Goal: Task Accomplishment & Management: Use online tool/utility

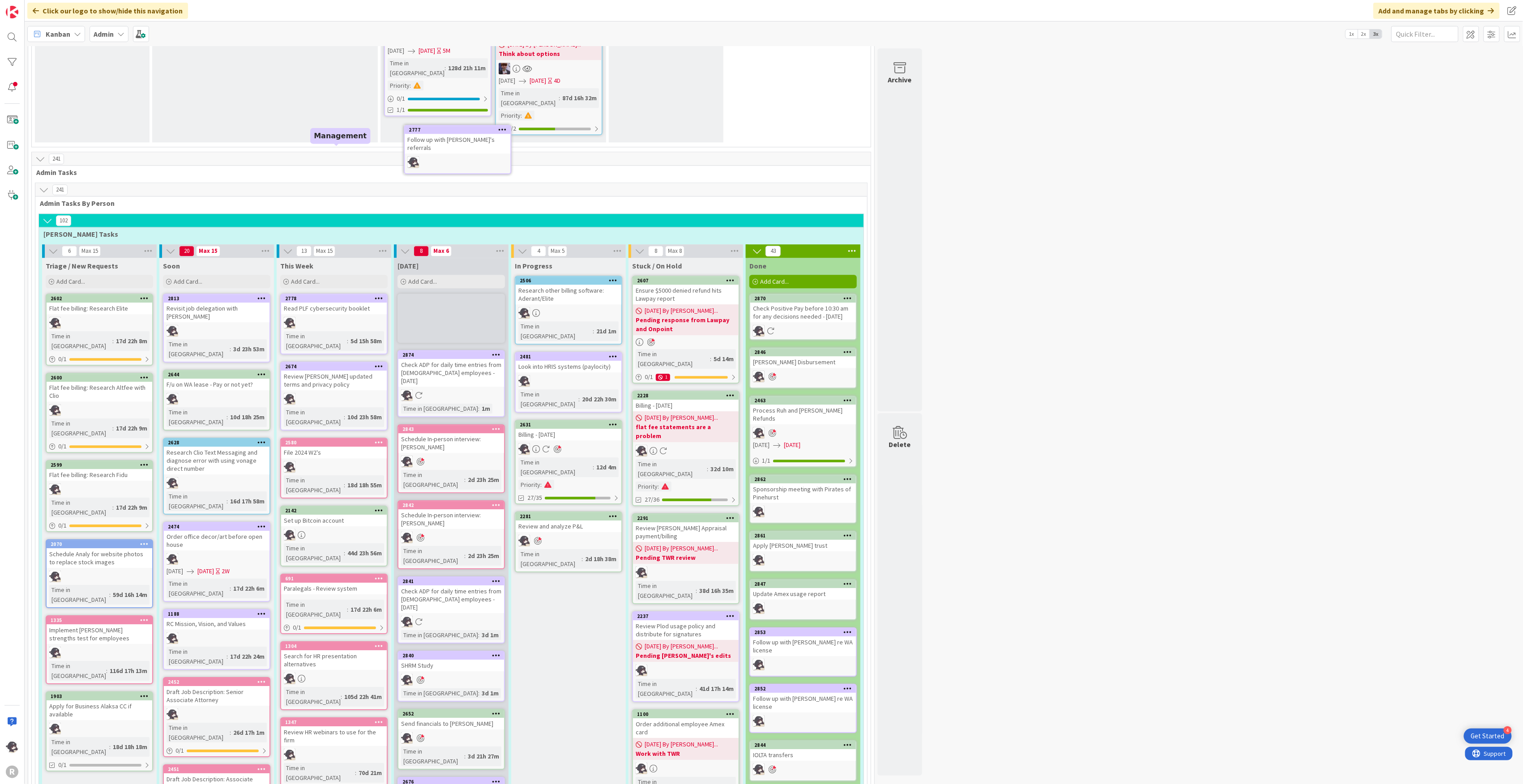
scroll to position [1528, 0]
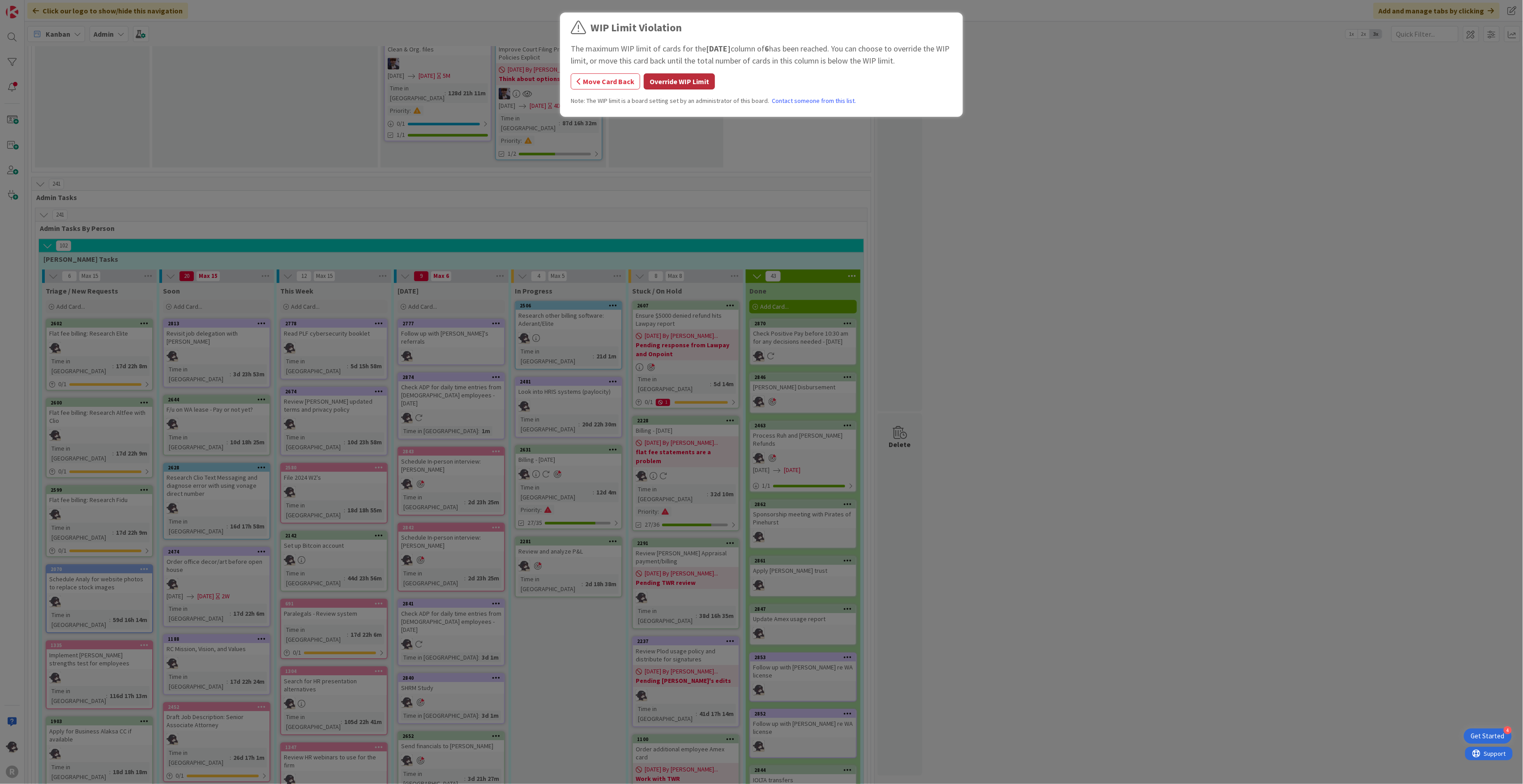
click at [688, 83] on button "Override WIP Limit" at bounding box center [679, 81] width 71 height 16
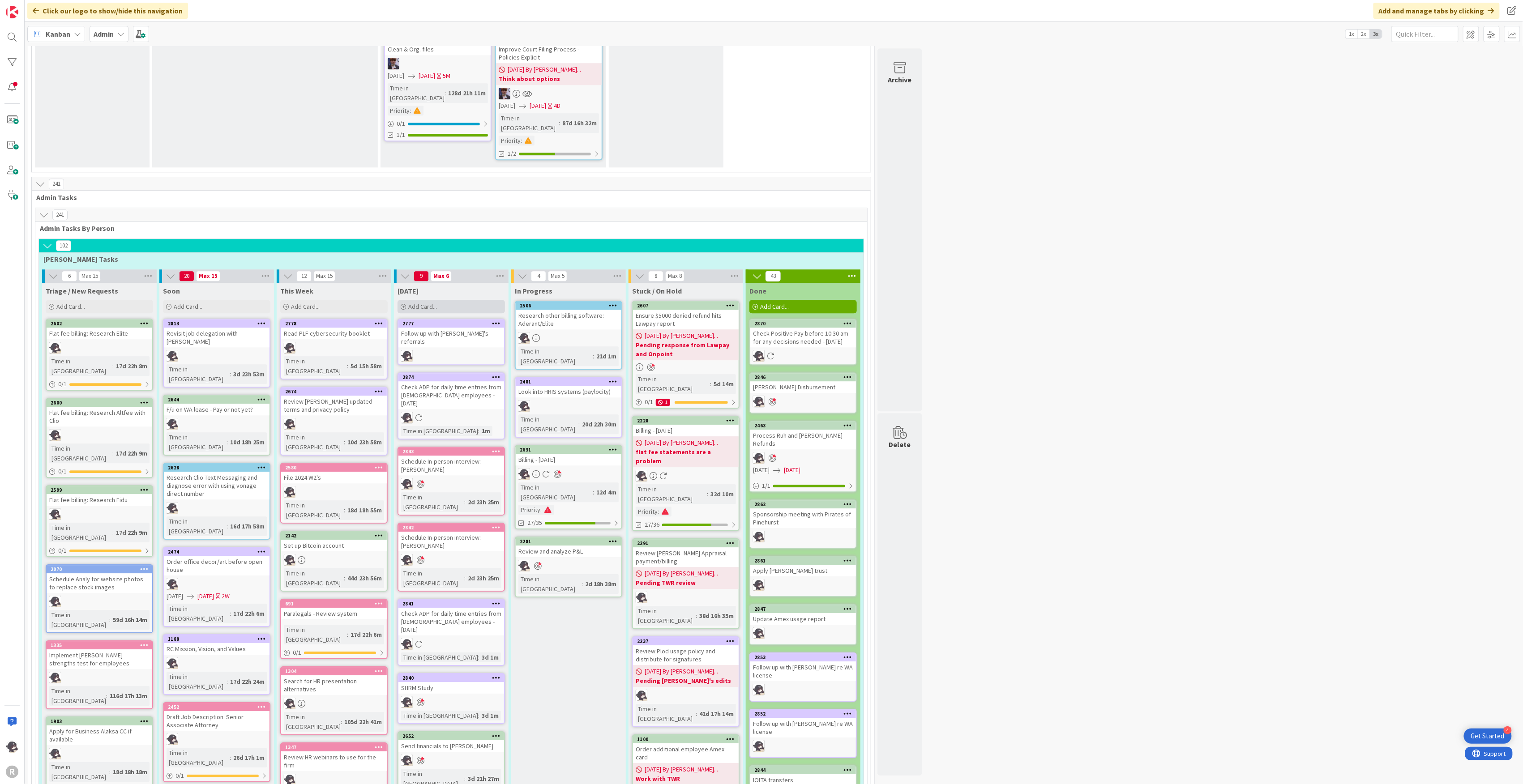
click at [437, 300] on div "Add Card..." at bounding box center [451, 306] width 108 height 13
type textarea "x"
type textarea "A"
type textarea "x"
type textarea "Ad"
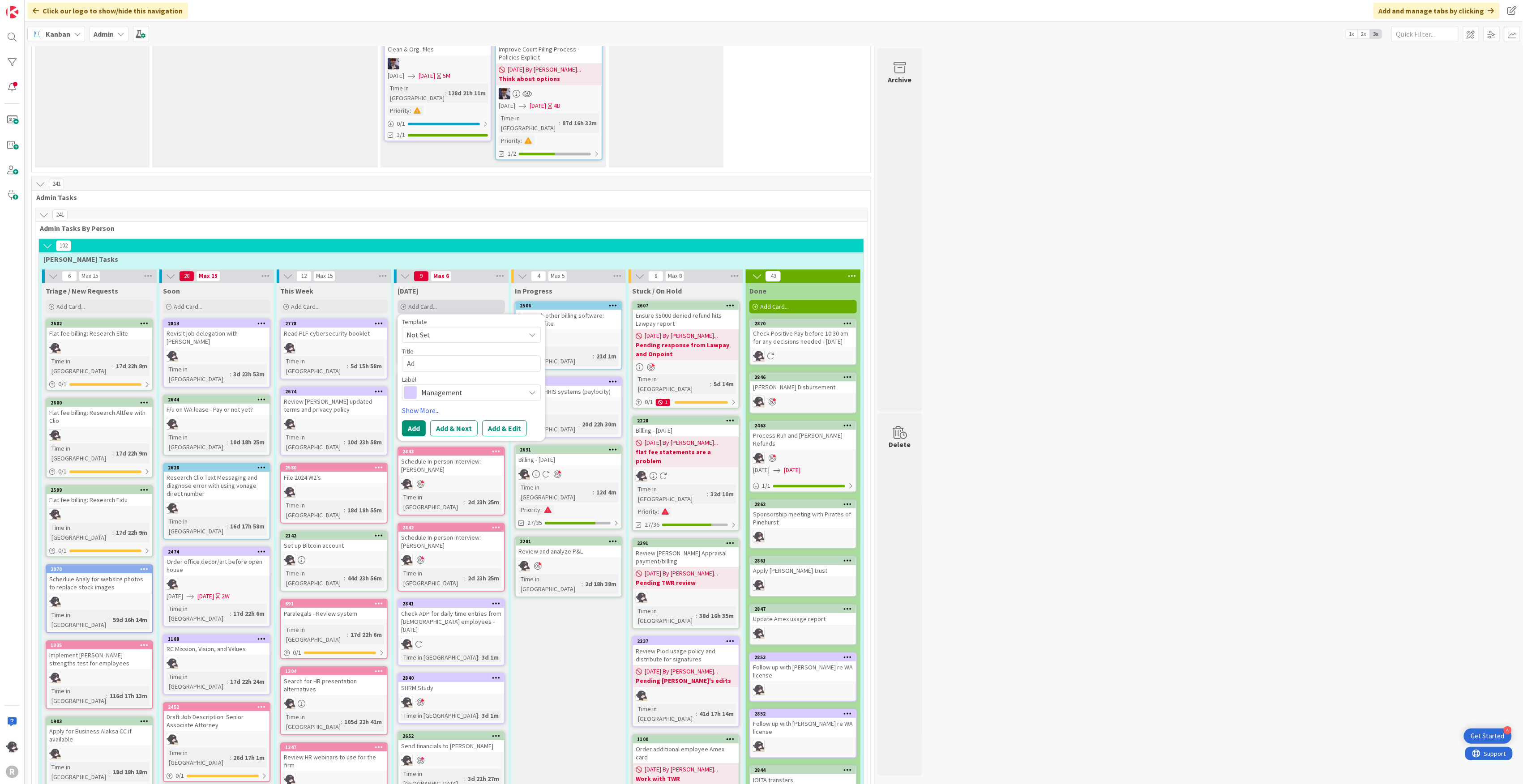
type textarea "x"
type textarea "Adm"
type textarea "x"
type textarea "Admi"
type textarea "x"
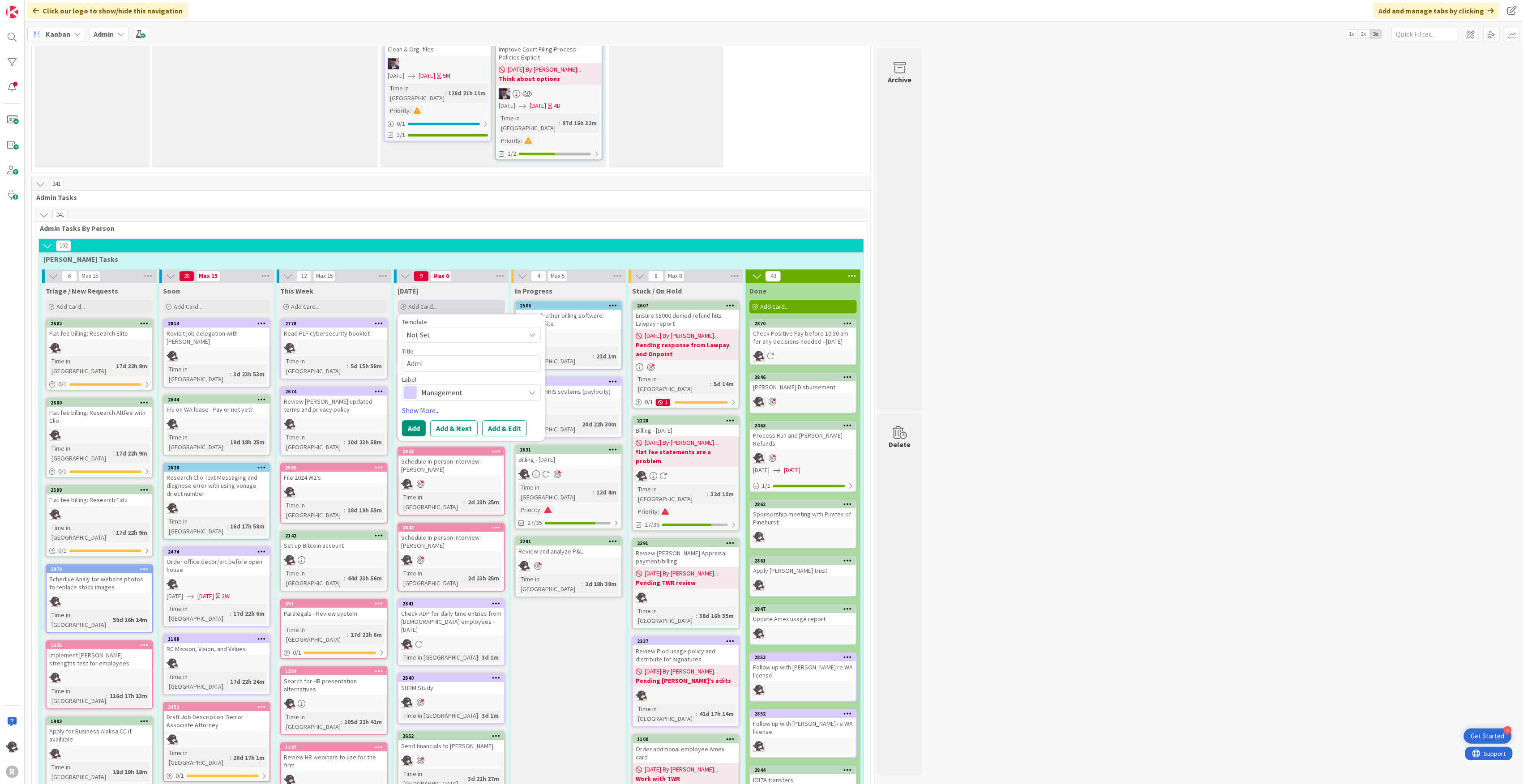
type textarea "Admin"
type textarea "x"
type textarea "Admin"
type textarea "x"
type textarea "Admin M"
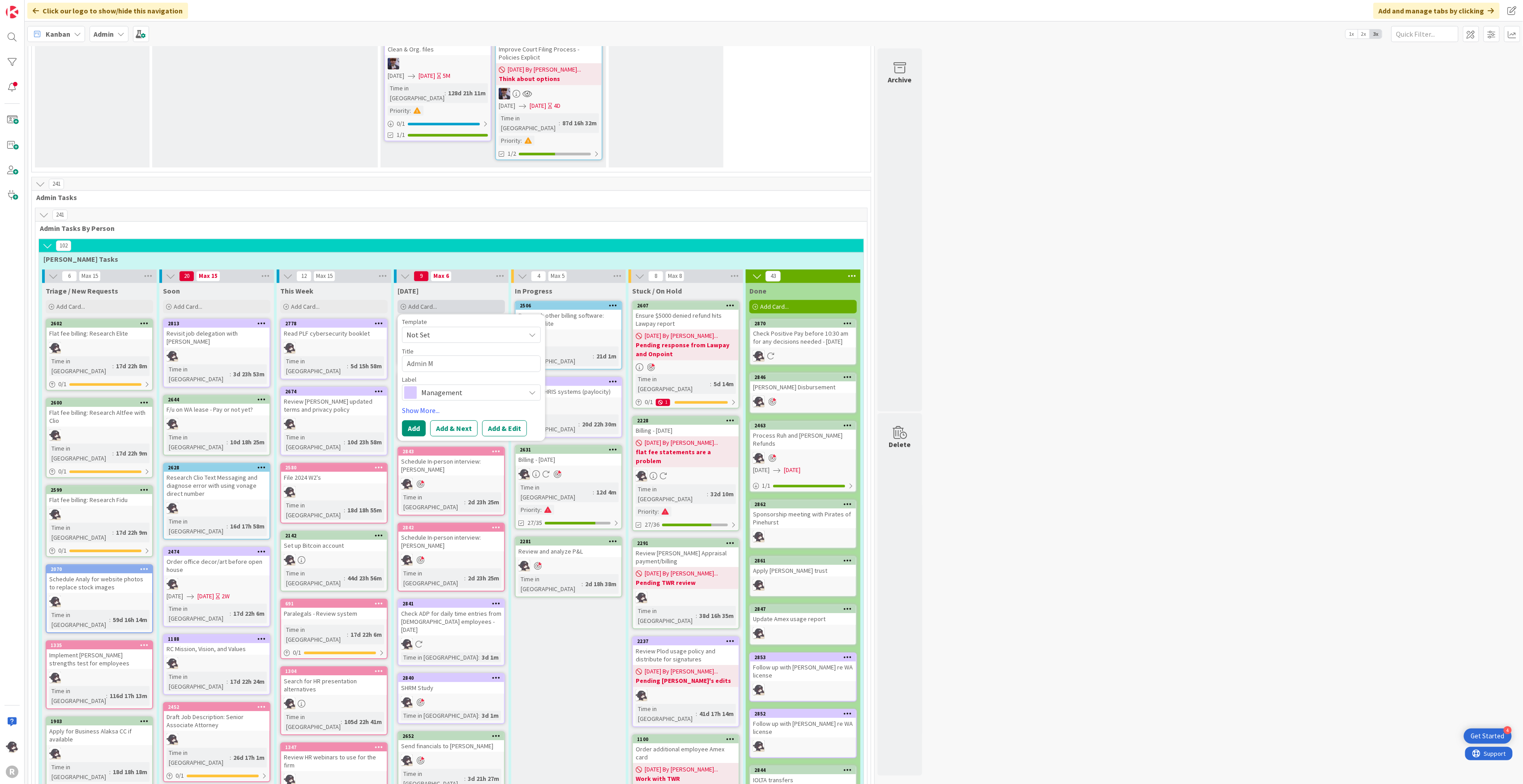
type textarea "x"
type textarea "Admin Me"
type textarea "x"
type textarea "Admin Mee"
type textarea "x"
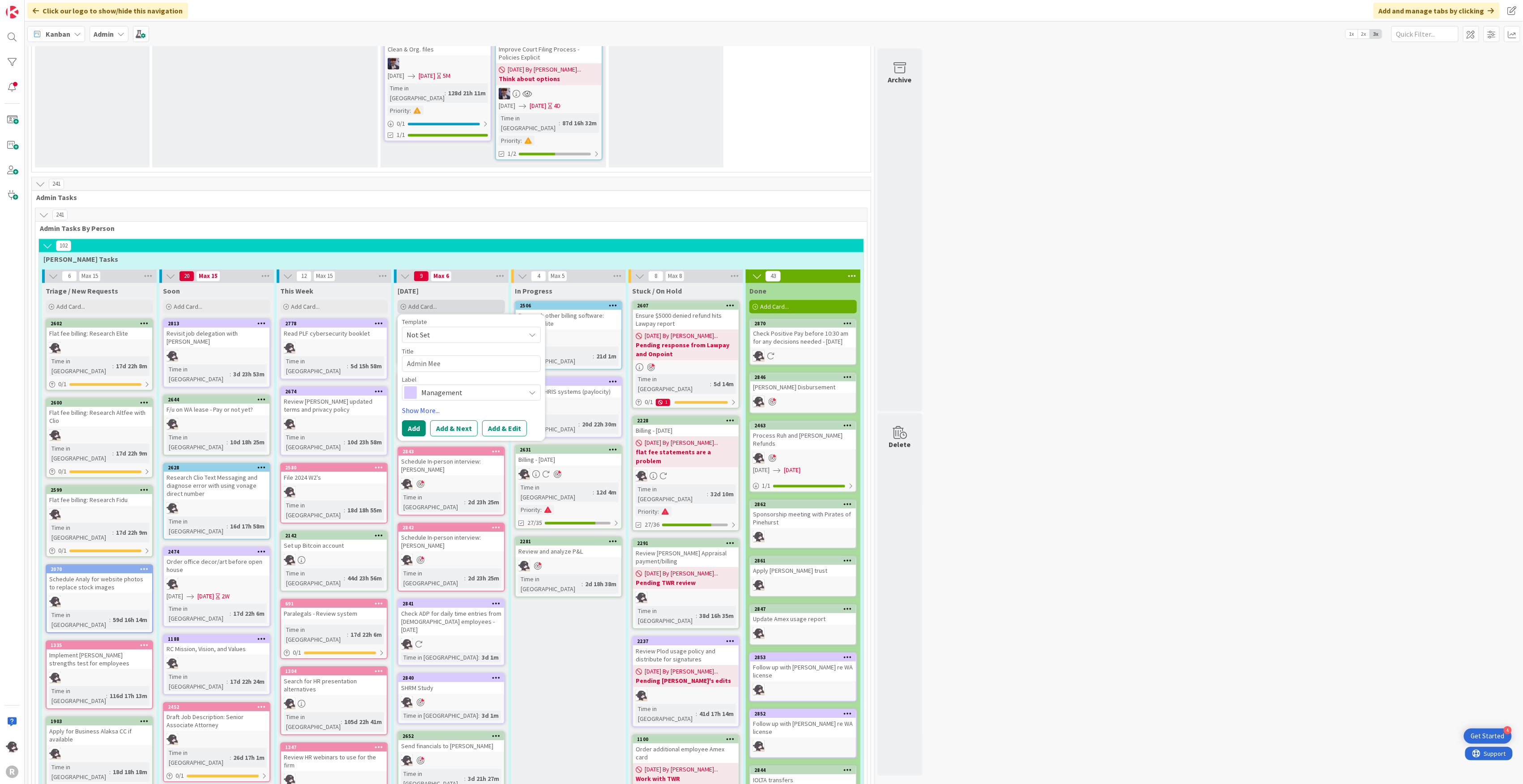
type textarea "Admin Meet"
type textarea "x"
type textarea "Admin Meeti"
type textarea "x"
type textarea "Admin Meeting"
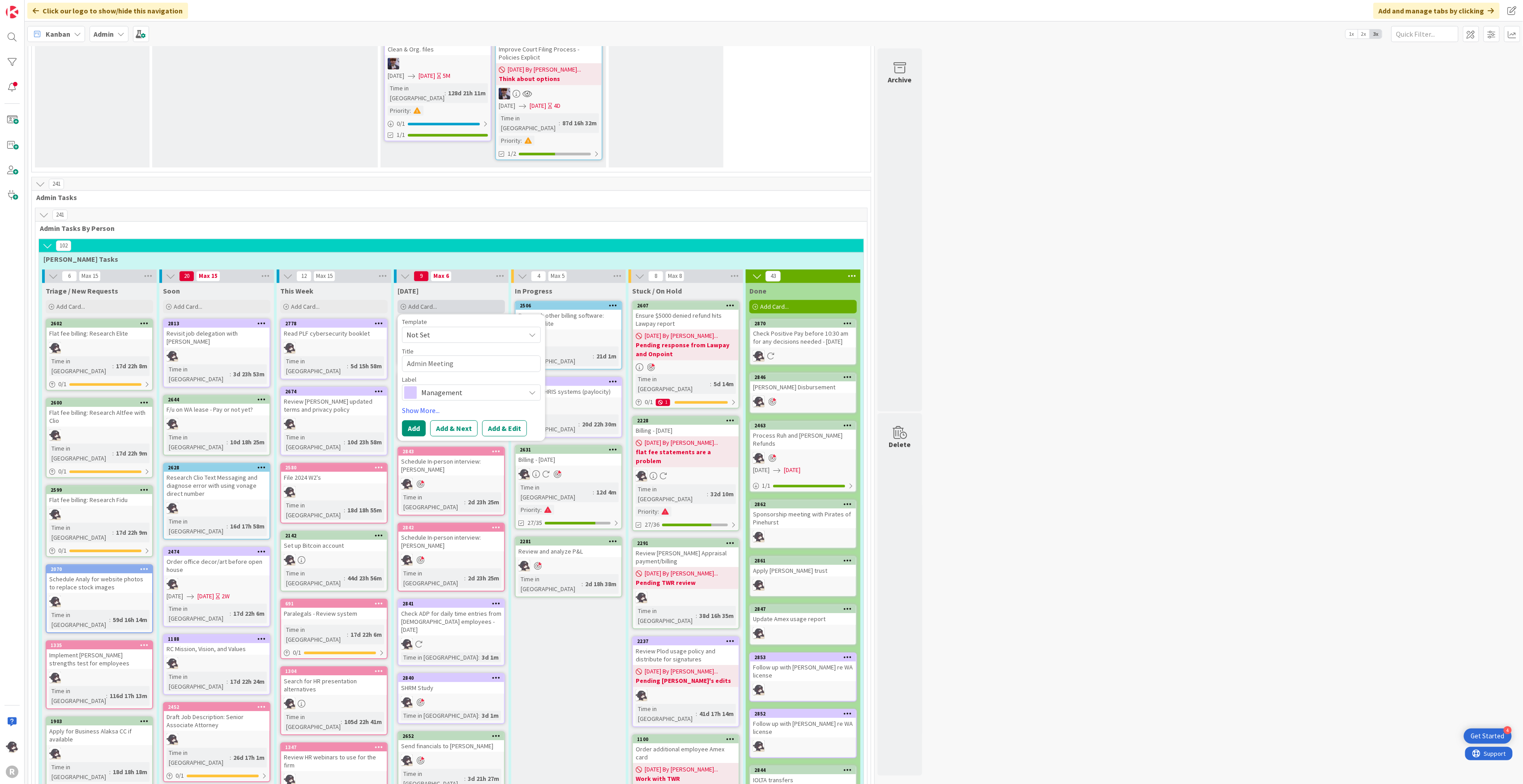
type textarea "x"
type textarea "Admin Meeting?"
type textarea "x"
type textarea "Admin Meeting?"
click at [426, 405] on link "Show More..." at bounding box center [472, 410] width 139 height 10
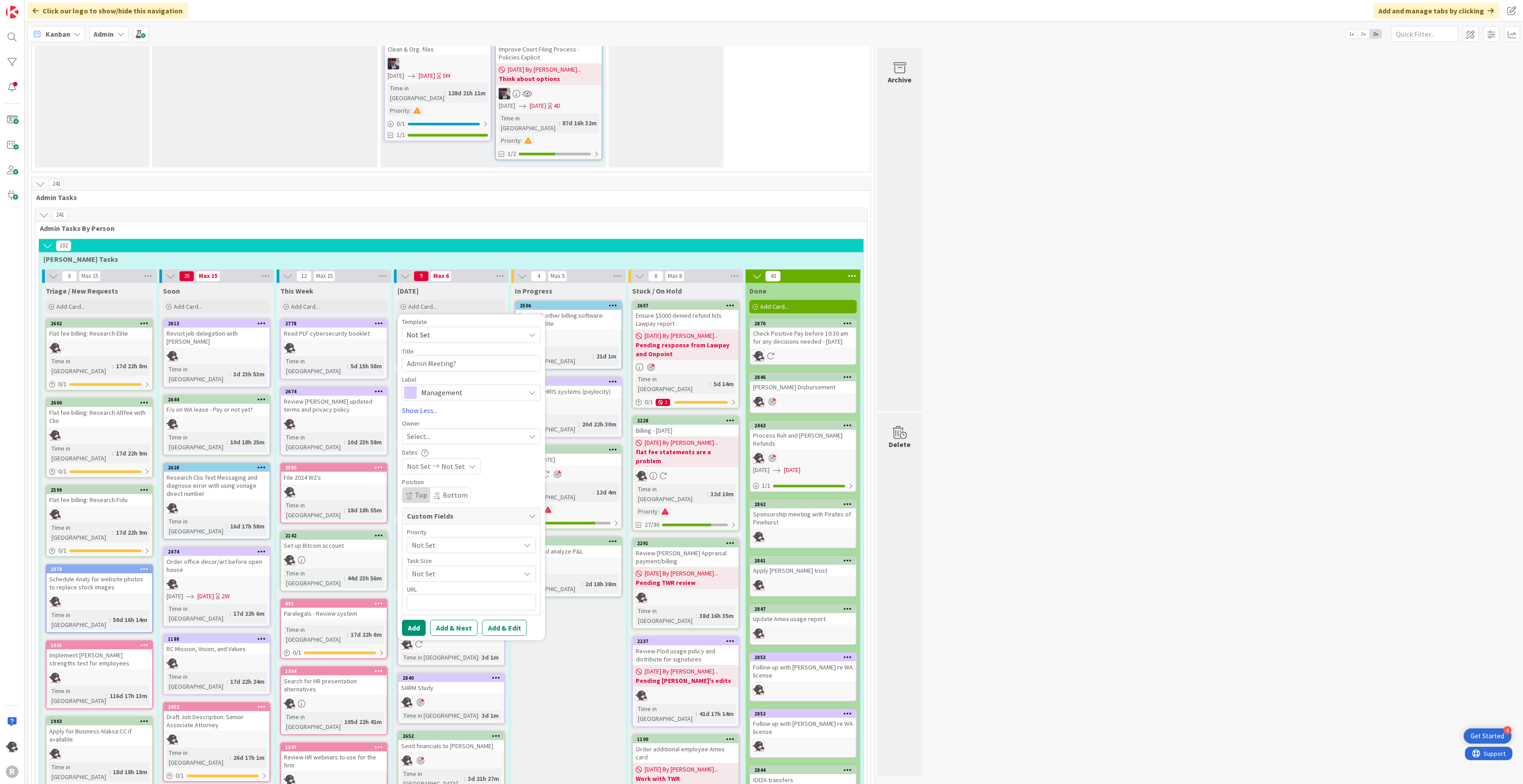
click at [416, 429] on div "Select..." at bounding box center [472, 436] width 139 height 16
click at [441, 488] on span "[PERSON_NAME]" at bounding box center [458, 494] width 43 height 13
click at [418, 620] on button "Add" at bounding box center [414, 627] width 24 height 16
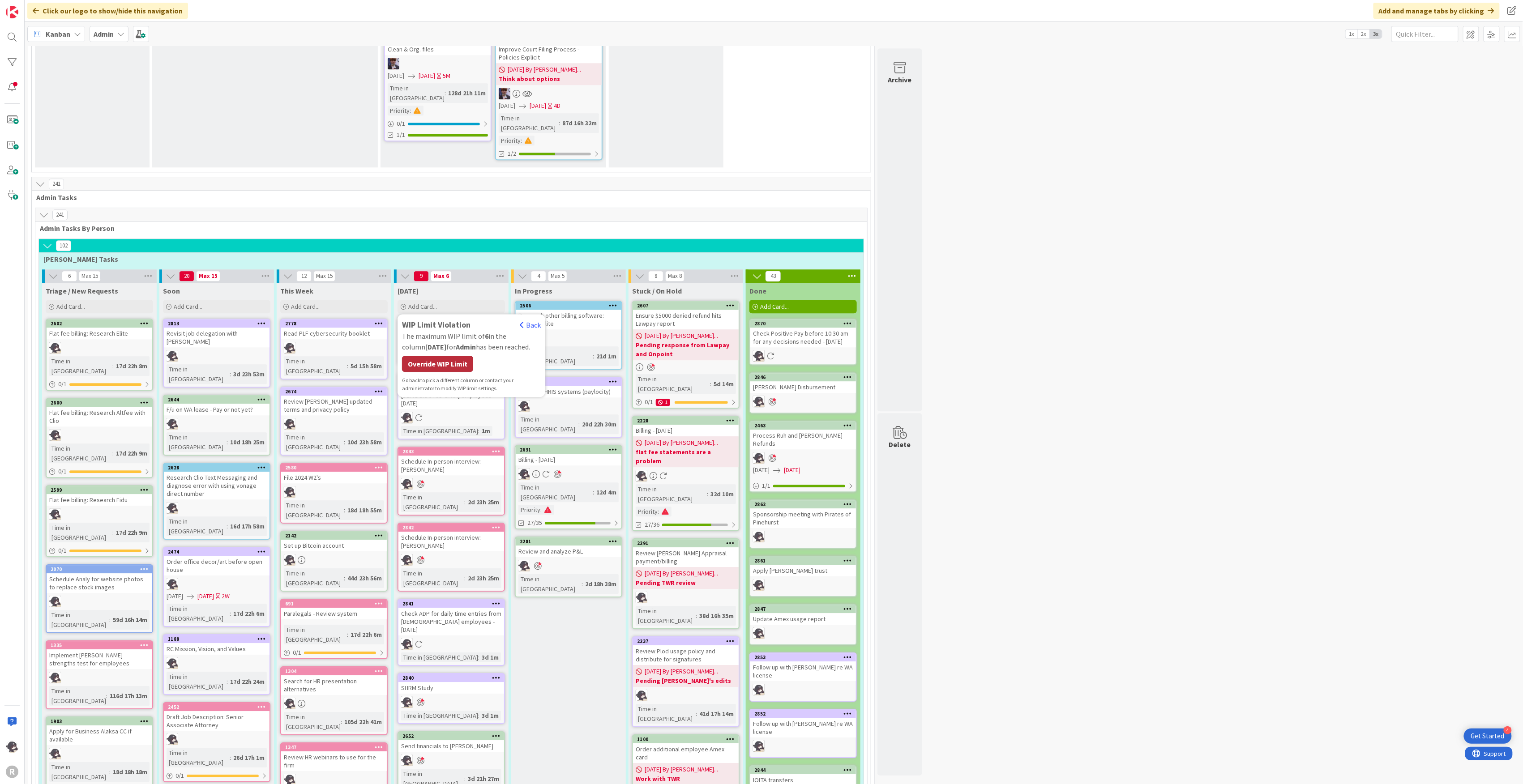
click at [455, 356] on div "Override WIP Limit" at bounding box center [438, 364] width 71 height 16
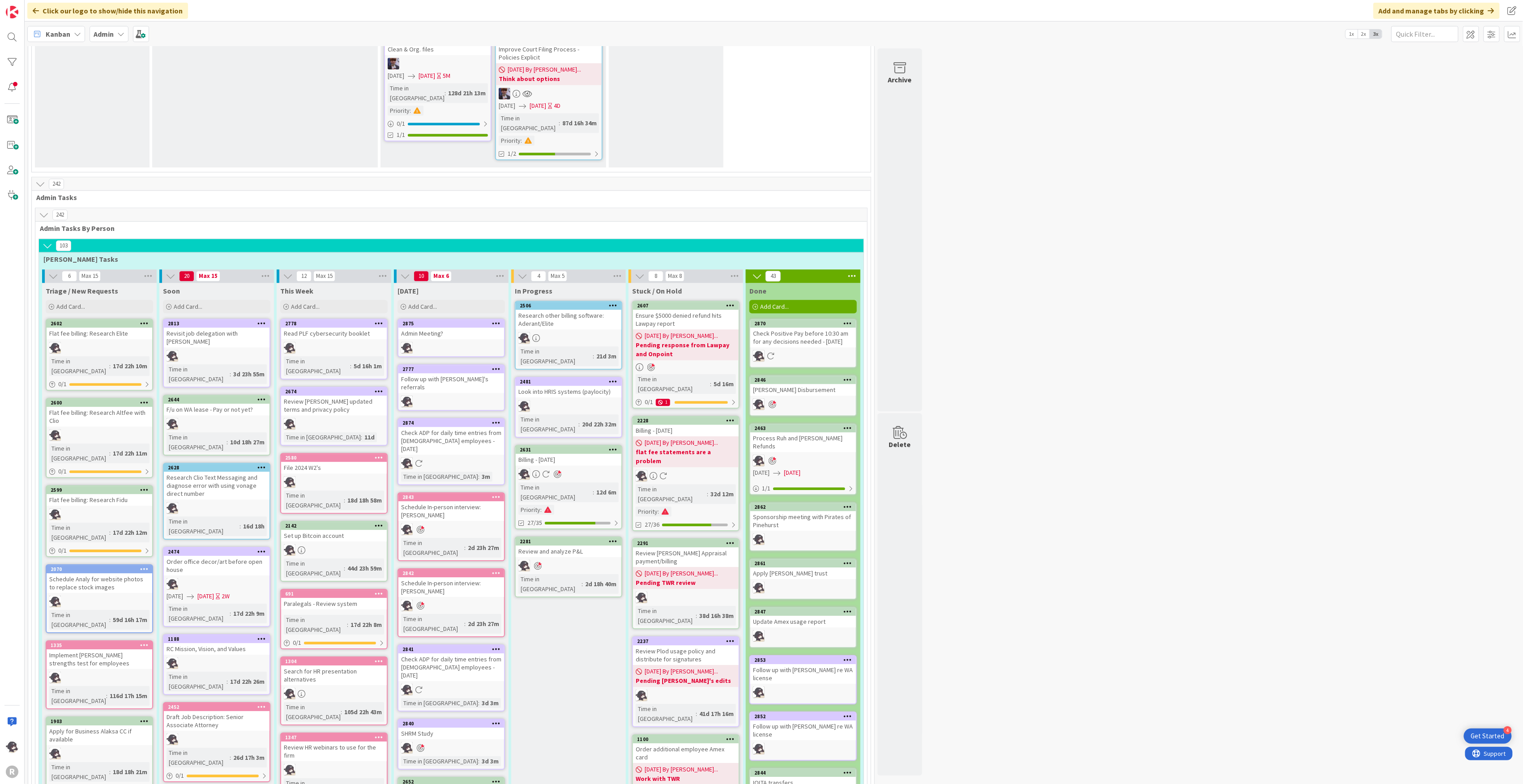
click at [500, 320] on icon at bounding box center [496, 323] width 8 height 6
click at [430, 474] on link "Add to Focus" at bounding box center [444, 480] width 121 height 13
click at [57, 31] on span "Kanban" at bounding box center [57, 34] width 24 height 10
click at [59, 51] on span "My Zone" at bounding box center [79, 53] width 64 height 13
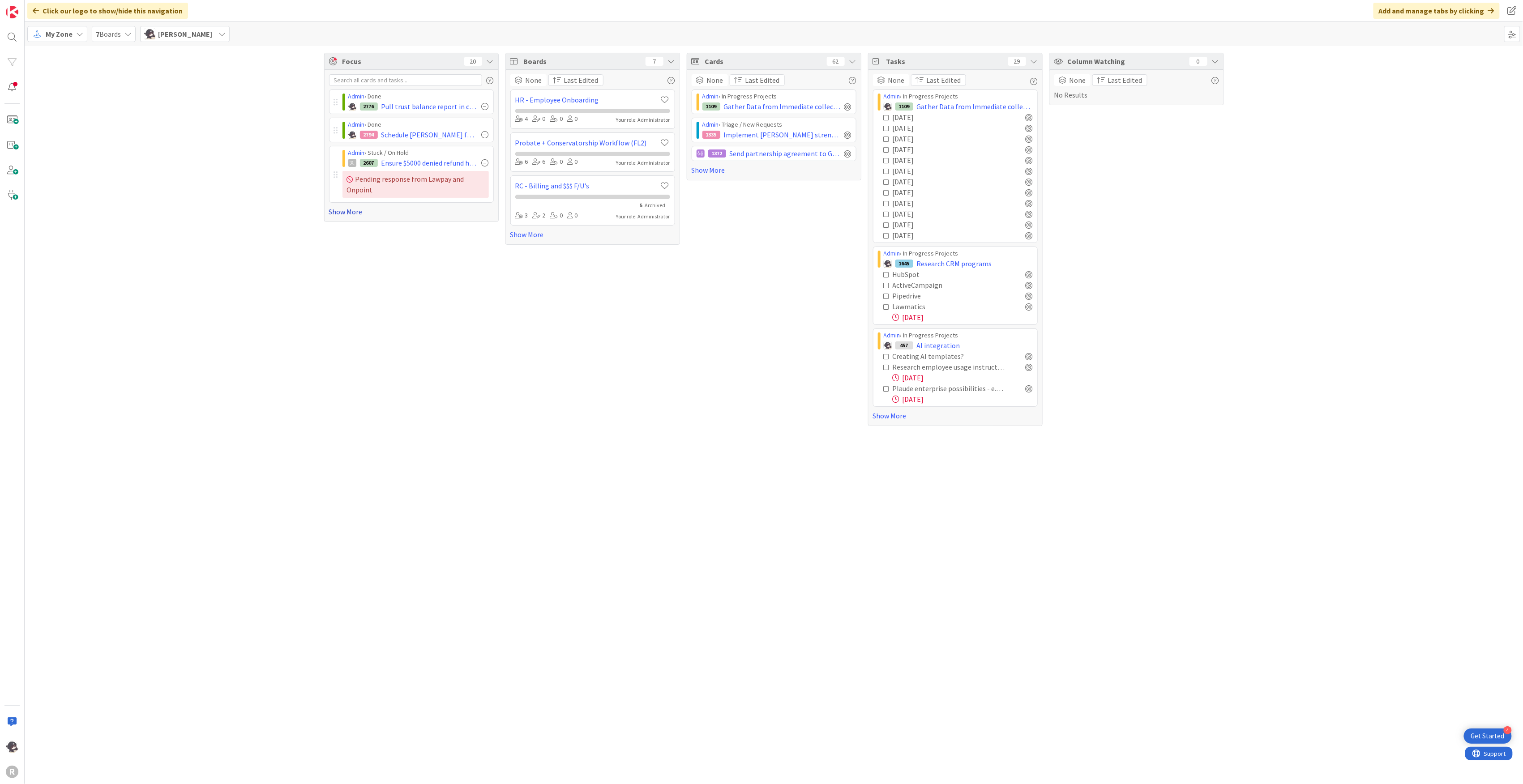
click at [342, 212] on link "Show More" at bounding box center [411, 211] width 165 height 10
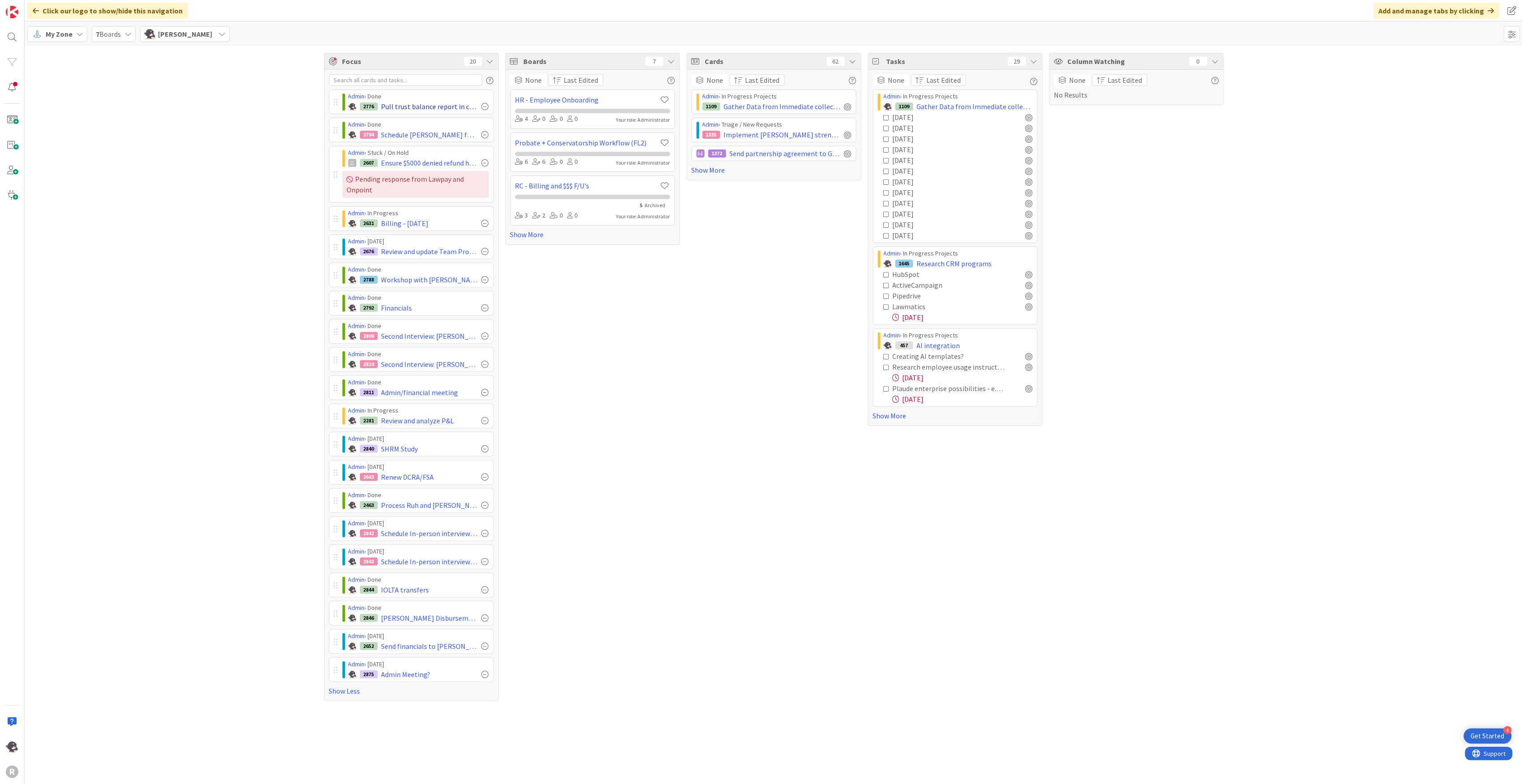
click at [486, 106] on div at bounding box center [486, 106] width 7 height 7
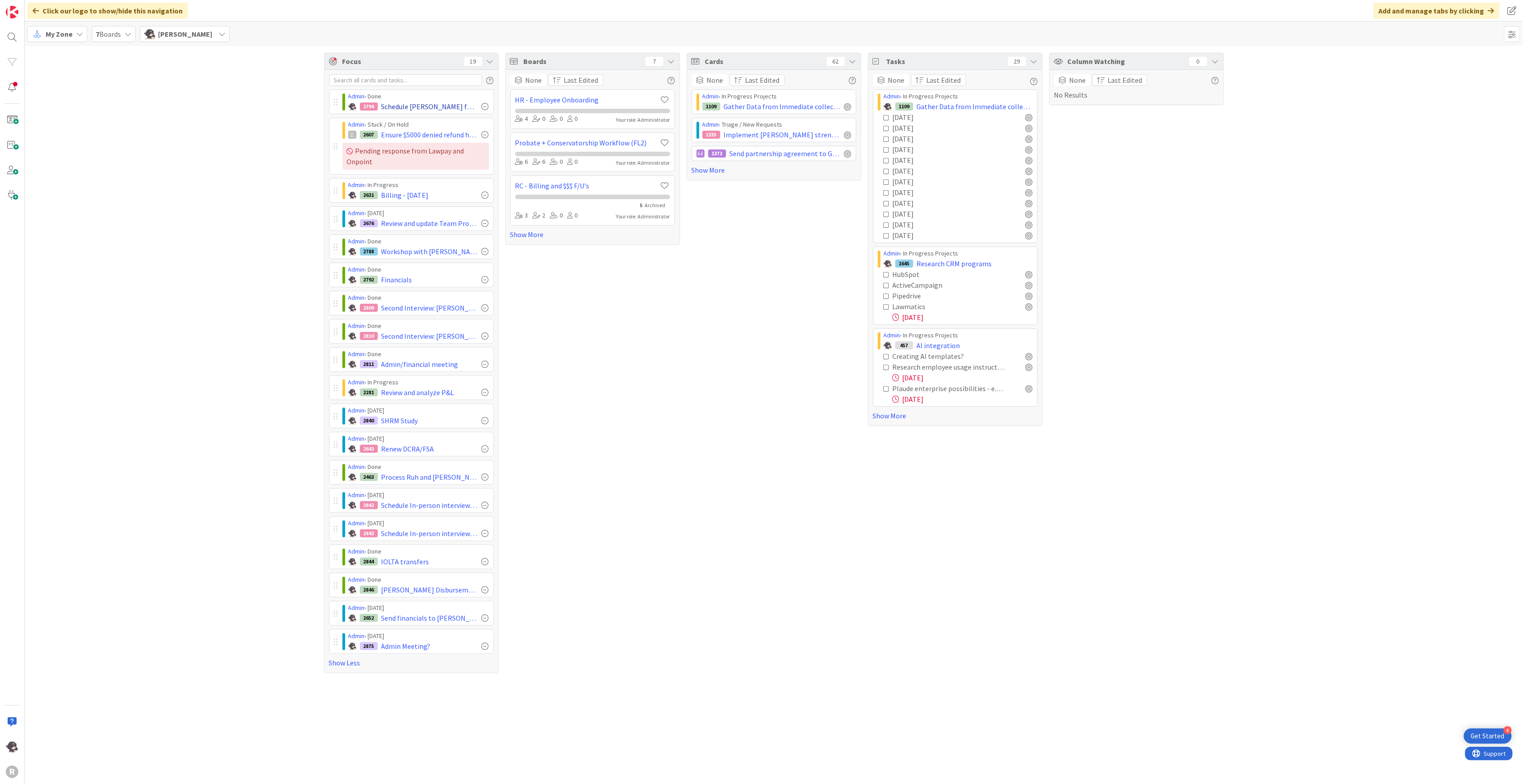
click at [486, 106] on div at bounding box center [486, 106] width 7 height 7
click at [486, 106] on div at bounding box center [486, 106] width 7 height 7
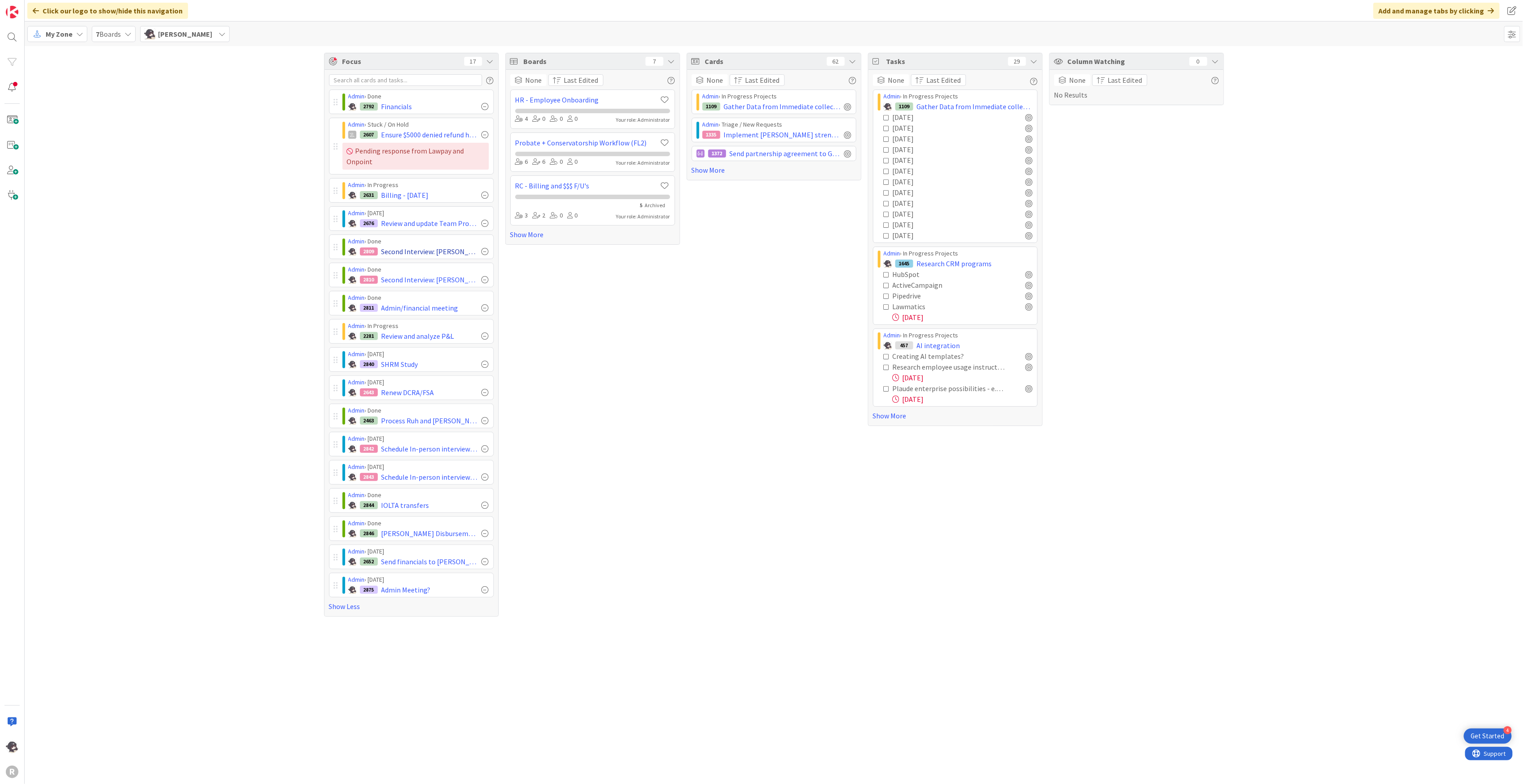
click at [485, 253] on div at bounding box center [486, 252] width 7 height 7
click at [482, 253] on div at bounding box center [486, 252] width 7 height 7
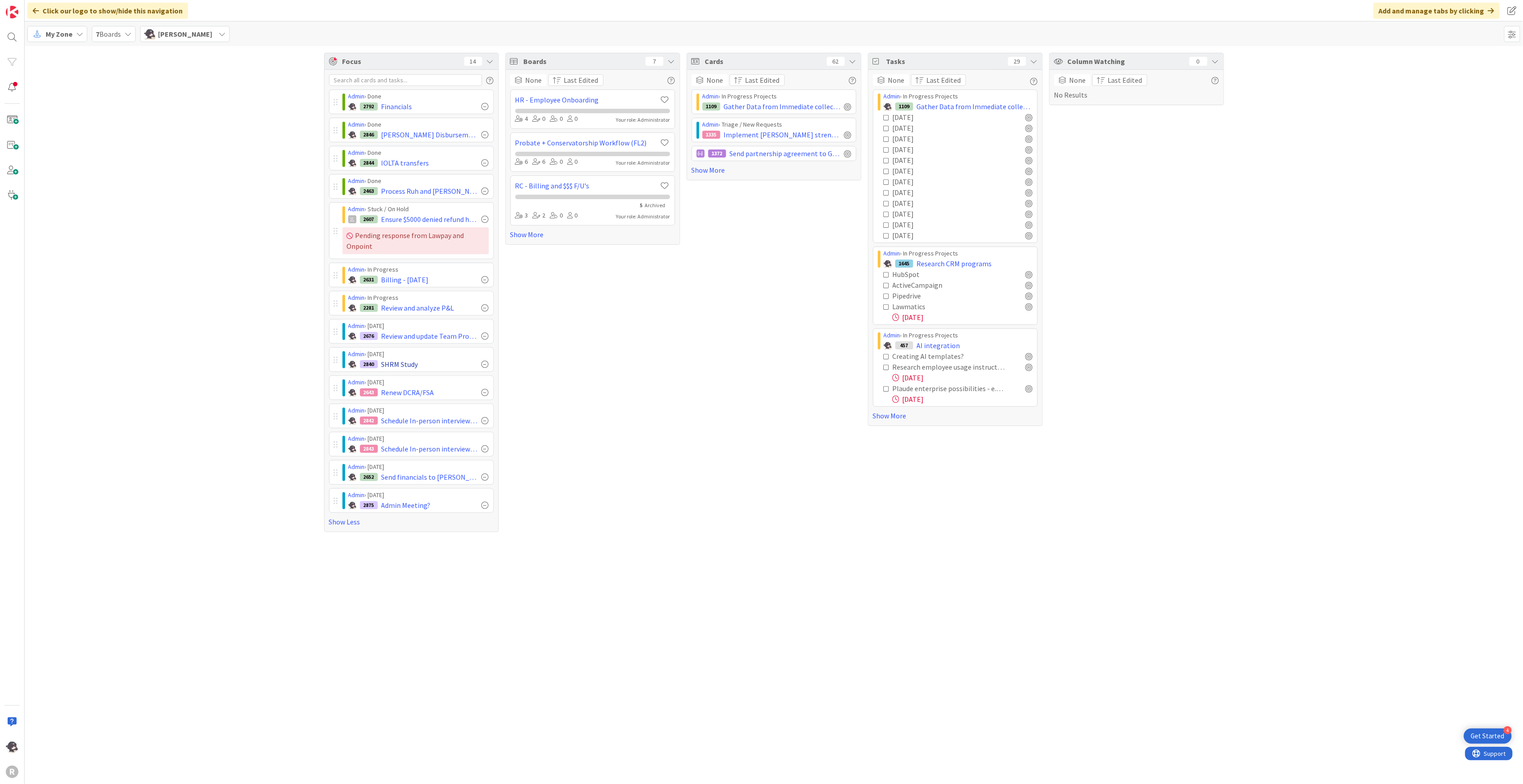
click at [487, 368] on div at bounding box center [486, 364] width 7 height 7
click at [63, 34] on span "My Zone" at bounding box center [59, 34] width 27 height 10
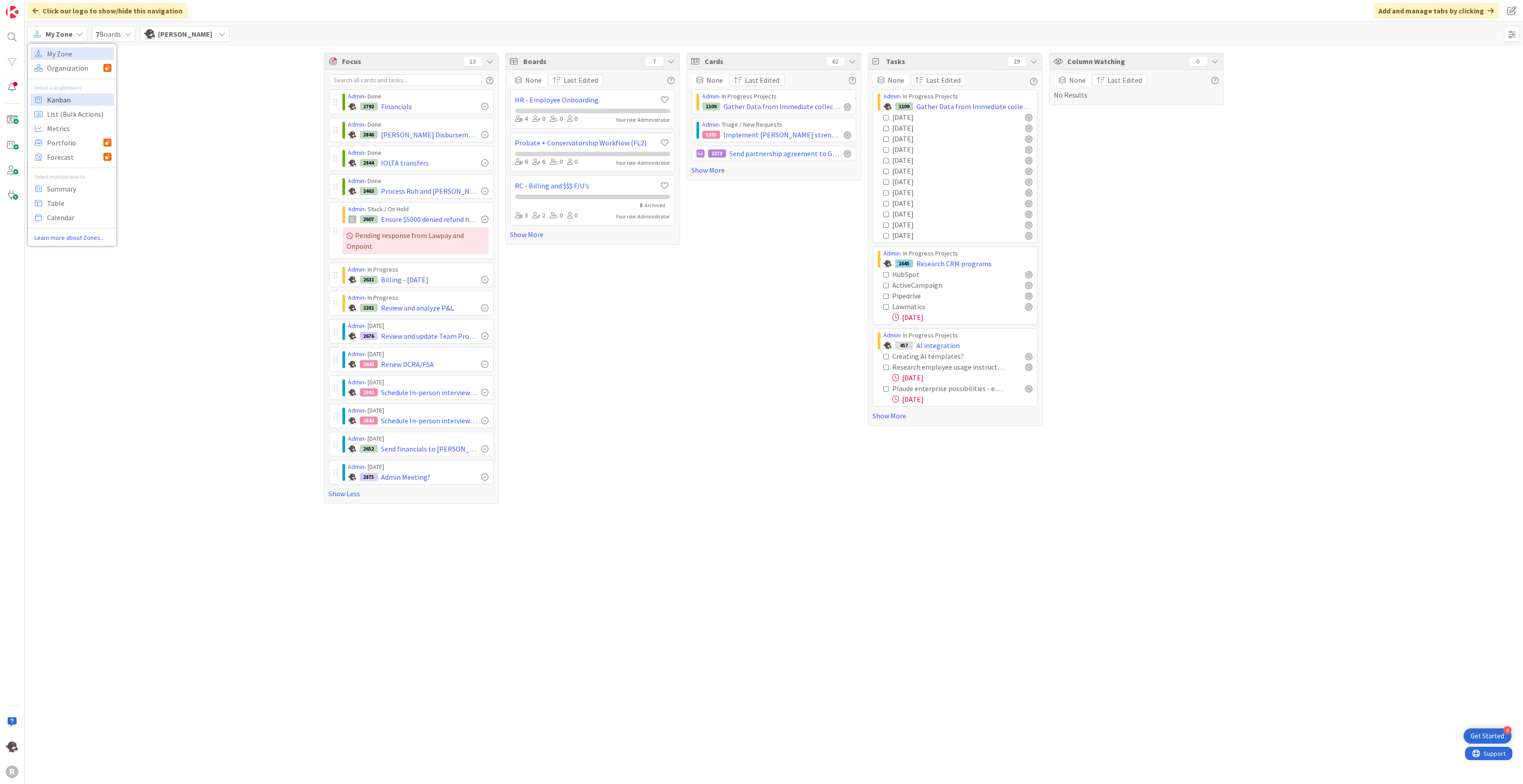
click at [63, 103] on span "Kanban" at bounding box center [79, 99] width 64 height 13
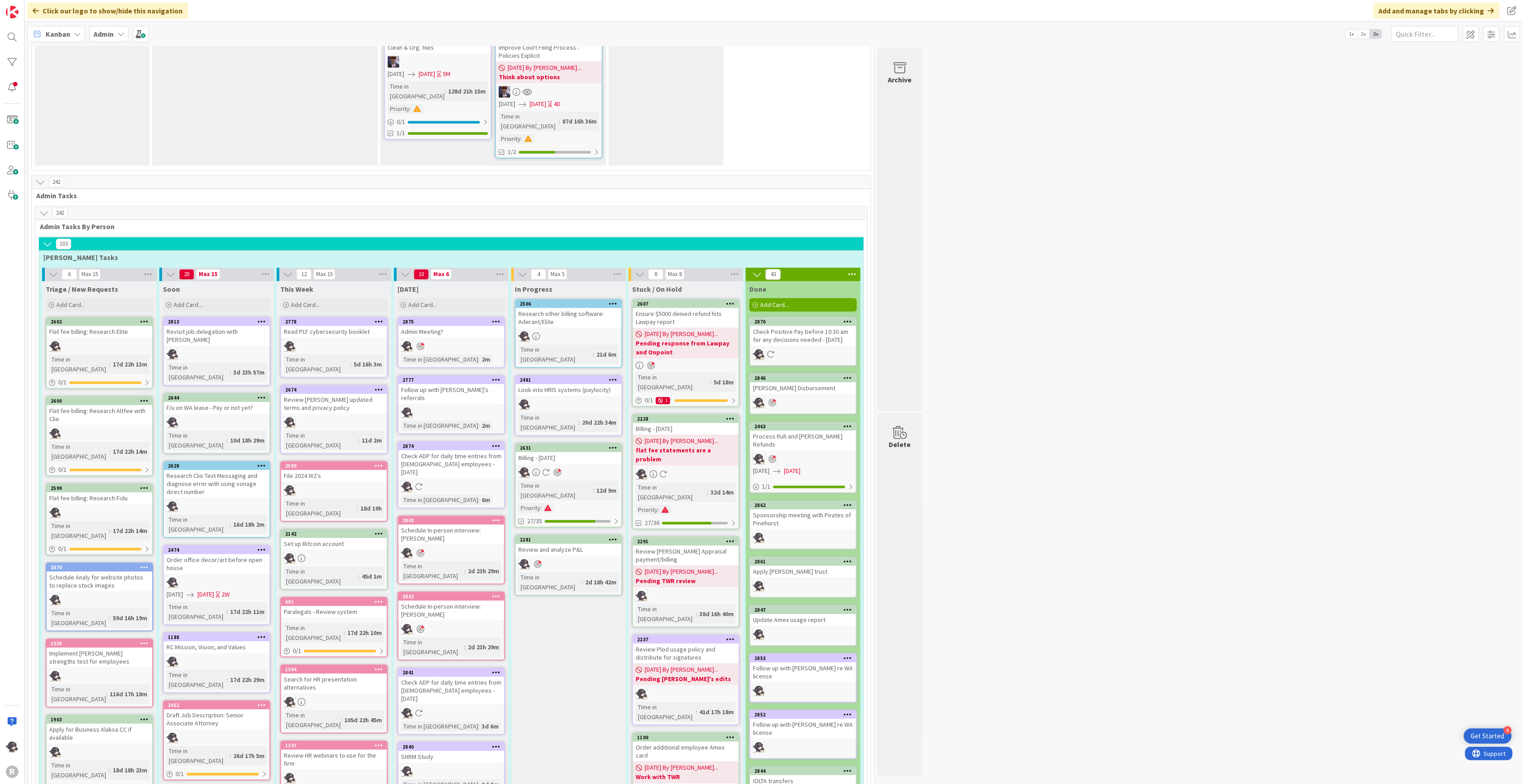
scroll to position [1492, 0]
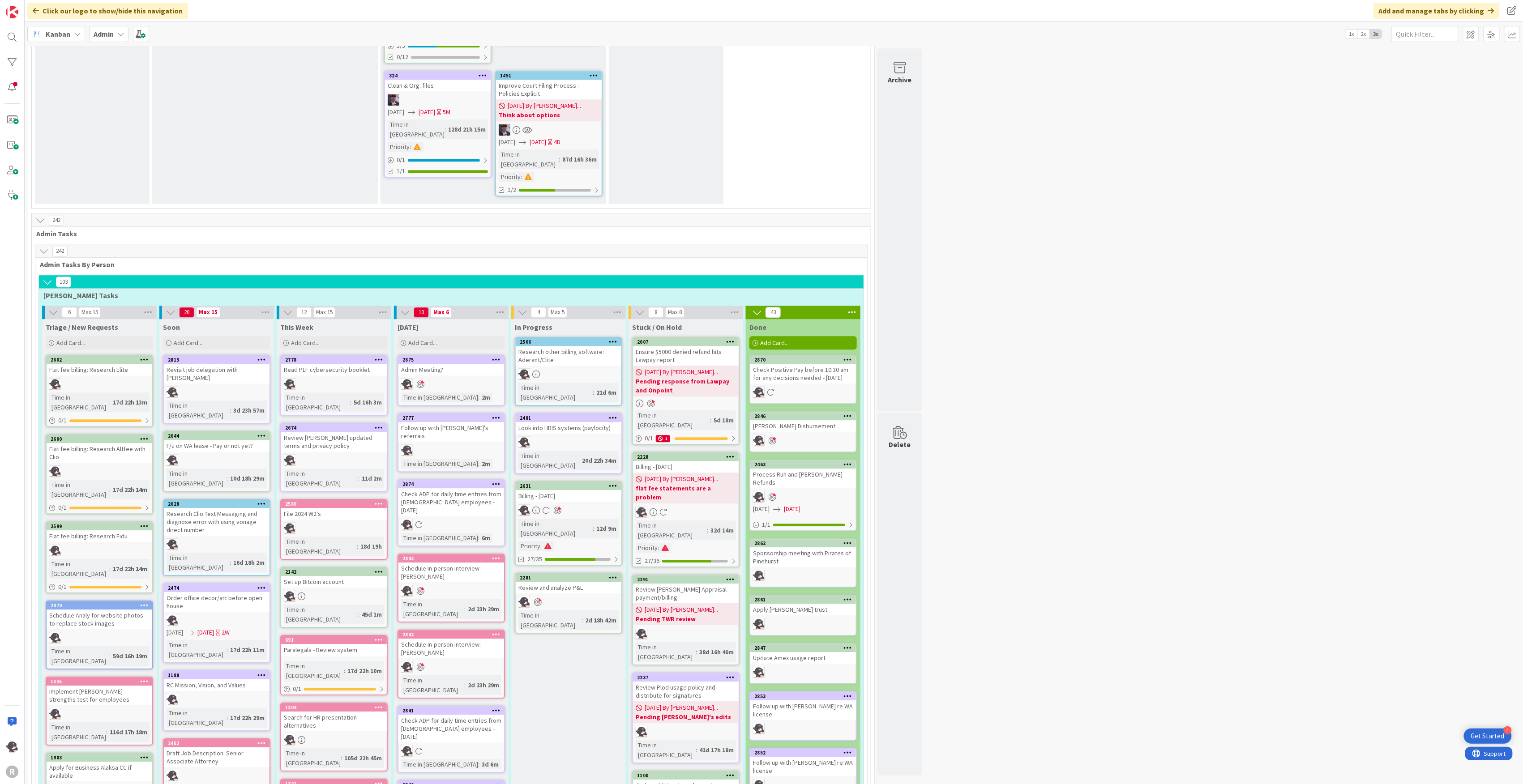
click at [853, 306] on icon at bounding box center [852, 312] width 12 height 13
click at [853, 306] on icon at bounding box center [852, 312] width 12 height 13
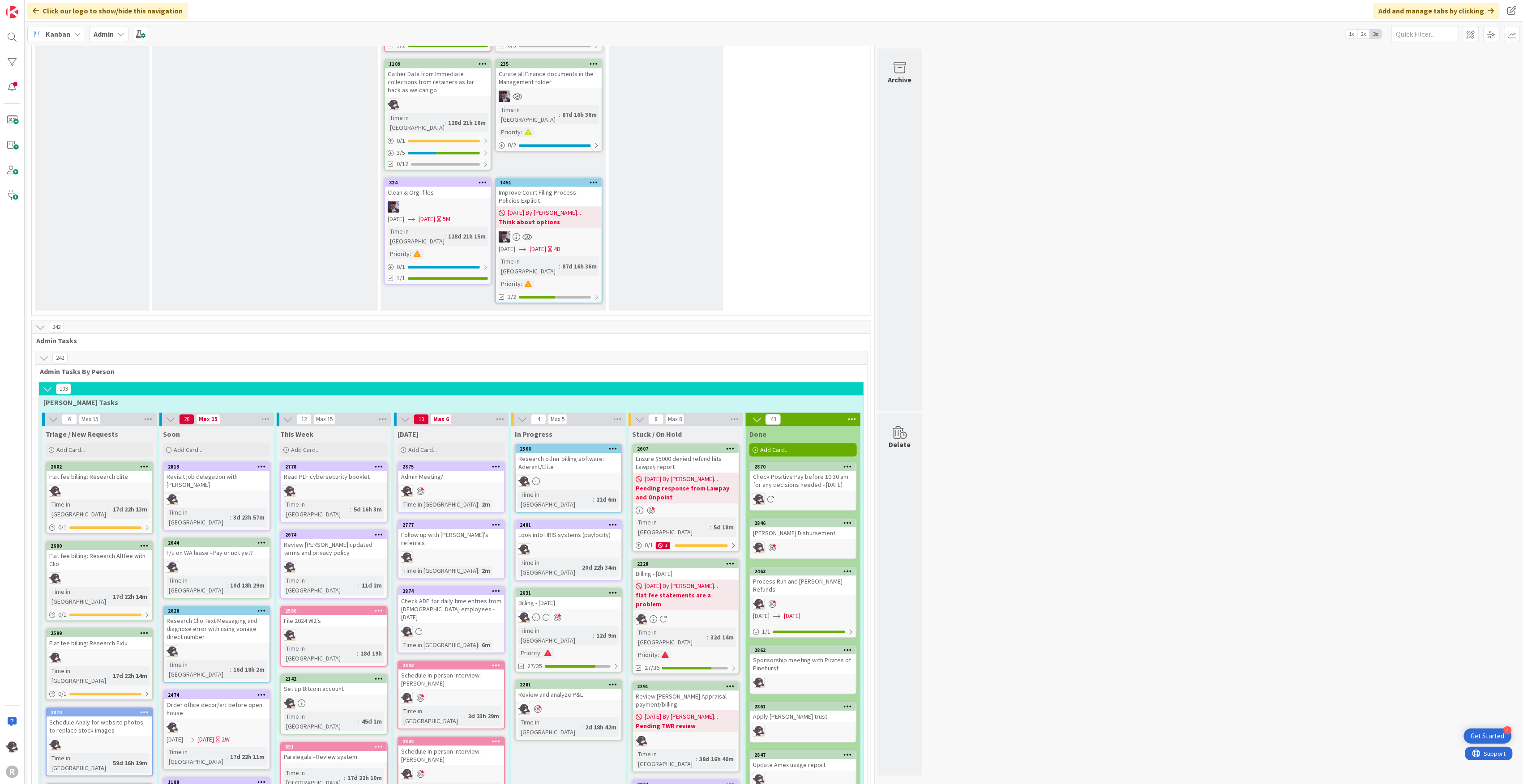
scroll to position [1313, 0]
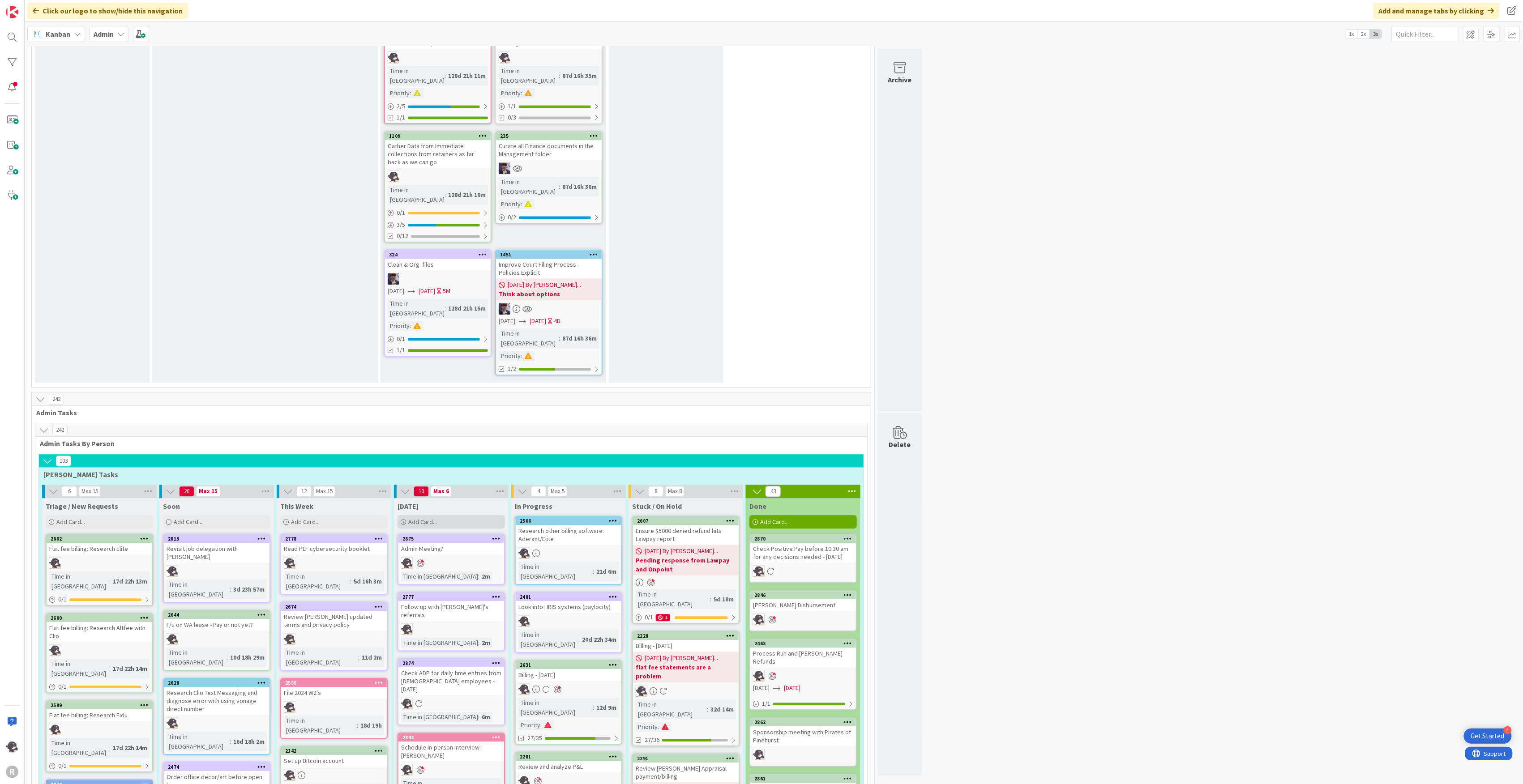
click at [442, 515] on div "Add Card..." at bounding box center [451, 522] width 108 height 13
type textarea "x"
type textarea "F"
type textarea "x"
type textarea "F/"
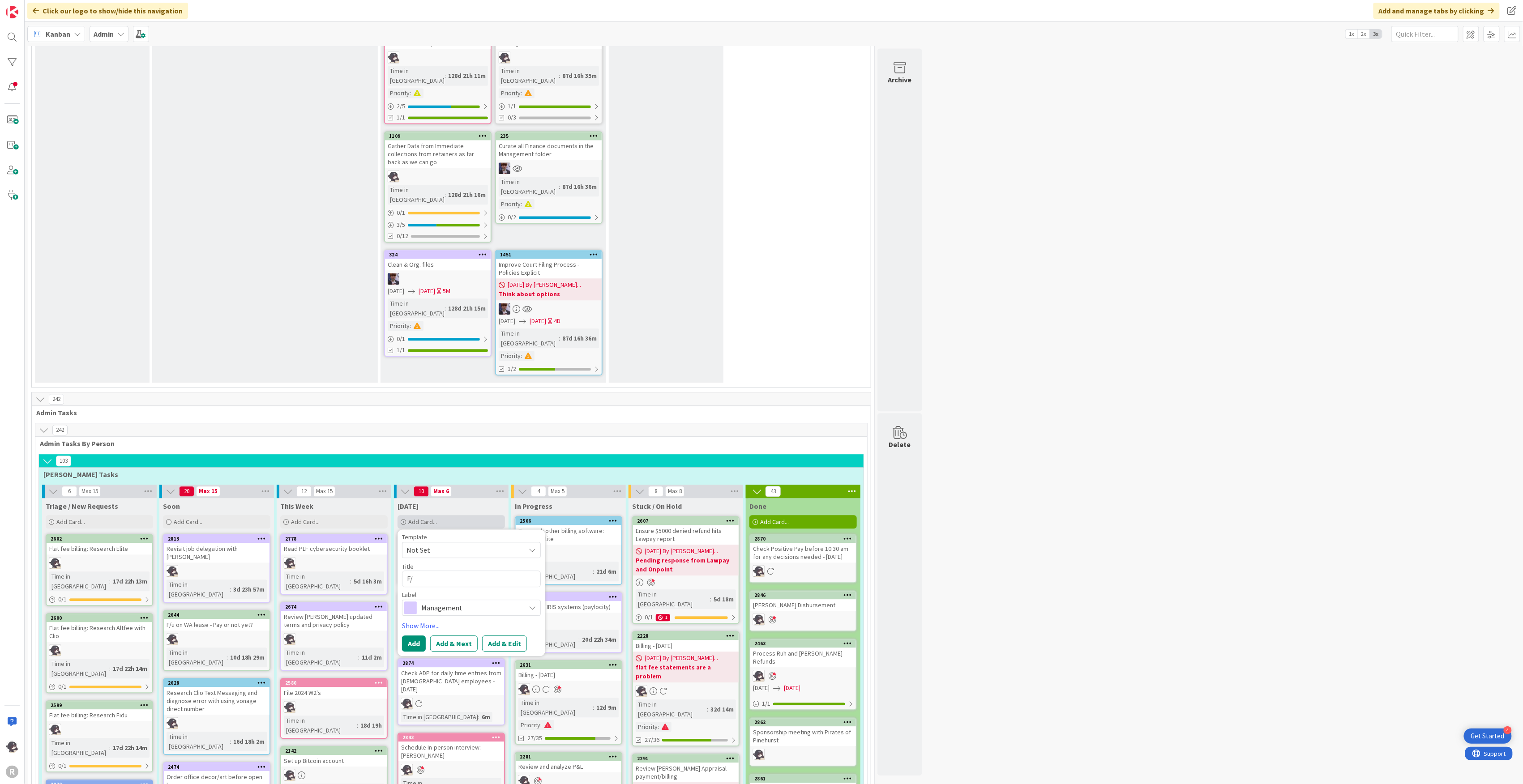
type textarea "x"
type textarea "F/u"
type textarea "x"
type textarea "F/u"
type textarea "x"
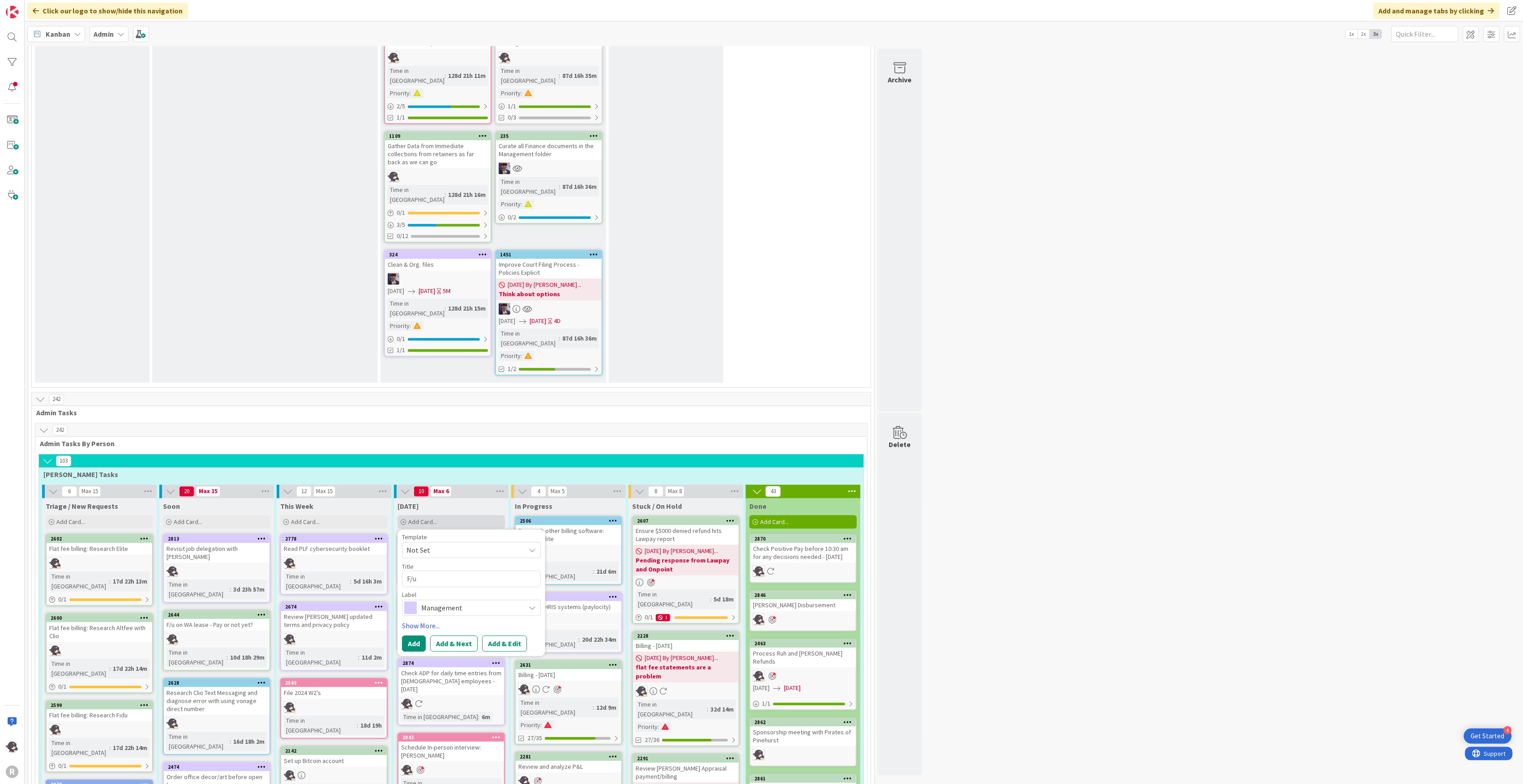
type textarea "F/u w"
type textarea "x"
type textarea "F/u wi"
type textarea "x"
type textarea "F/u with"
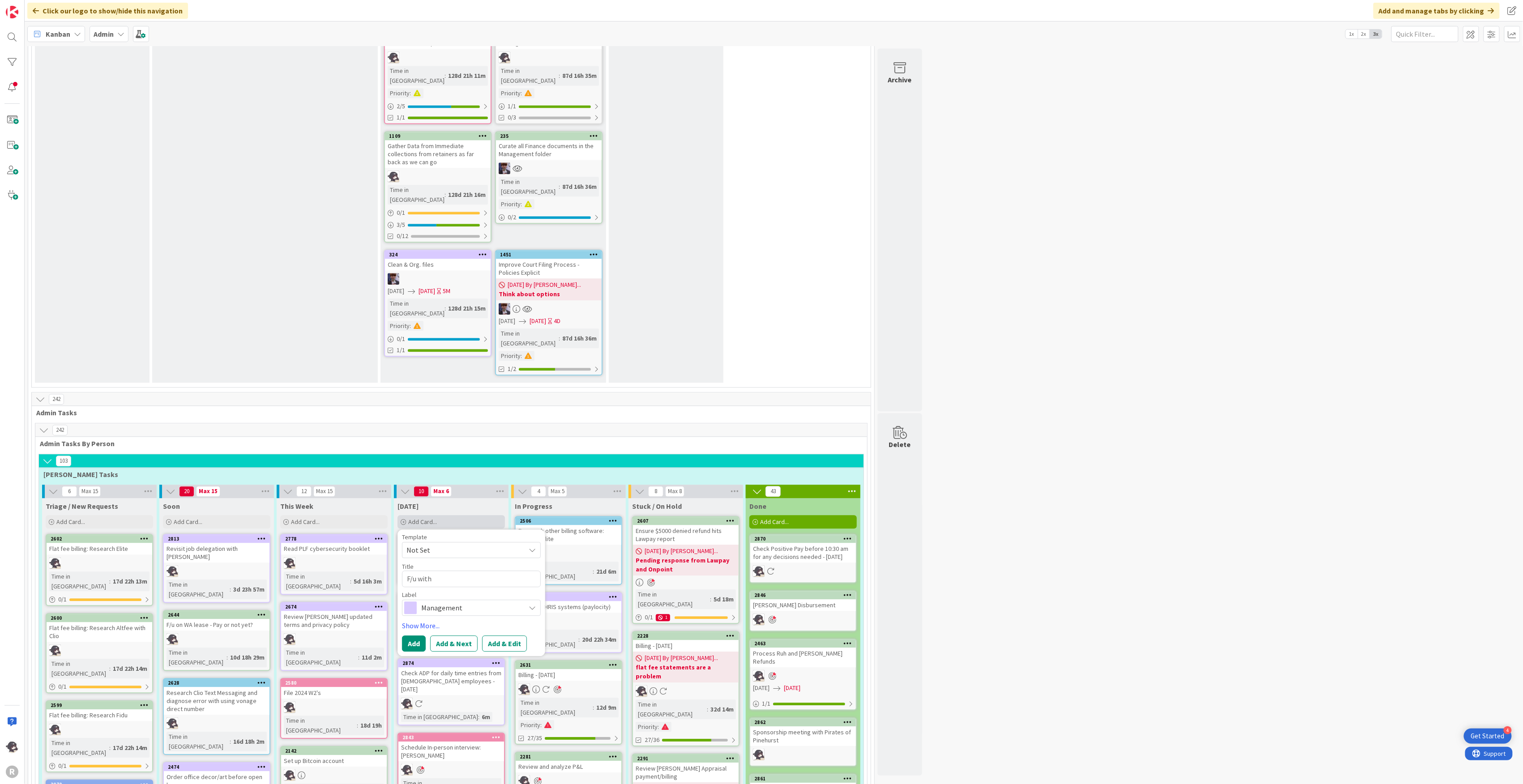
type textarea "x"
type textarea "F/u with M"
type textarea "x"
type textarea "F/u with [PERSON_NAME]"
type textarea "x"
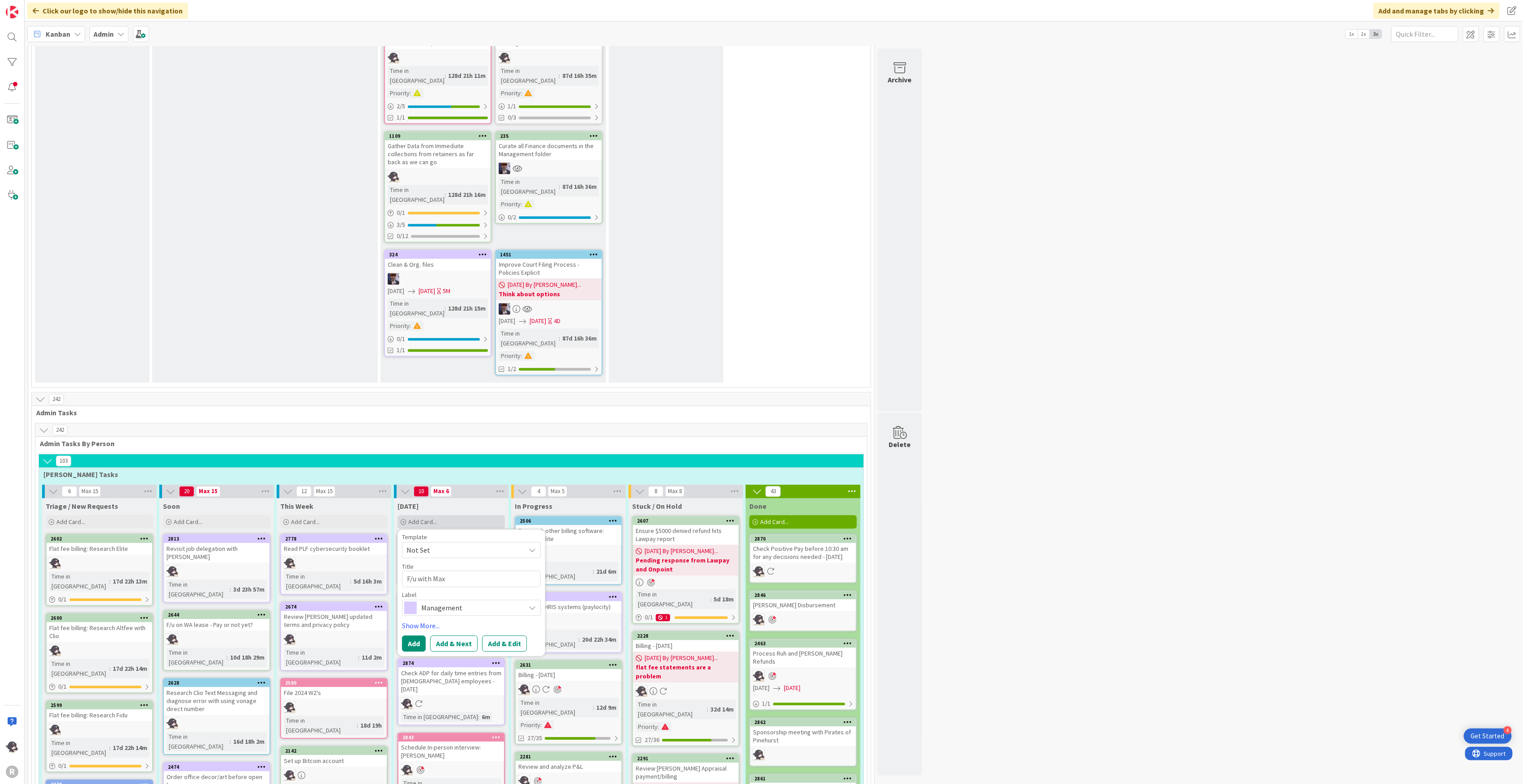
type textarea "F/u with Max"
type textarea "x"
type textarea "F/u with [PERSON_NAME]"
type textarea "x"
type textarea "F/u with Max an"
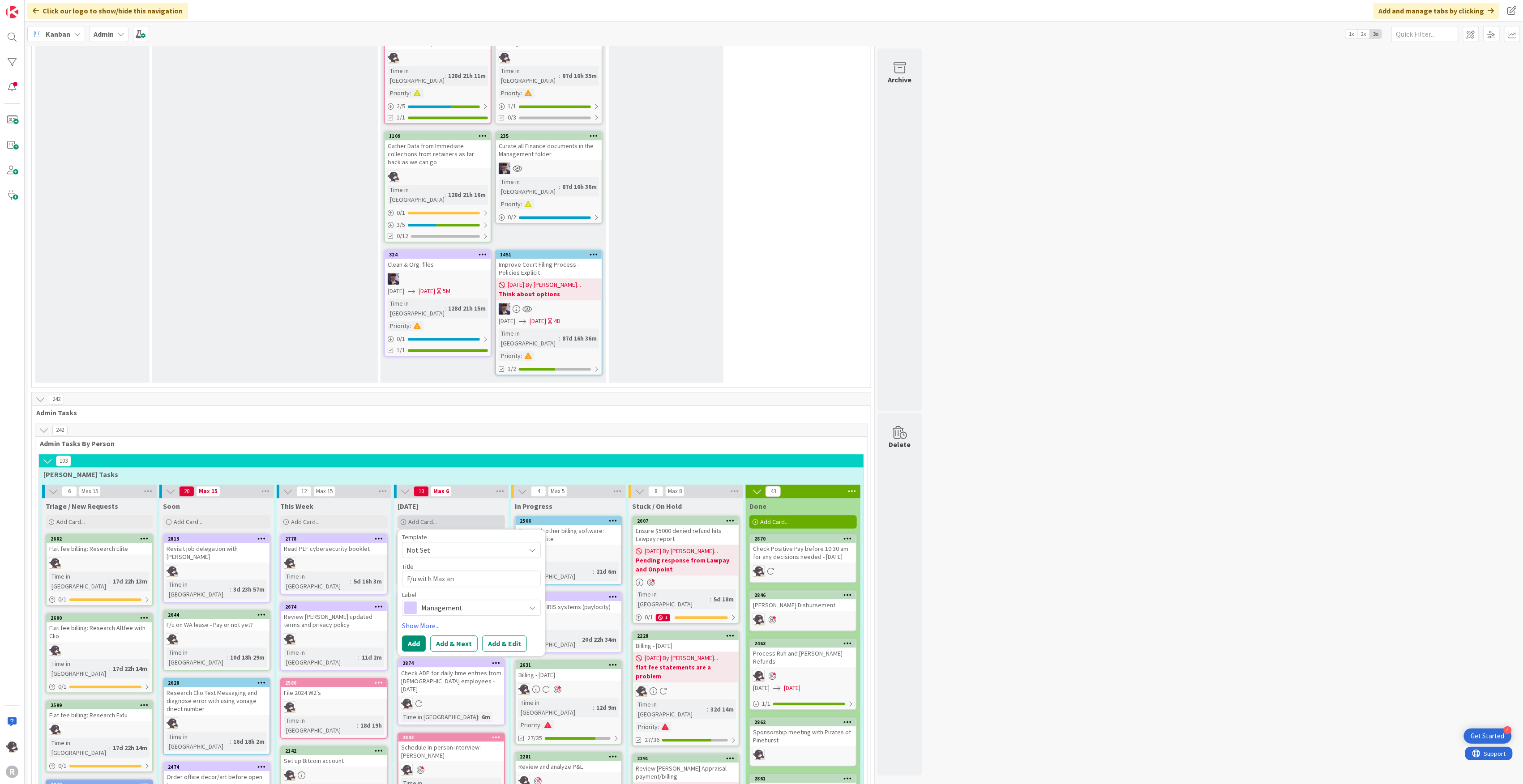
type textarea "x"
type textarea "F/u with Max and"
type textarea "x"
type textarea "F/u with Max and J"
type textarea "x"
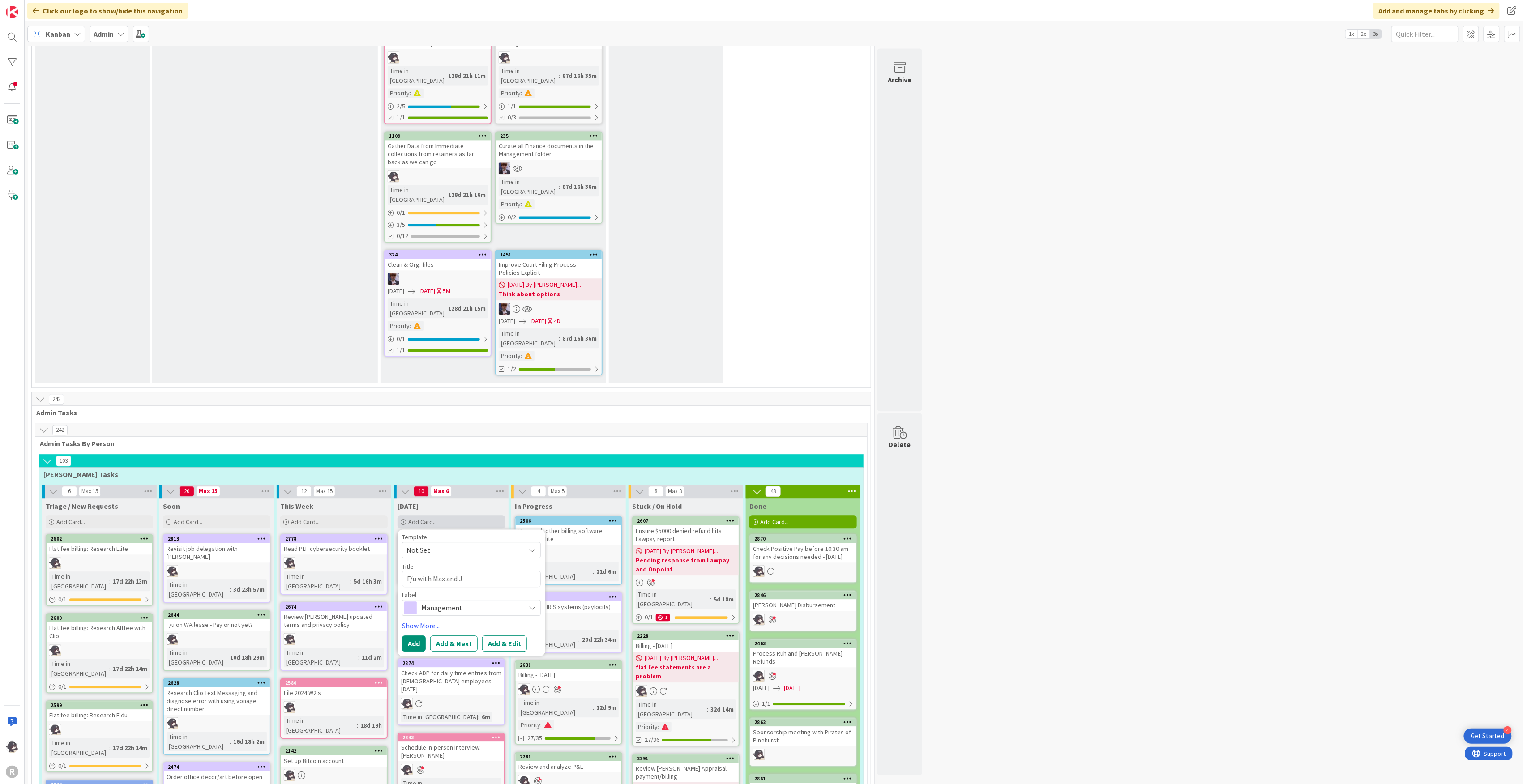
type textarea "F/u with Max and [PERSON_NAME]"
type textarea "x"
type textarea "F/u with Max and Jef"
type textarea "x"
type textarea "F/u with [PERSON_NAME] and [PERSON_NAME]"
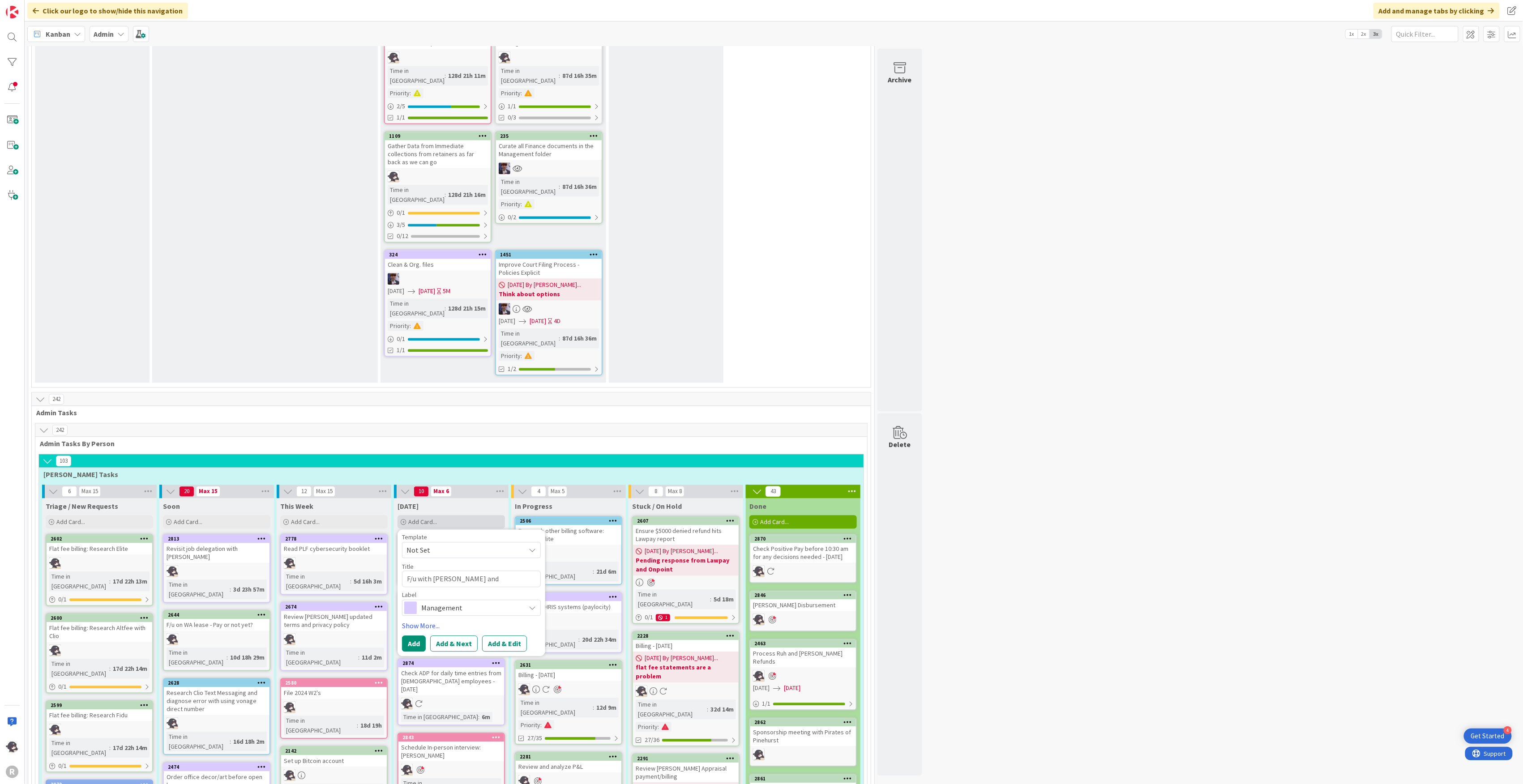
type textarea "x"
type textarea "F/u with [PERSON_NAME] and [PERSON_NAME]"
type textarea "x"
type textarea "F/u with [PERSON_NAME] and [PERSON_NAME]"
type textarea "x"
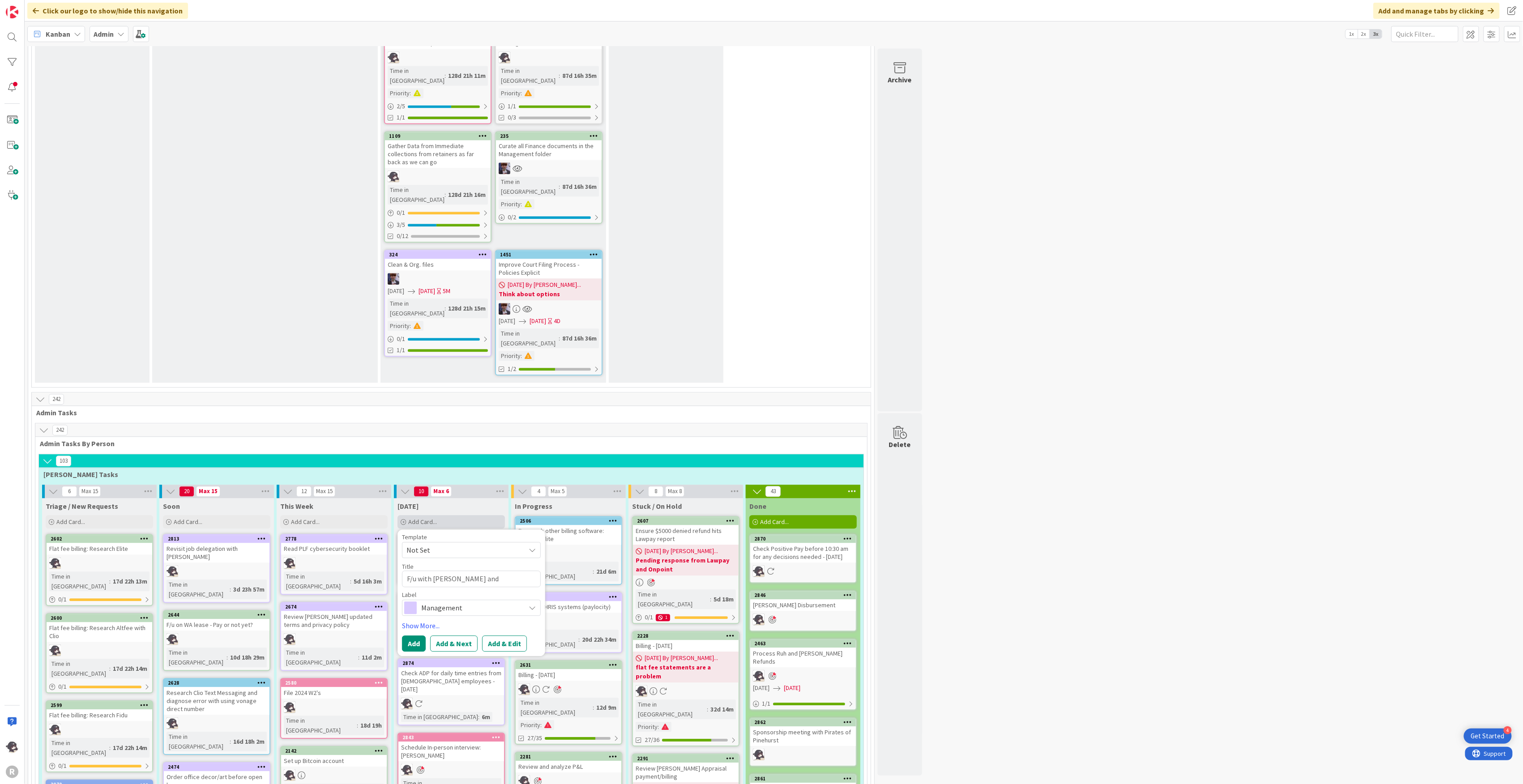
type textarea "F/u with [PERSON_NAME] and [PERSON_NAME] re"
type textarea "x"
type textarea "F/u with [PERSON_NAME] and [PERSON_NAME] re"
type textarea "x"
type textarea "F/u with [PERSON_NAME] and [PERSON_NAME] re W"
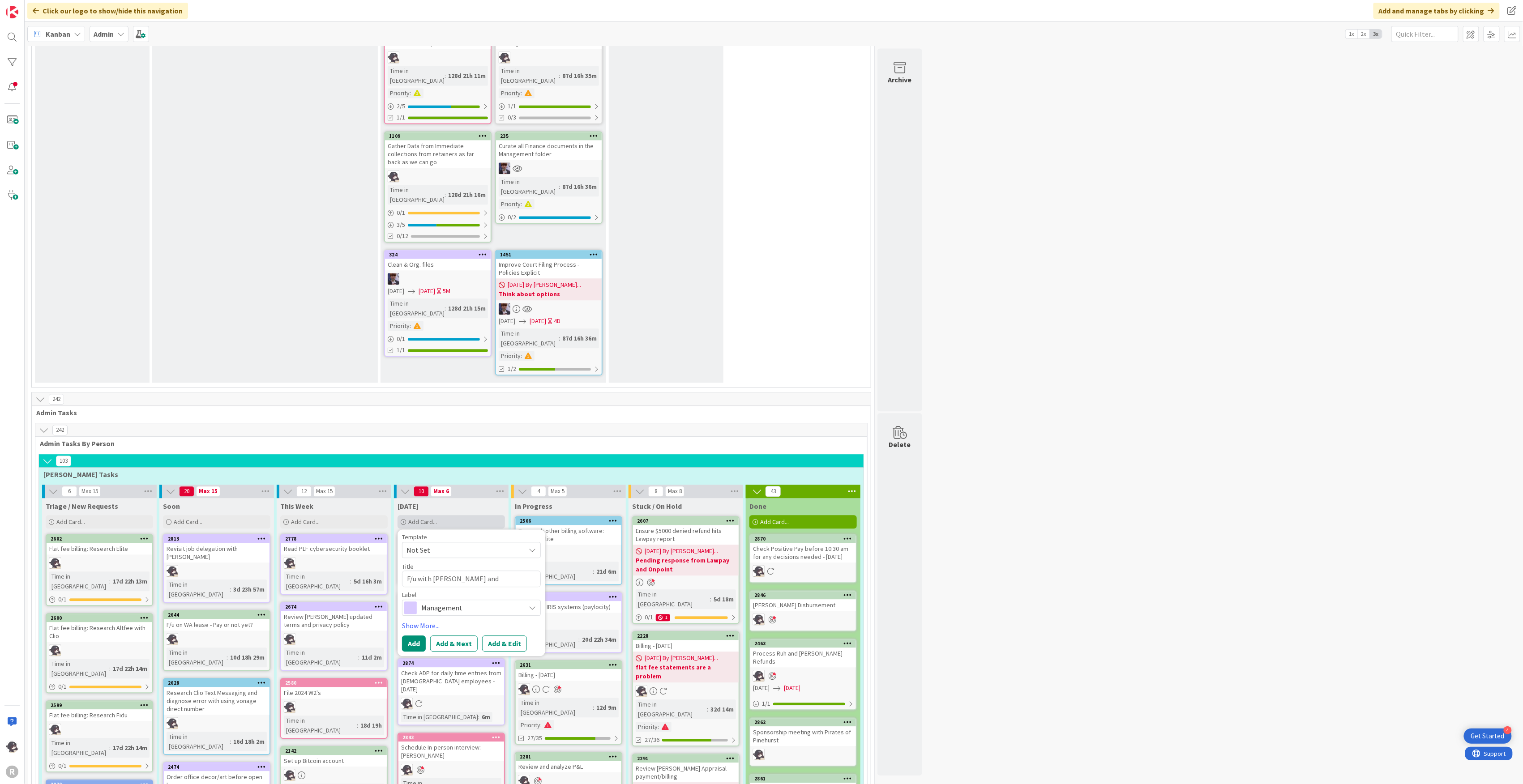
type textarea "x"
type textarea "F/u with [PERSON_NAME] and [PERSON_NAME] re WA"
type textarea "x"
type textarea "F/u with [PERSON_NAME] and [PERSON_NAME] re WA"
type textarea "x"
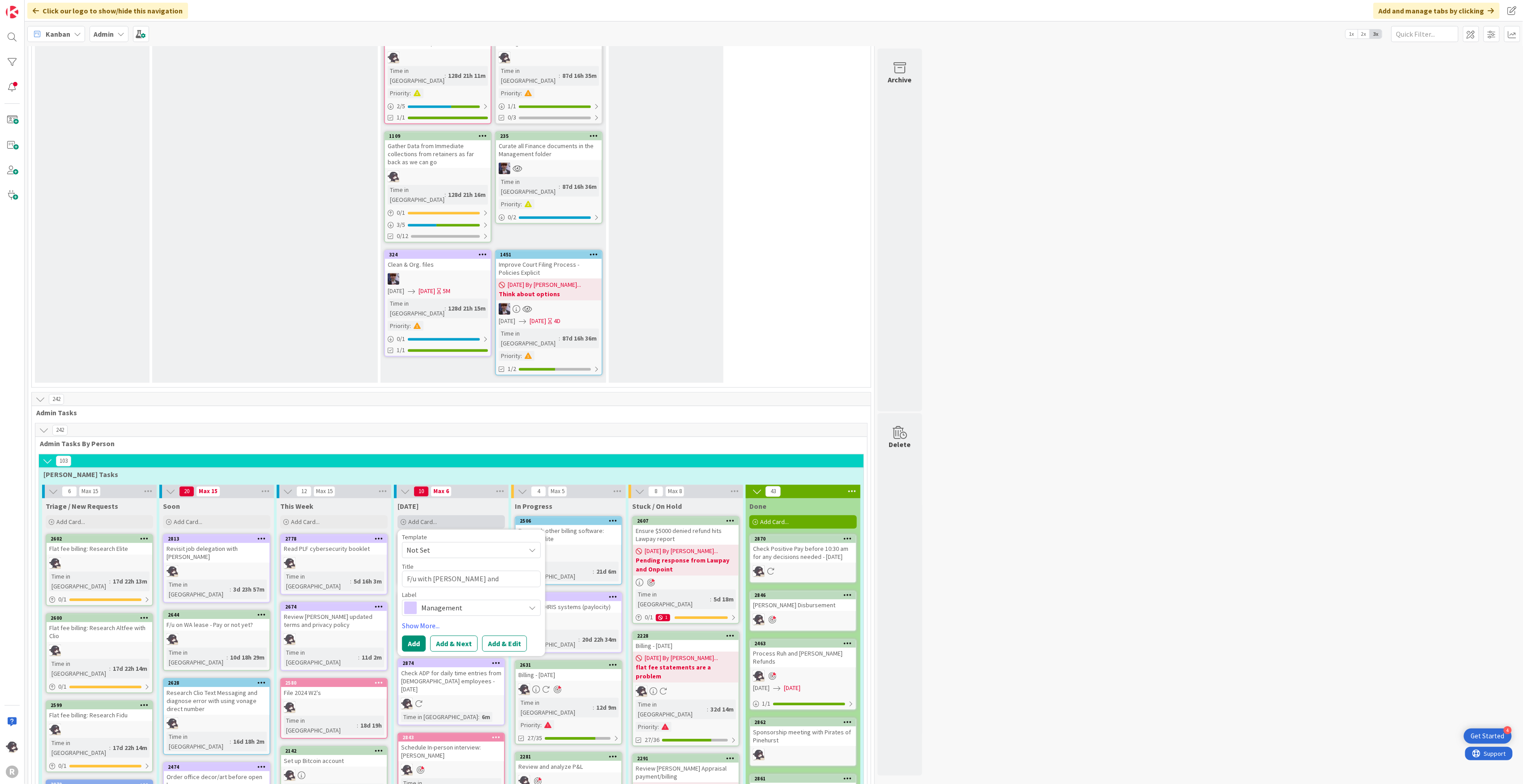
type textarea "F/u with [PERSON_NAME] and [PERSON_NAME] re WA l"
type textarea "x"
type textarea "F/u with [PERSON_NAME] and [PERSON_NAME] re WA li"
type textarea "x"
type textarea "F/u with [PERSON_NAME] and [PERSON_NAME] re WA lic"
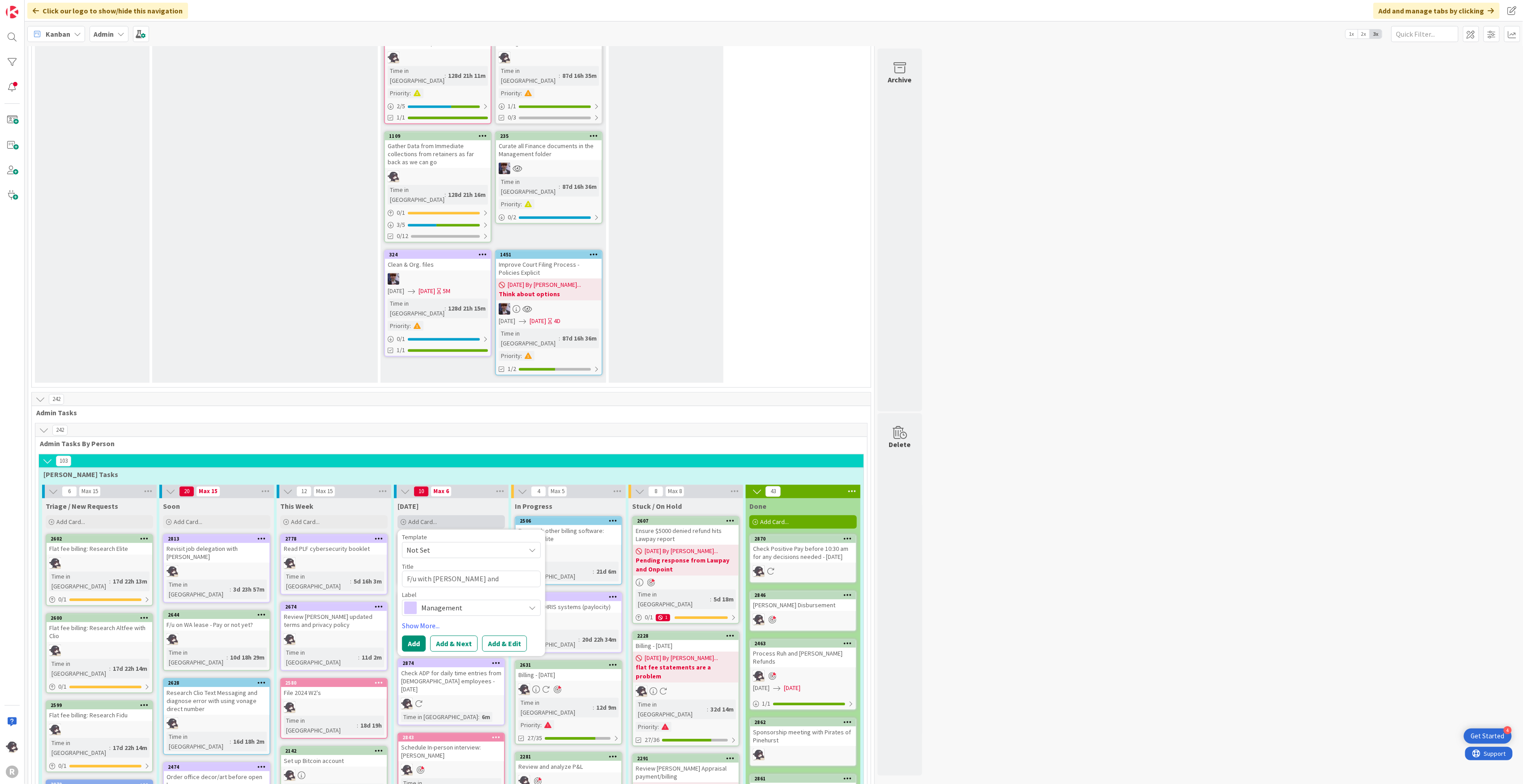
type textarea "x"
type textarea "F/u with [PERSON_NAME] and [PERSON_NAME] re WA lice"
type textarea "x"
type textarea "F/u with [PERSON_NAME] and [PERSON_NAME] re WA licen"
type textarea "x"
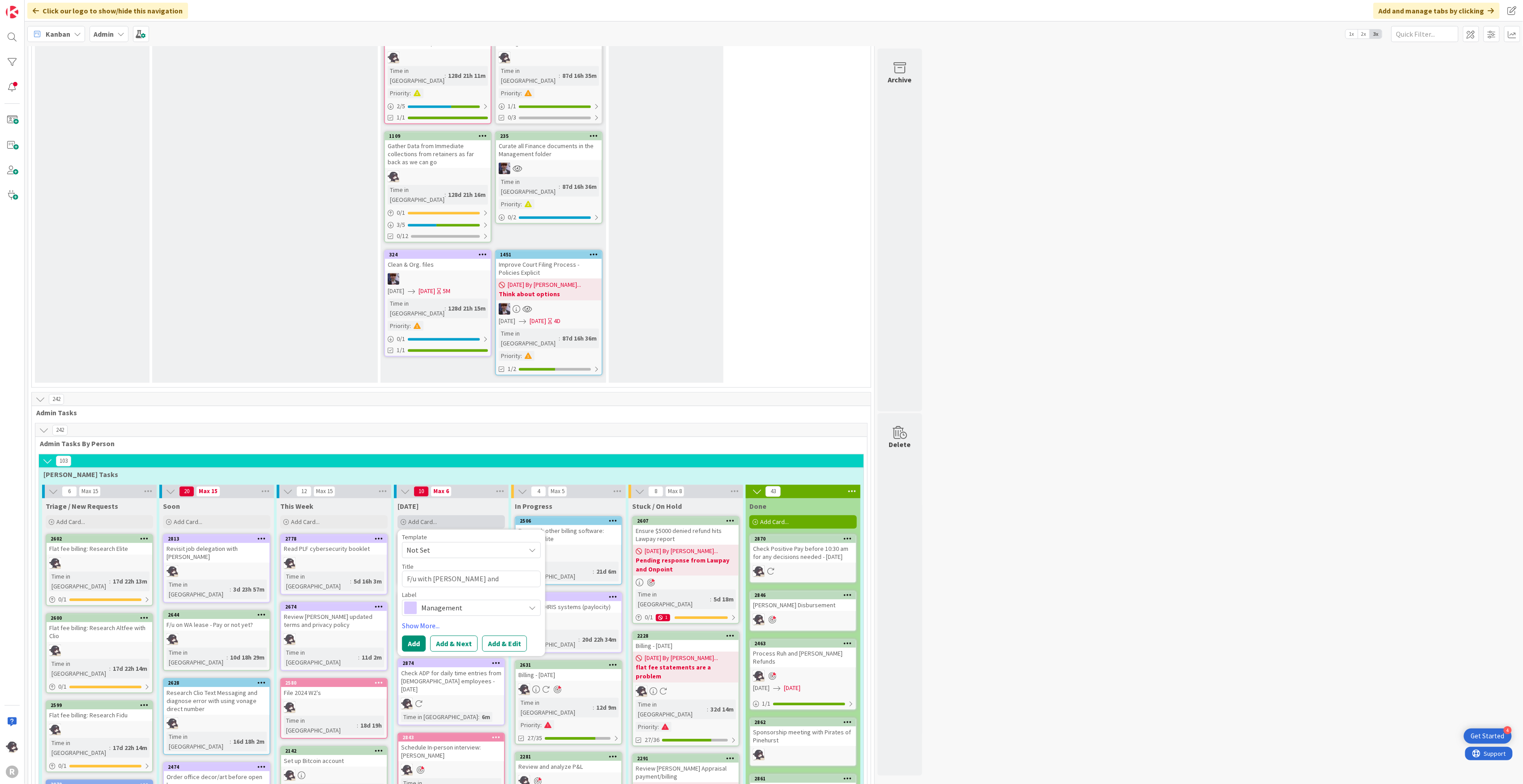
type textarea "F/u with [PERSON_NAME] and [PERSON_NAME] re WA licens"
type textarea "x"
type textarea "F/u with [PERSON_NAME] and [PERSON_NAME] re WA license"
click at [434, 620] on link "Show More..." at bounding box center [472, 625] width 139 height 10
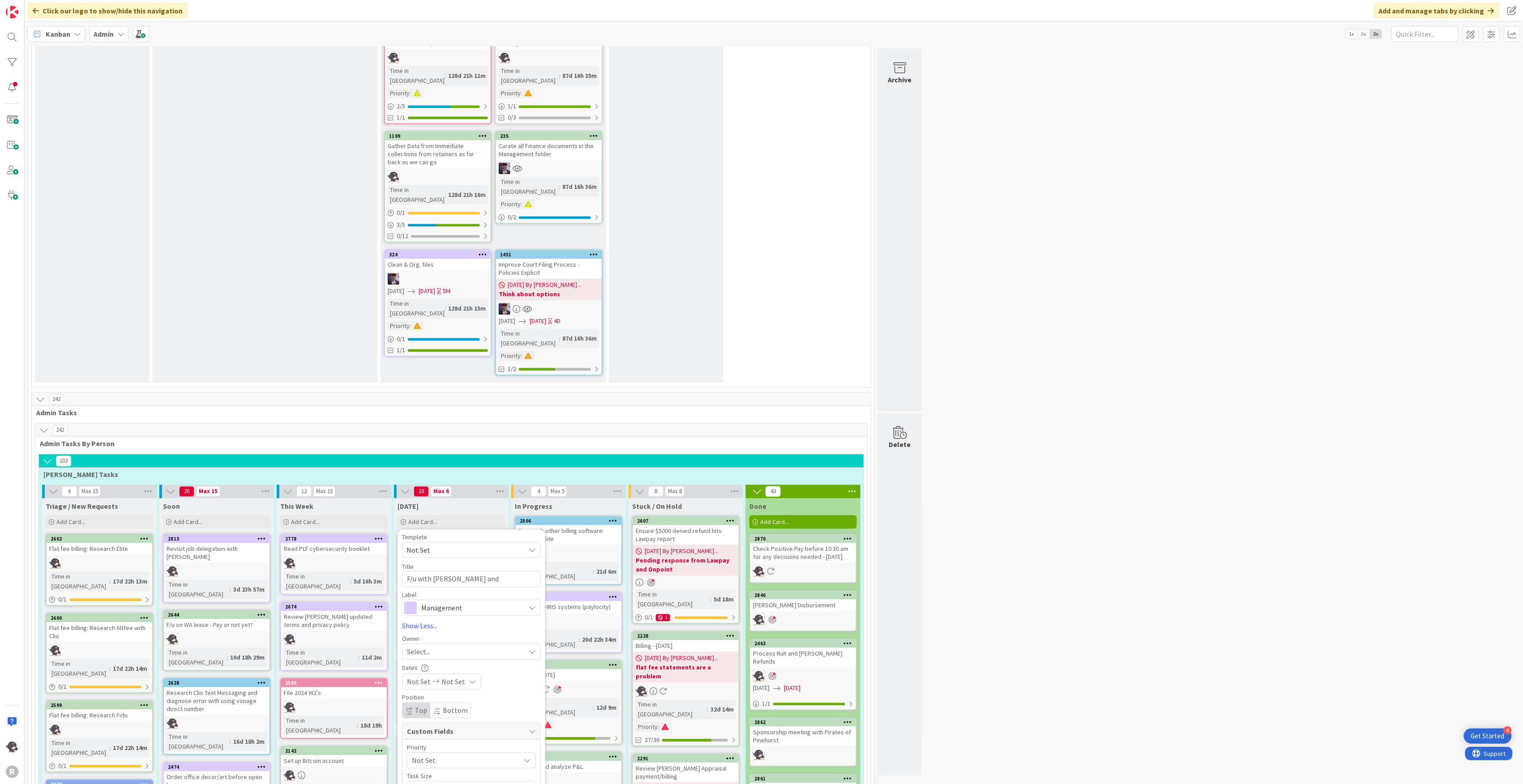
click at [446, 646] on div "Select..." at bounding box center [466, 651] width 118 height 10
click at [465, 704] on span "[PERSON_NAME]" at bounding box center [458, 710] width 43 height 13
drag, startPoint x: 420, startPoint y: 693, endPoint x: 450, endPoint y: 616, distance: 82.6
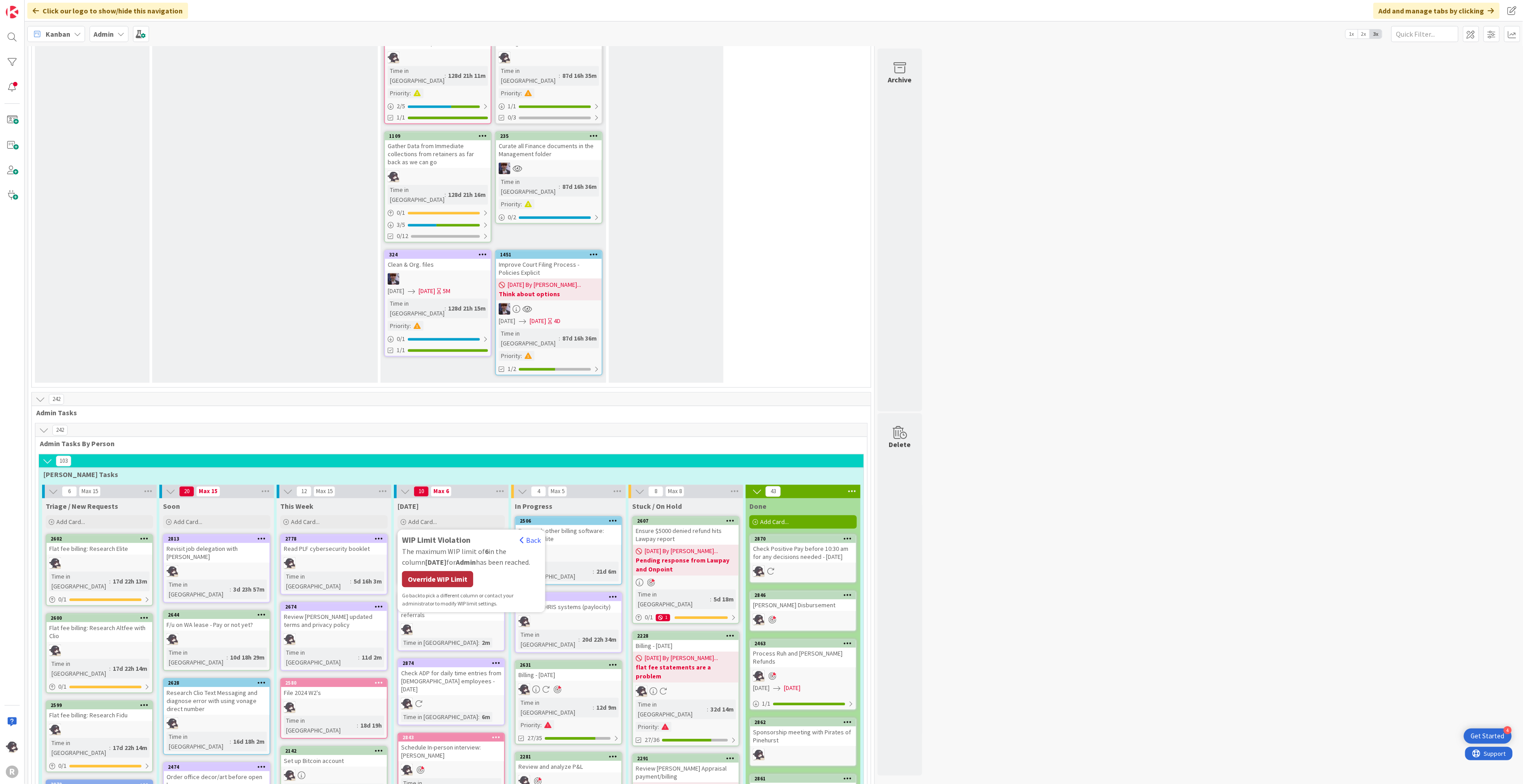
click at [454, 571] on div "Override WIP Limit" at bounding box center [438, 579] width 71 height 16
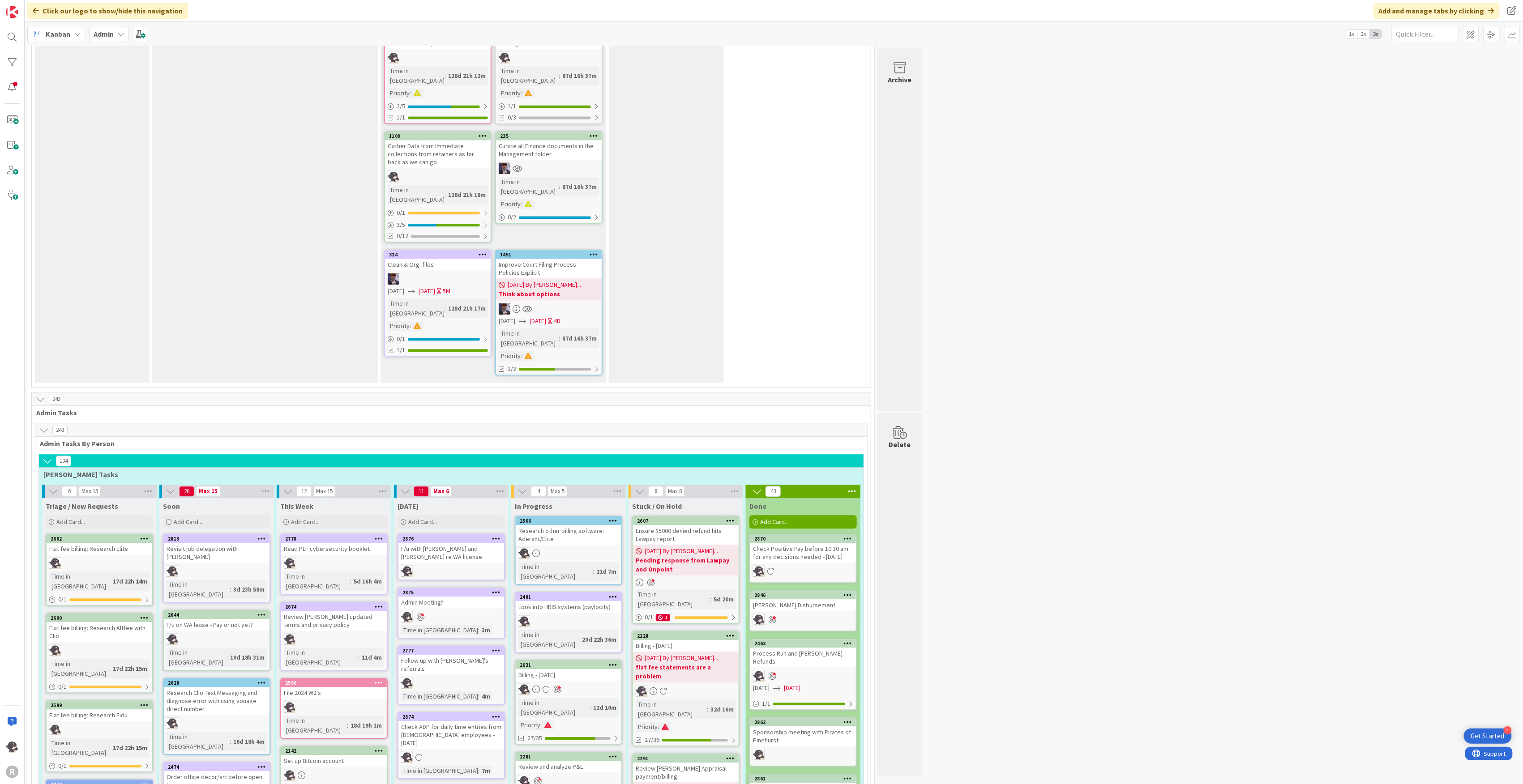
click at [499, 536] on icon at bounding box center [496, 539] width 8 height 6
click at [434, 690] on link "Add to Focus" at bounding box center [444, 696] width 121 height 13
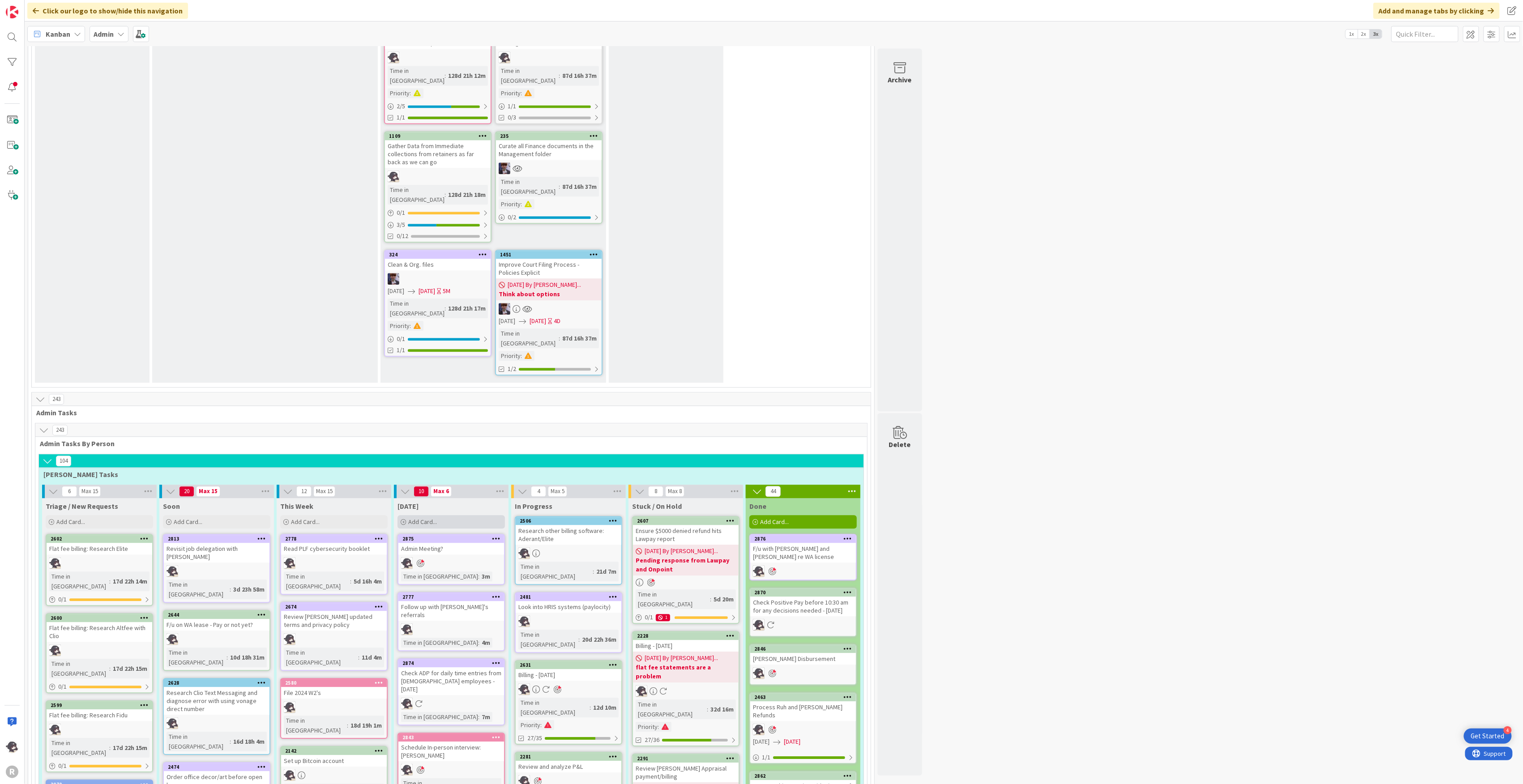
click at [427, 515] on div "Add Card..." at bounding box center [451, 522] width 108 height 13
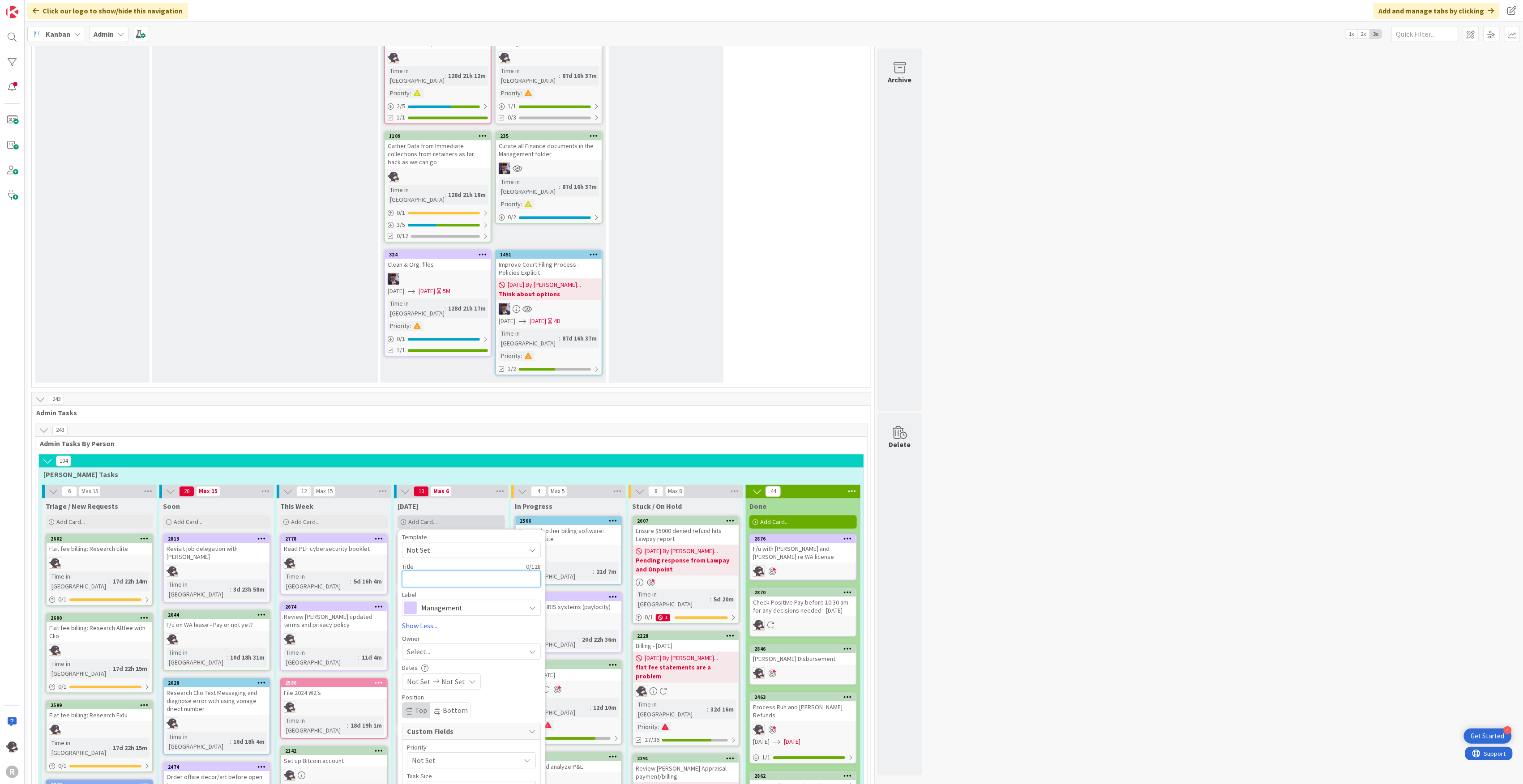
type textarea "x"
type textarea "R"
type textarea "x"
type textarea "Re"
type textarea "x"
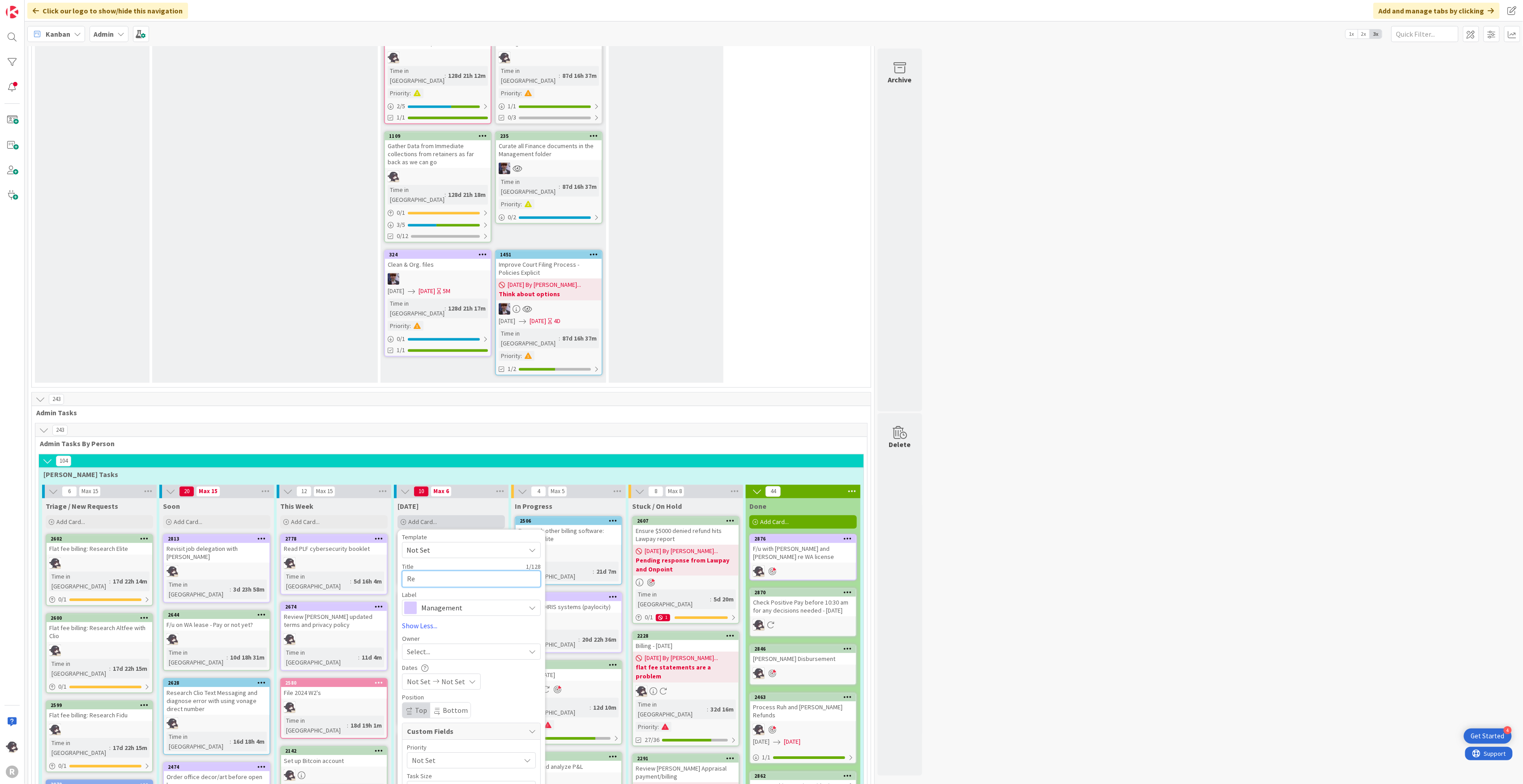
type textarea "Rev"
type textarea "x"
type textarea "Revie"
type textarea "x"
type textarea "Review"
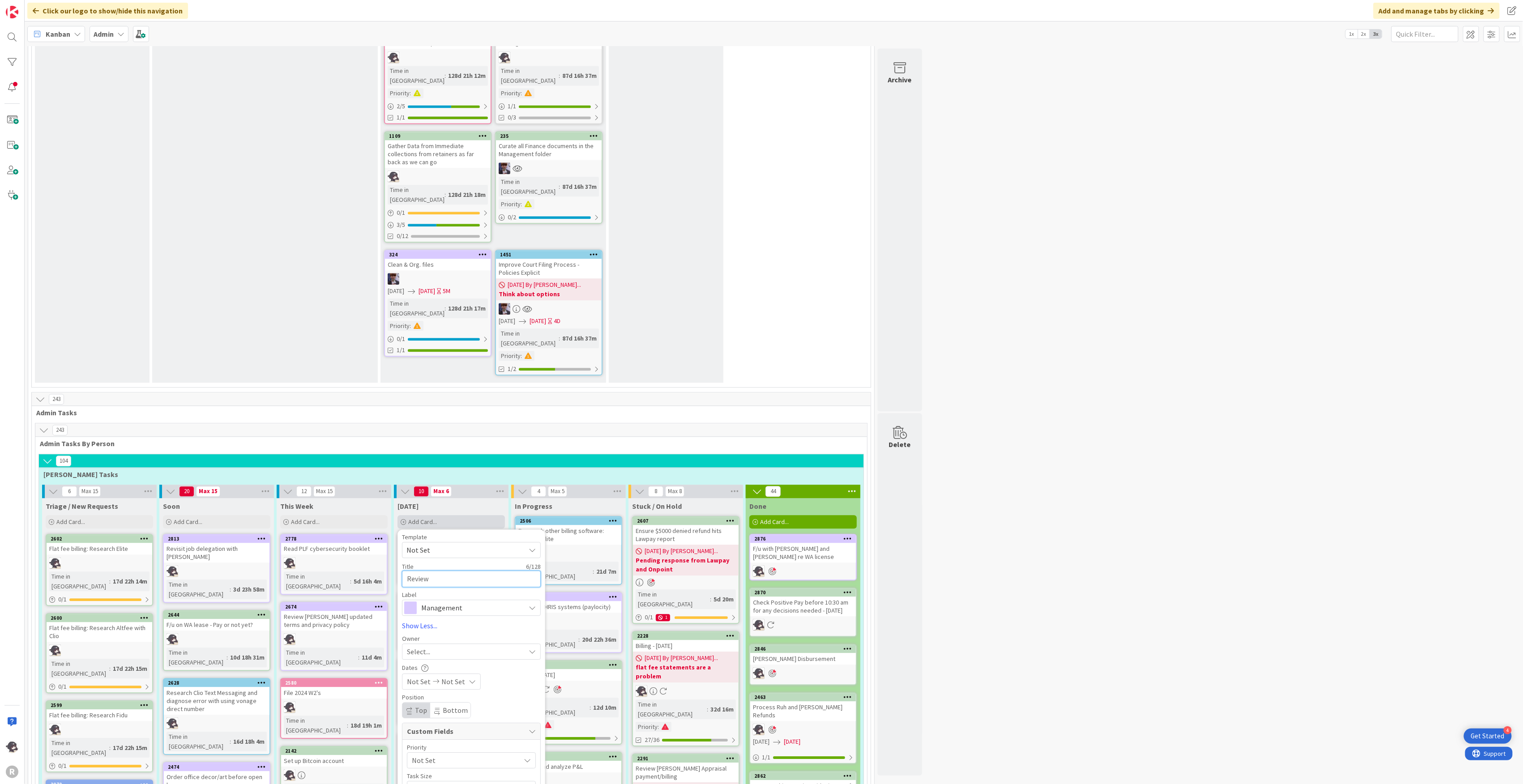
type textarea "x"
type textarea "Review"
type textarea "x"
type textarea "Review S"
type textarea "x"
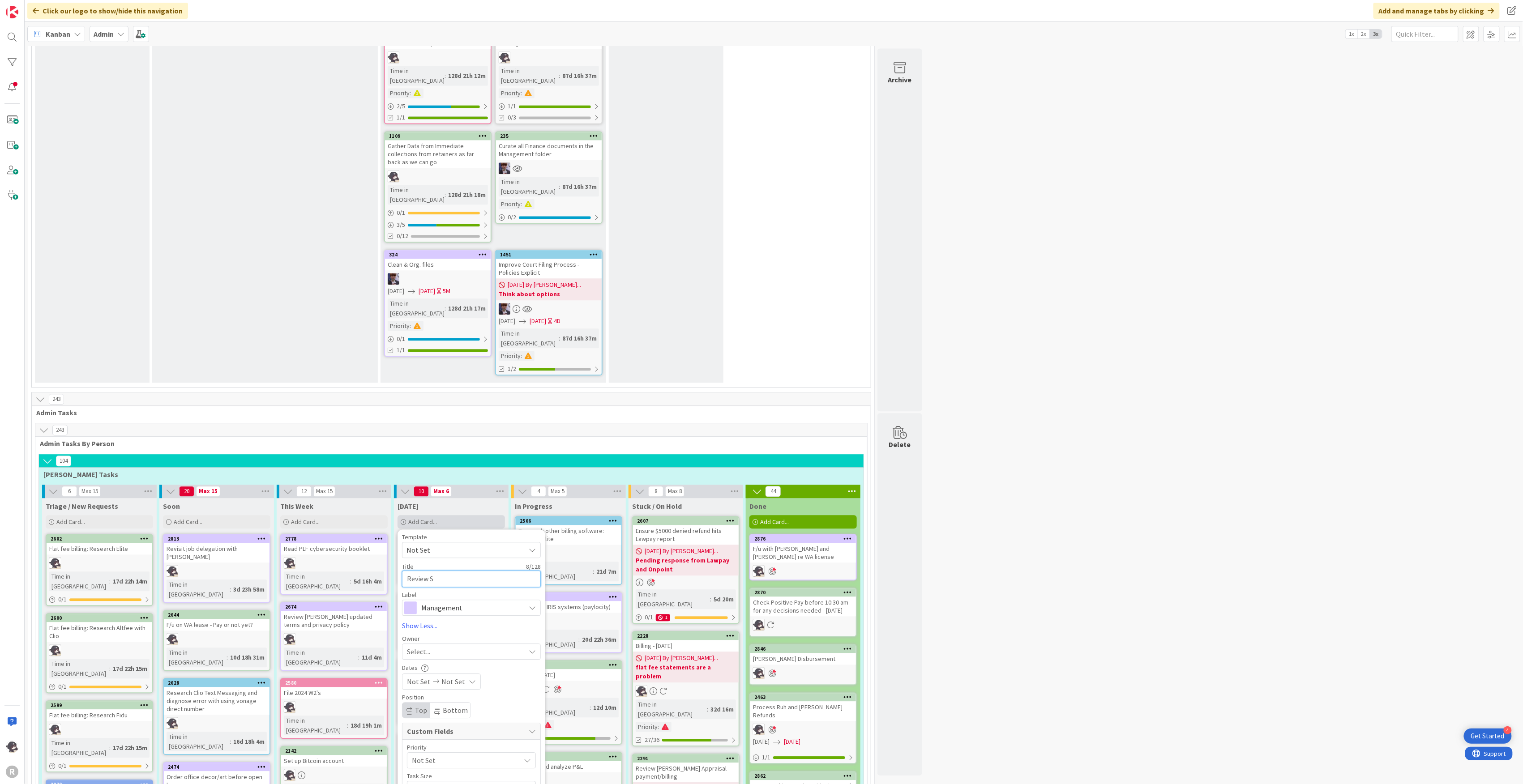
type textarea "Review Sh"
type textarea "x"
type textarea "Review Sha"
type textarea "x"
type textarea "Review Shar"
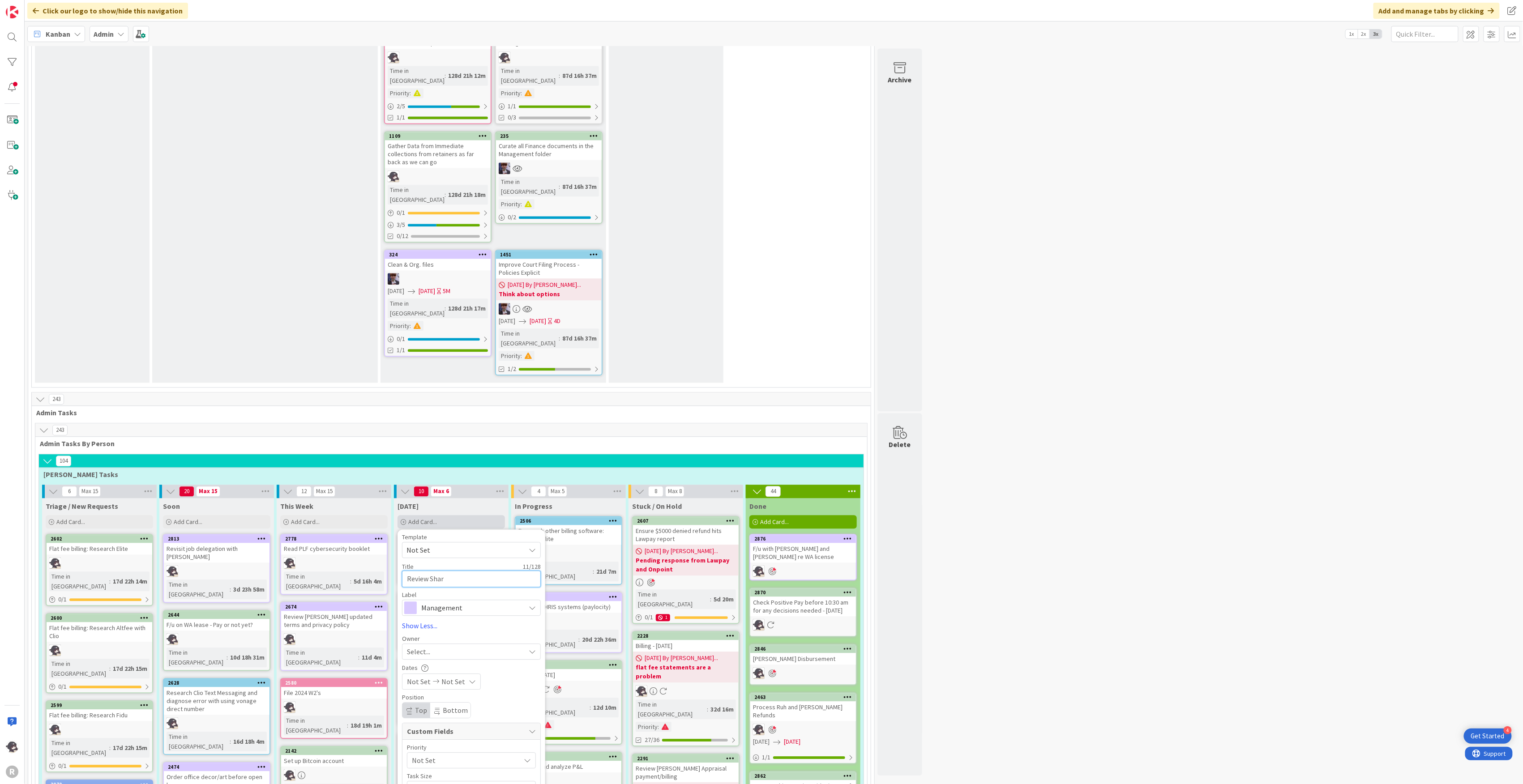
type textarea "x"
type textarea "Review Share"
type textarea "x"
type textarea "Review Sharep"
type textarea "x"
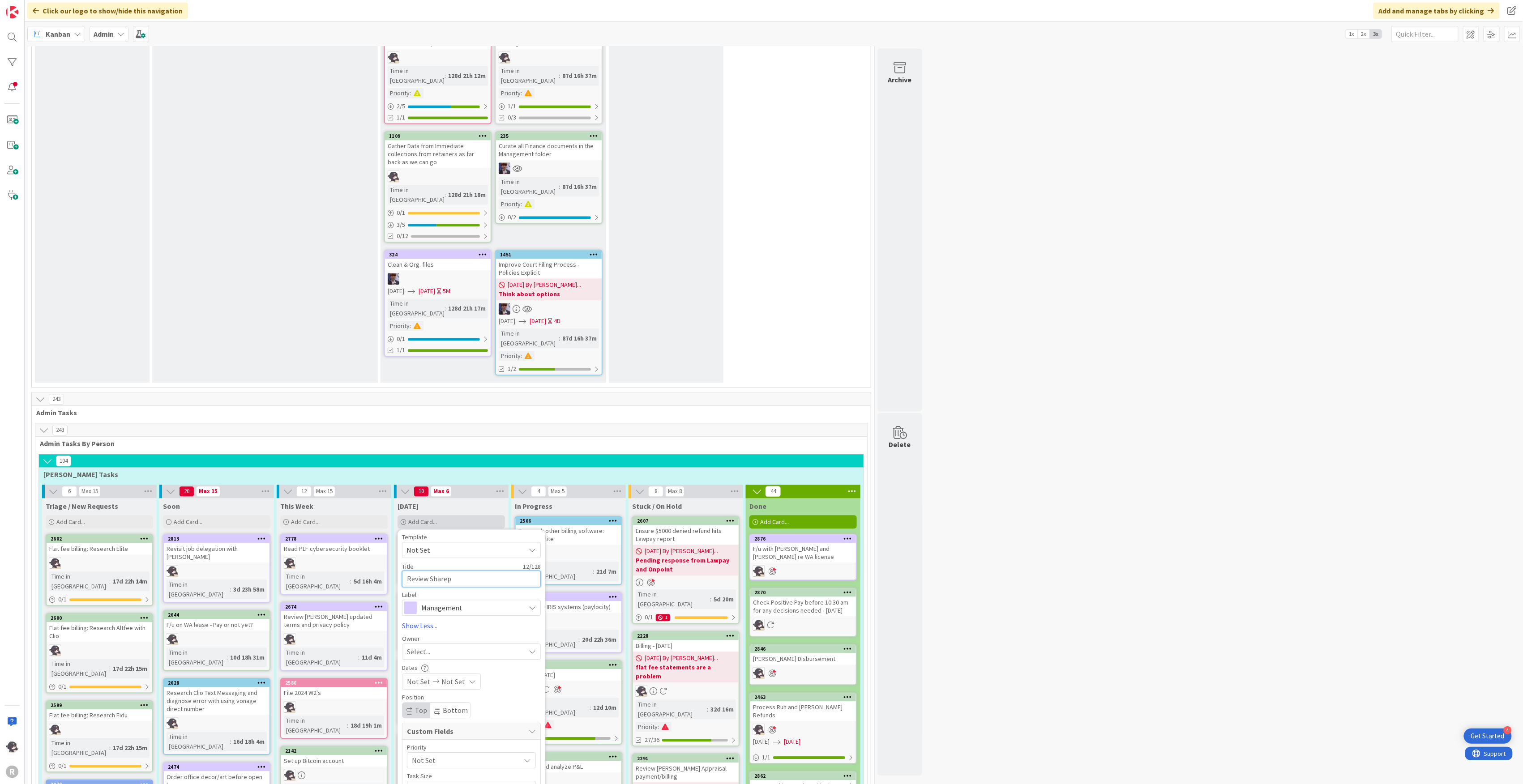
type textarea "Review Sharepo"
type textarea "x"
type textarea "Review Sharepoi"
type textarea "x"
type textarea "Review Sharepoin"
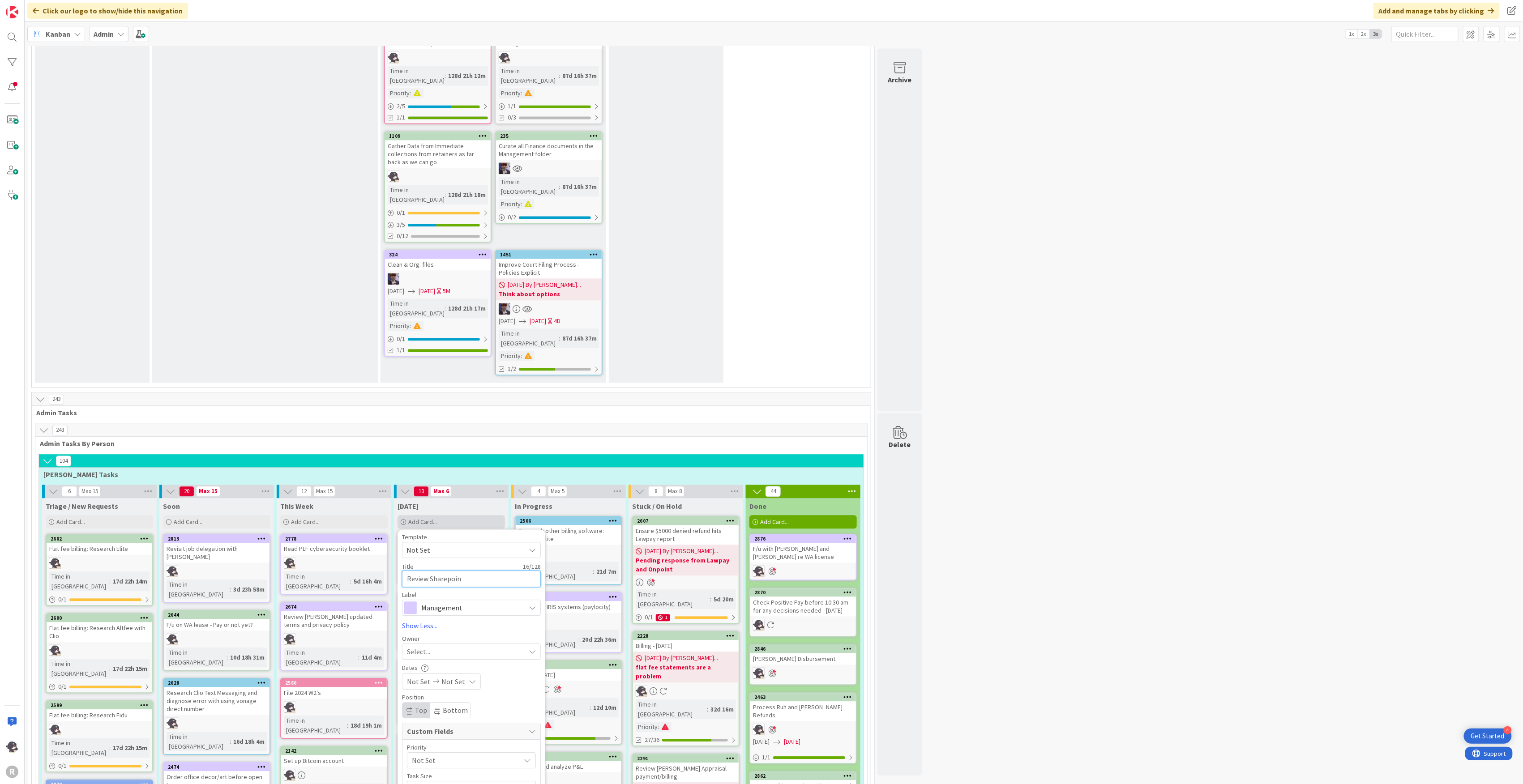
type textarea "x"
type textarea "Review Sharepoint"
type textarea "x"
type textarea "Review Sharepointe"
type textarea "x"
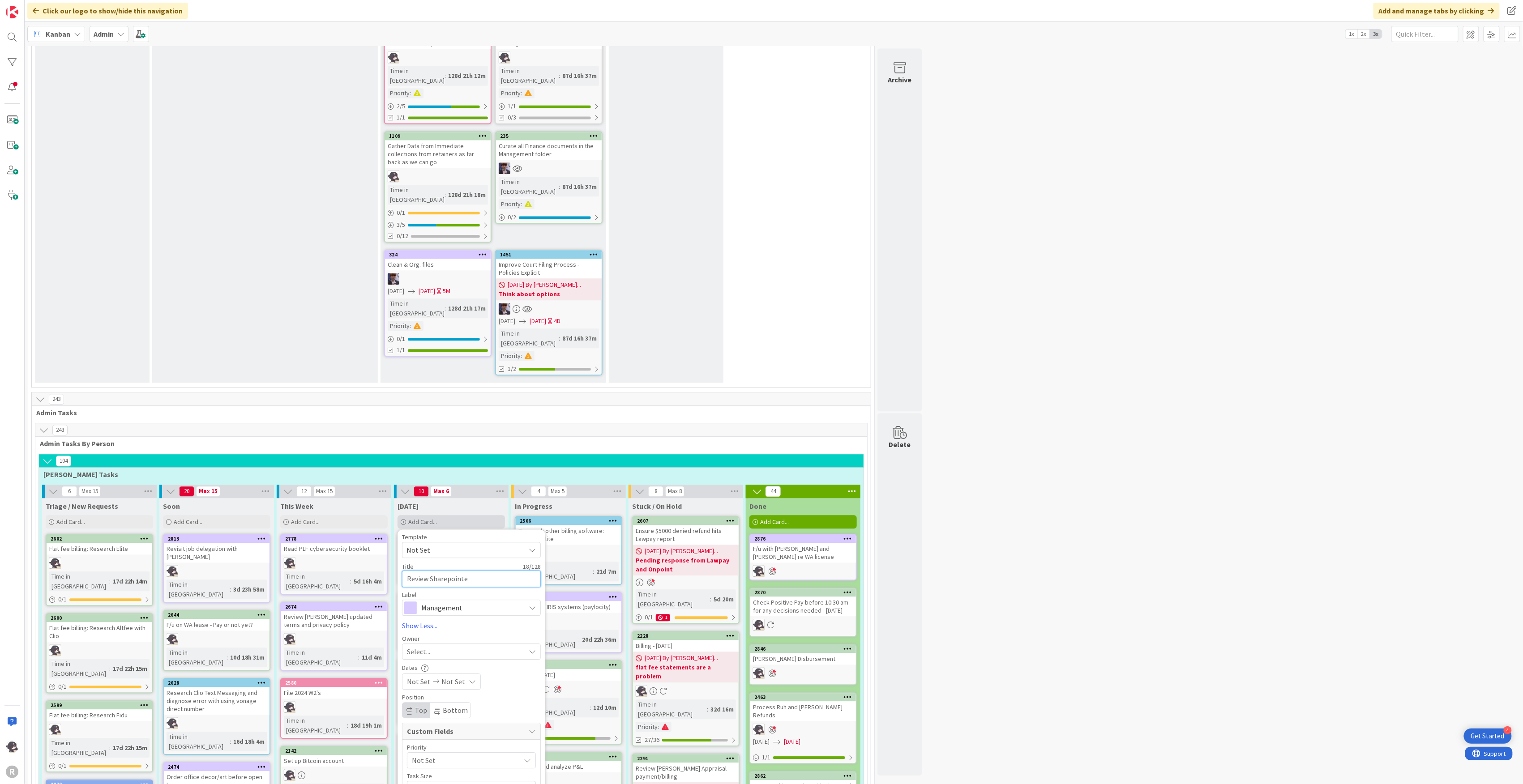
type textarea "Review Sharepointe"
type textarea "x"
type textarea "Review Sharepointe q"
type textarea "x"
type textarea "Review Sharepointe qu"
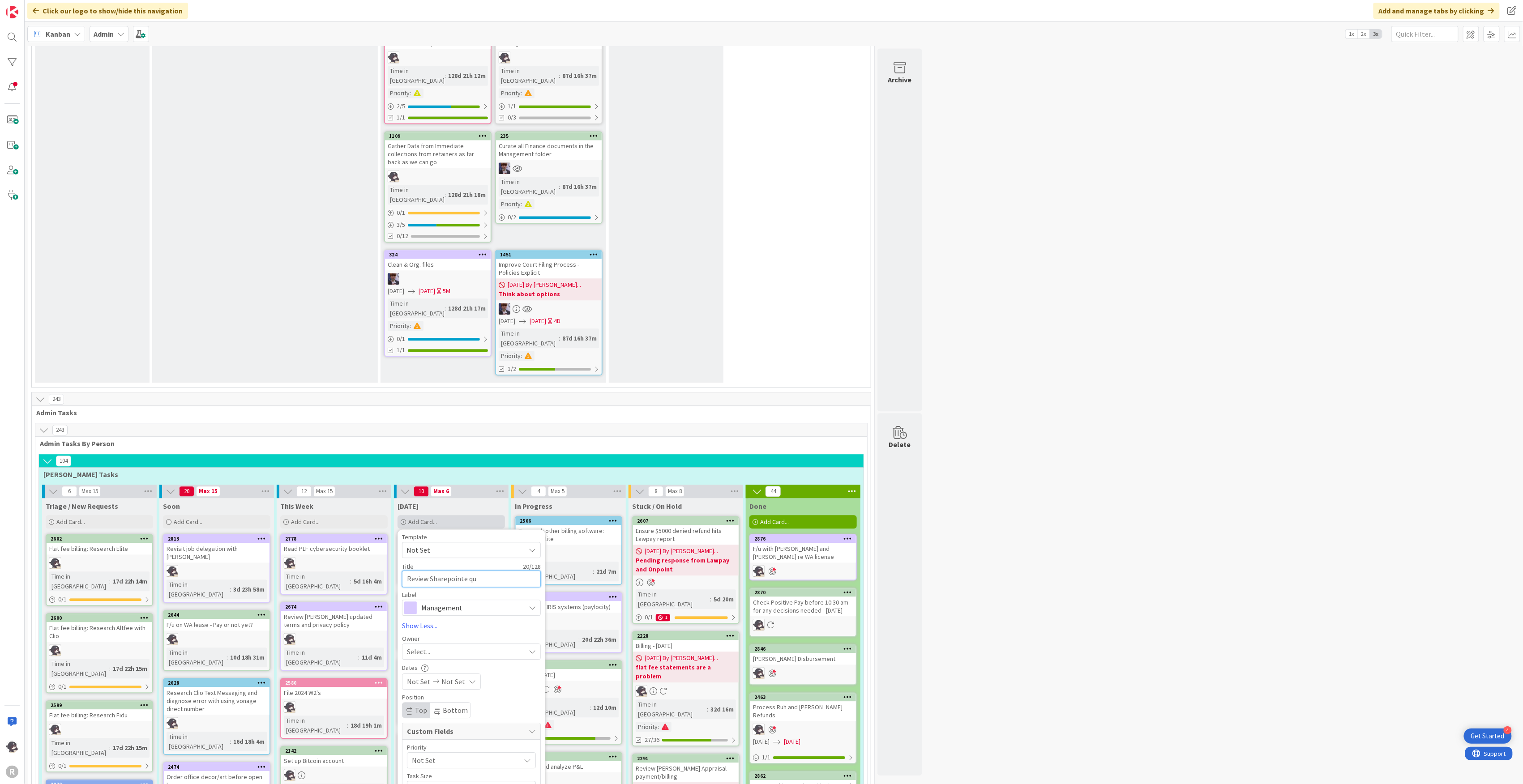
type textarea "x"
type textarea "Review Sharepointe que"
type textarea "x"
type textarea "Review Sharepointe quest"
type textarea "x"
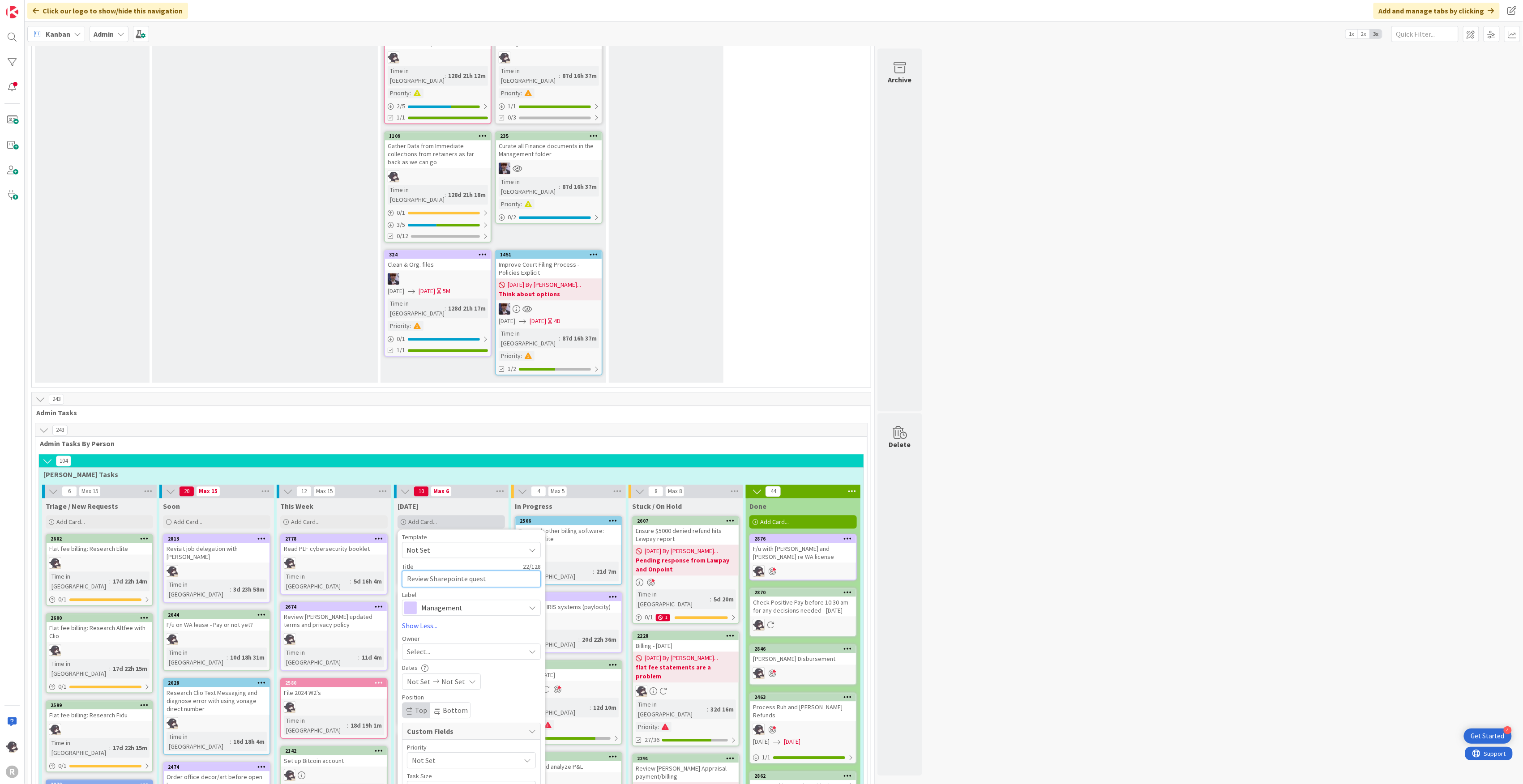
type textarea "Review Sharepointe questi"
type textarea "x"
type textarea "Review Sharepointe questio"
type textarea "x"
type textarea "Review Sharepointe question"
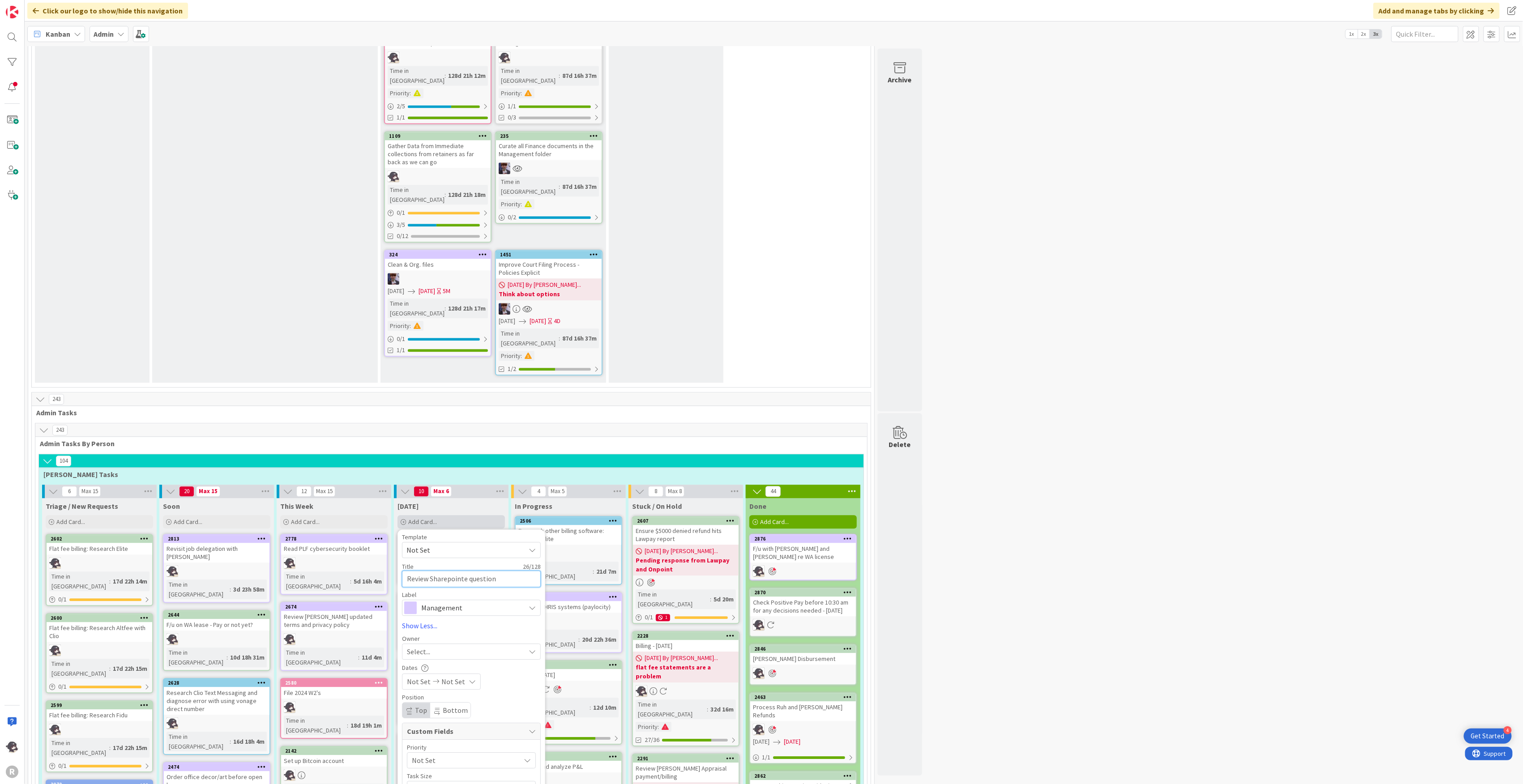
type textarea "x"
type textarea "Review Sharepointe questions"
click at [439, 646] on div "Select..." at bounding box center [466, 651] width 118 height 10
click at [444, 704] on span "[PERSON_NAME]" at bounding box center [458, 710] width 43 height 13
click at [503, 571] on textarea "Review Sharepointe questions" at bounding box center [472, 579] width 139 height 17
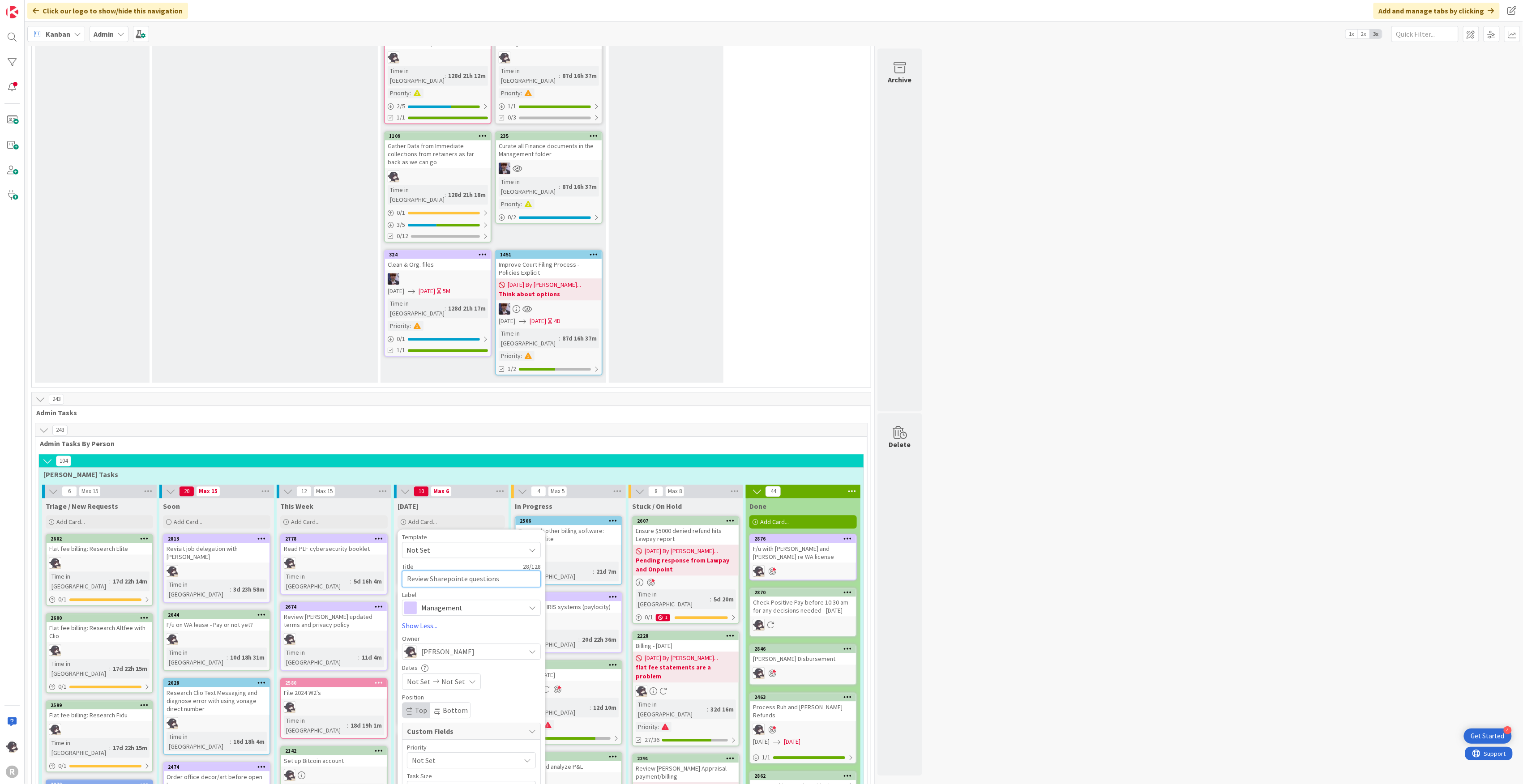
type textarea "x"
type textarea "Review Sharepointe question"
type textarea "x"
type textarea "Review Sharepointe questio"
type textarea "x"
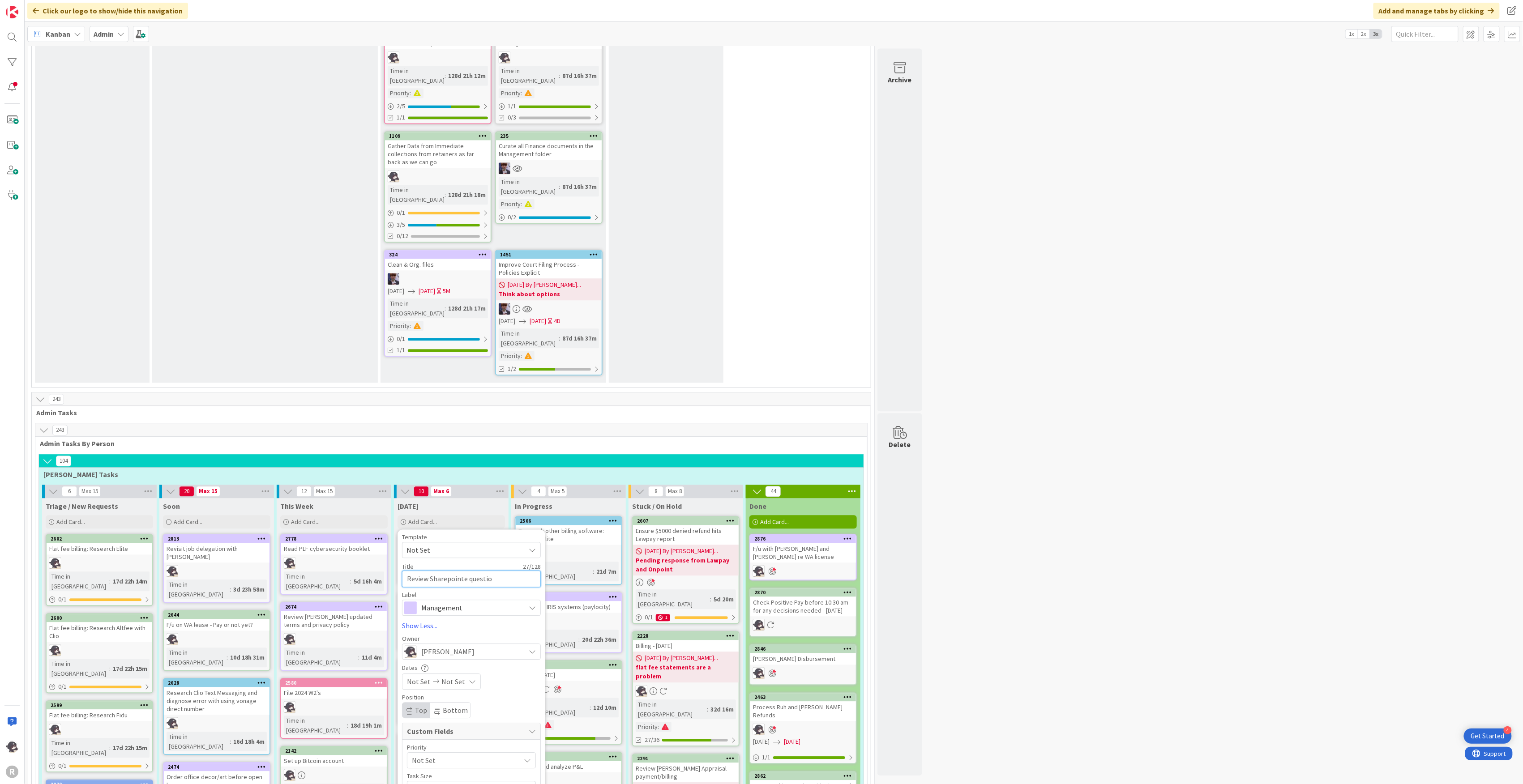
type textarea "Review Sharepointe questi"
type textarea "x"
type textarea "Review Sharepointe quest"
type textarea "x"
type textarea "Review Sharepointe ques"
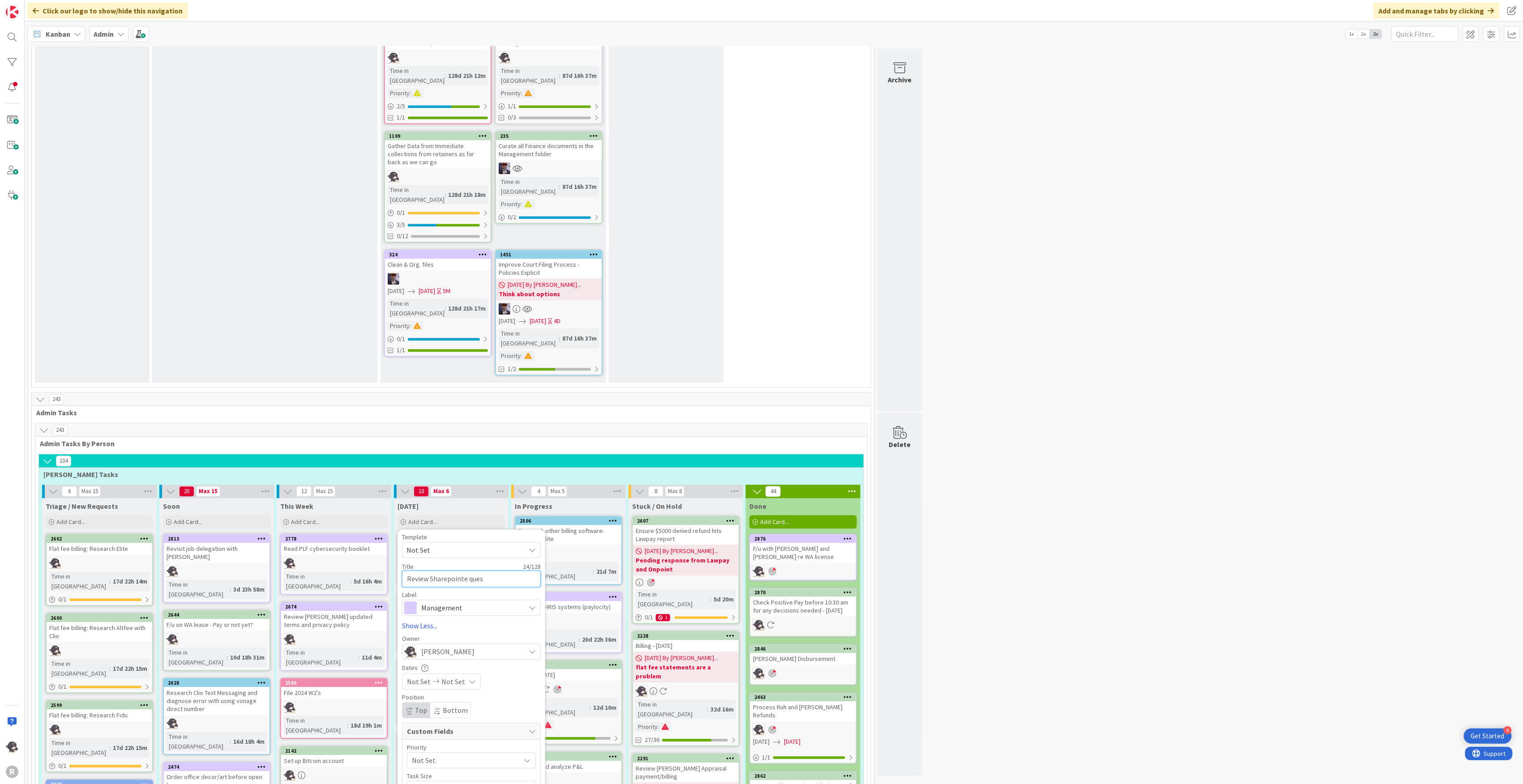
type textarea "x"
type textarea "Review Sharepointe qu"
type textarea "x"
type textarea "Review Sharepointe q"
type textarea "x"
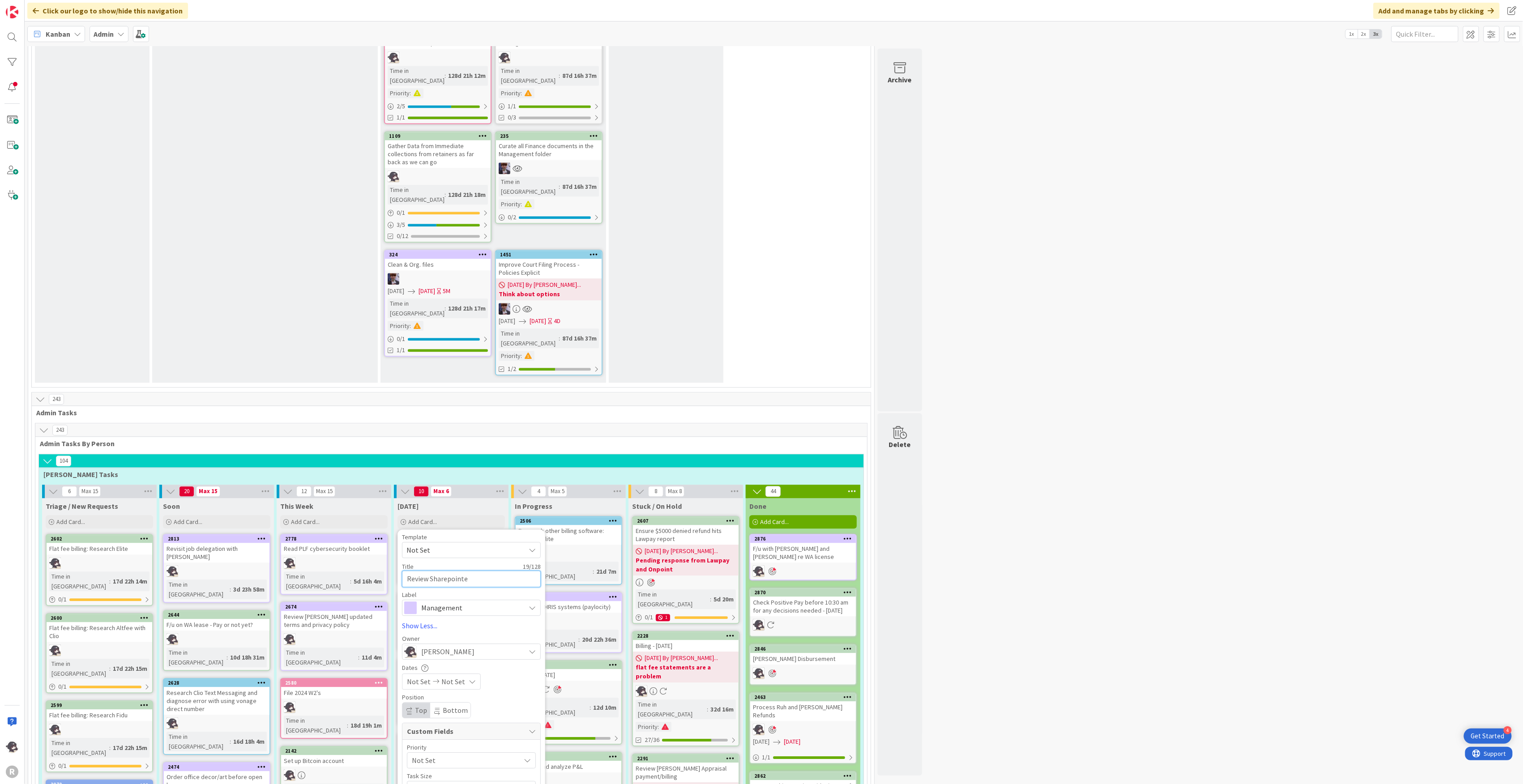
type textarea "Review Sharepointe"
click at [466, 601] on span "Management" at bounding box center [471, 608] width 99 height 13
click at [456, 735] on span "Systems Improvement" at bounding box center [490, 741] width 109 height 13
drag, startPoint x: 414, startPoint y: 688, endPoint x: 416, endPoint y: 677, distance: 11.2
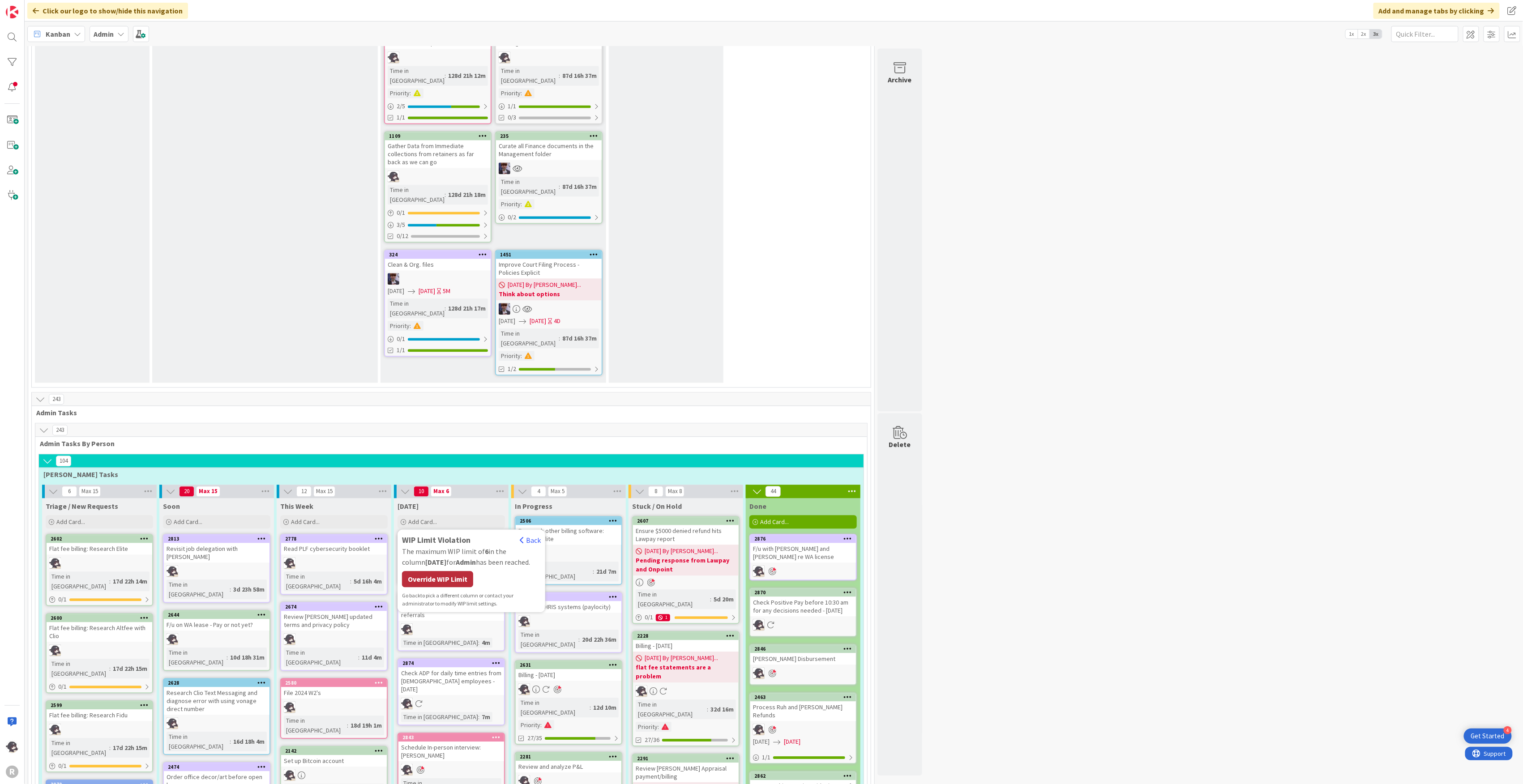
click at [452, 571] on div "Override WIP Limit" at bounding box center [438, 579] width 71 height 16
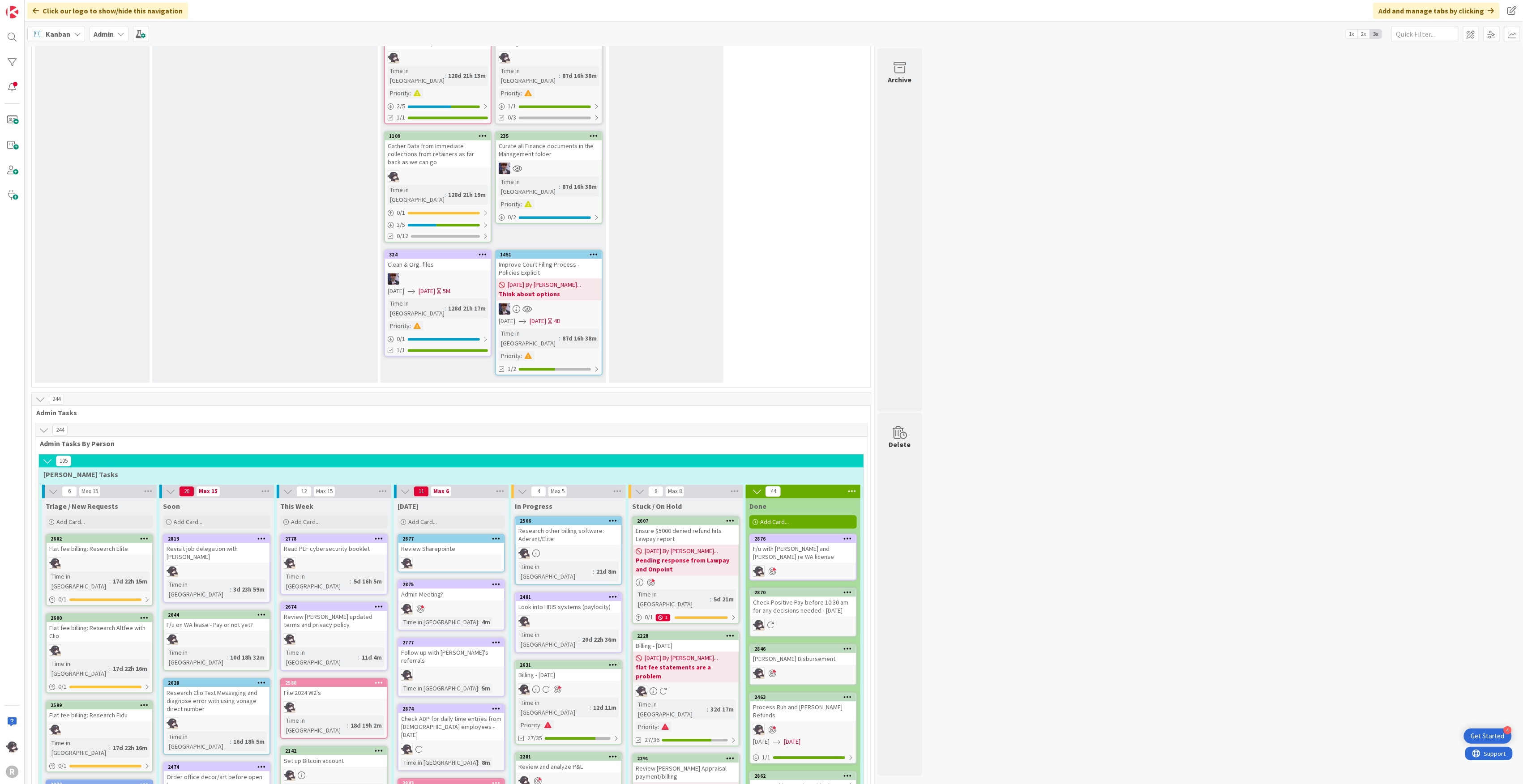
click at [498, 536] on icon at bounding box center [496, 539] width 8 height 6
click at [431, 690] on link "Add to Focus" at bounding box center [444, 696] width 121 height 13
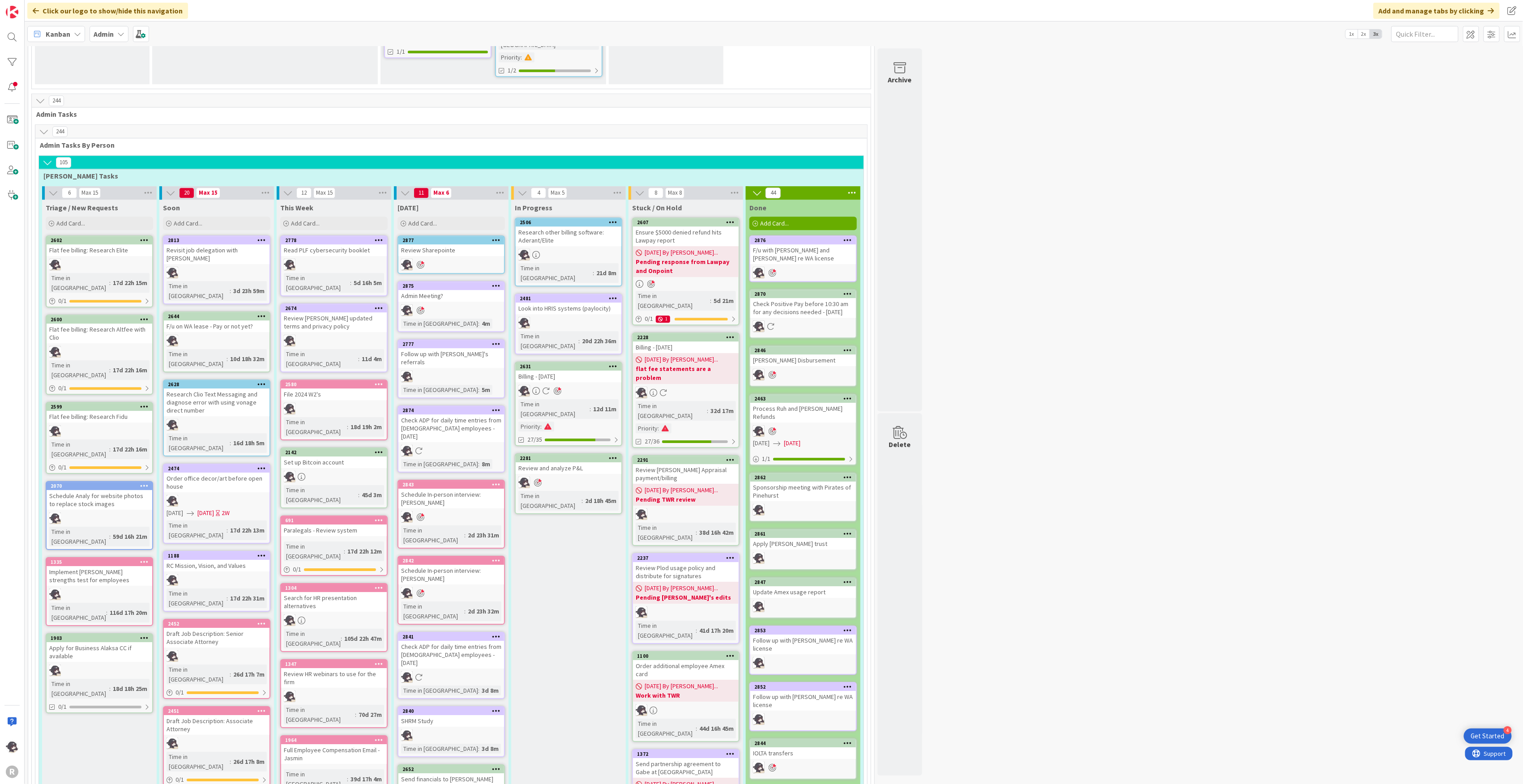
scroll to position [1671, 0]
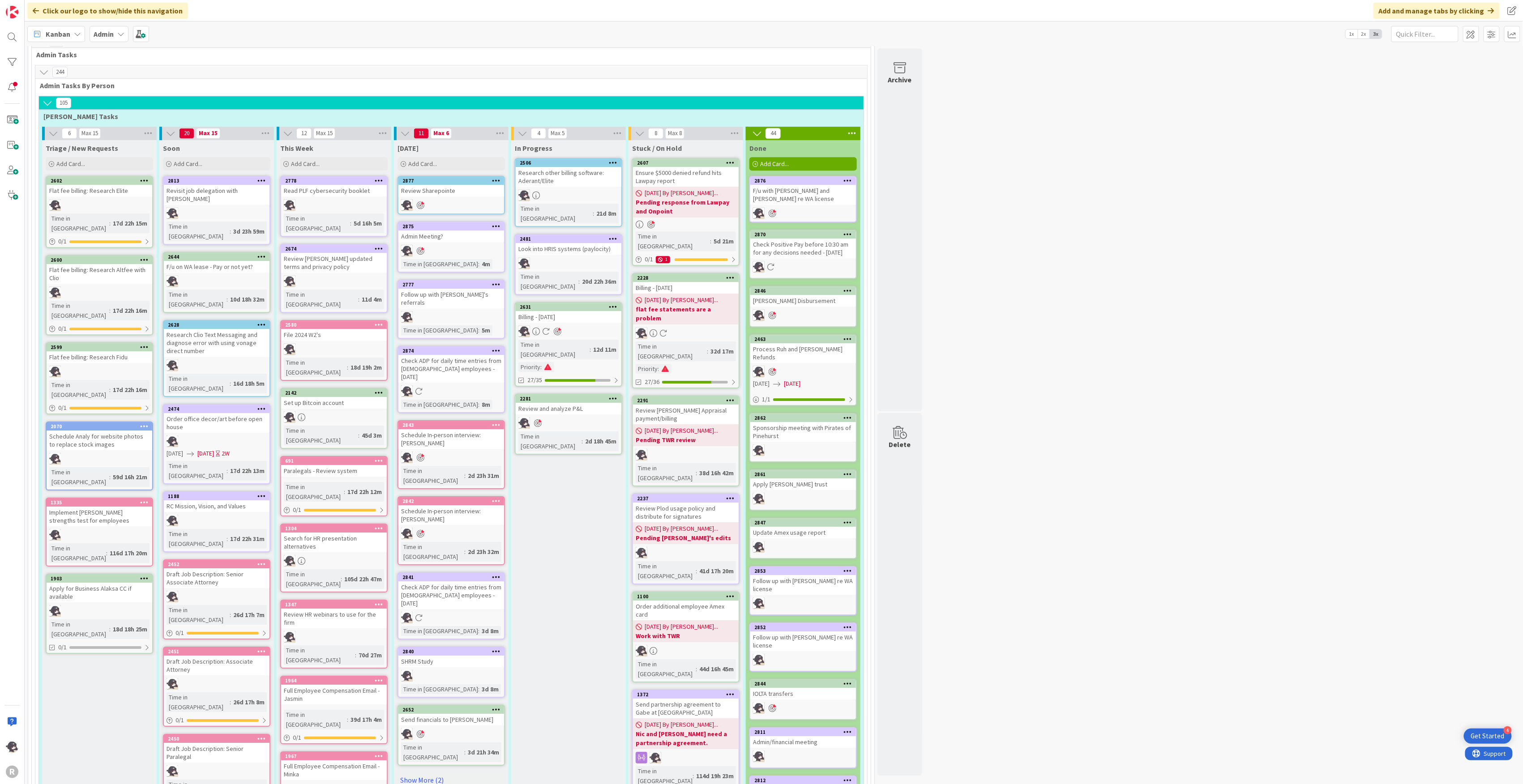
click at [849, 519] on icon at bounding box center [849, 522] width 8 height 6
click at [768, 673] on link "Add to Focus" at bounding box center [795, 680] width 121 height 13
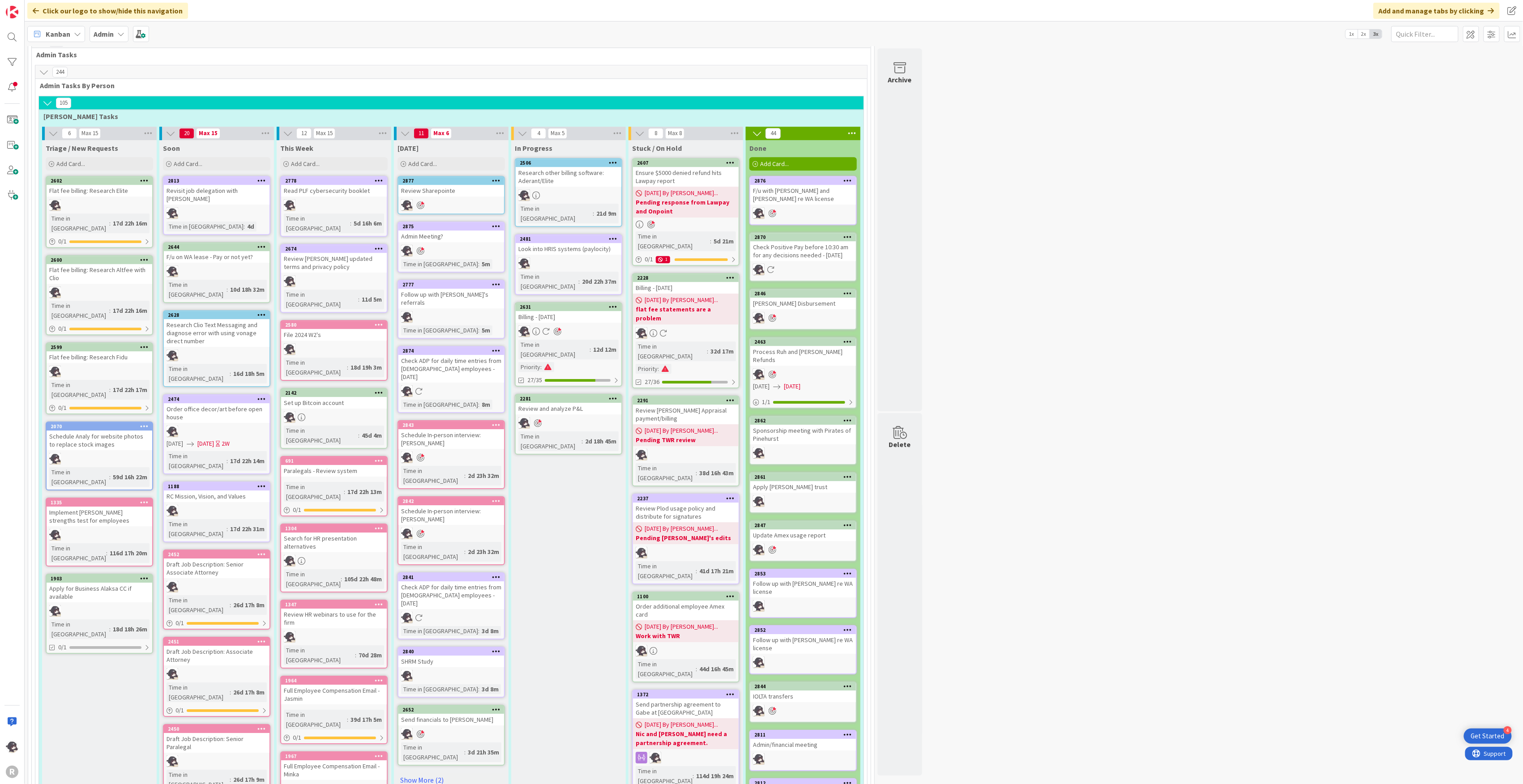
click at [848, 627] on icon at bounding box center [849, 629] width 8 height 6
click at [767, 781] on link "Add to Focus" at bounding box center [795, 787] width 121 height 13
click at [850, 570] on icon at bounding box center [849, 573] width 8 height 6
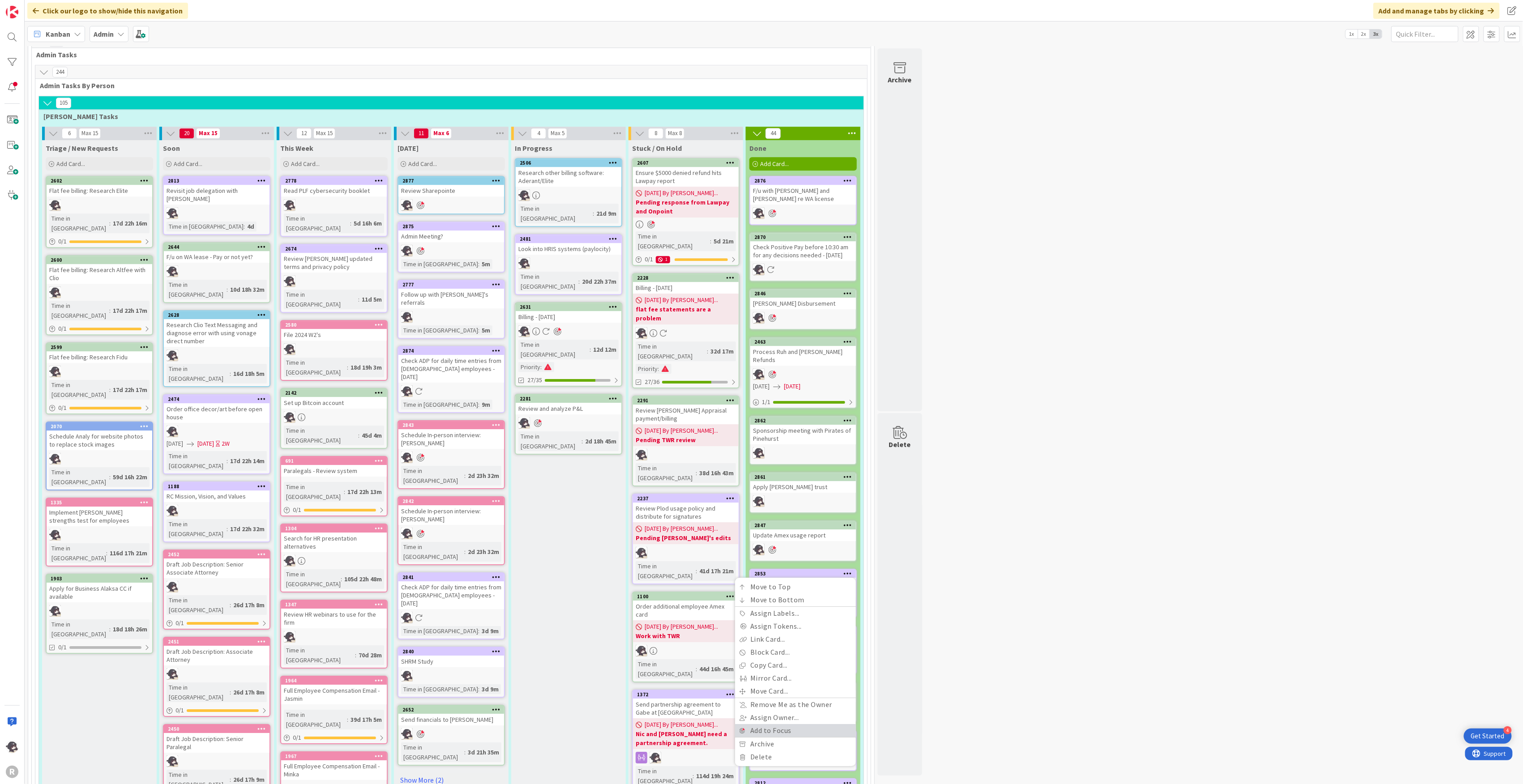
click at [767, 725] on link "Add to Focus" at bounding box center [795, 731] width 121 height 13
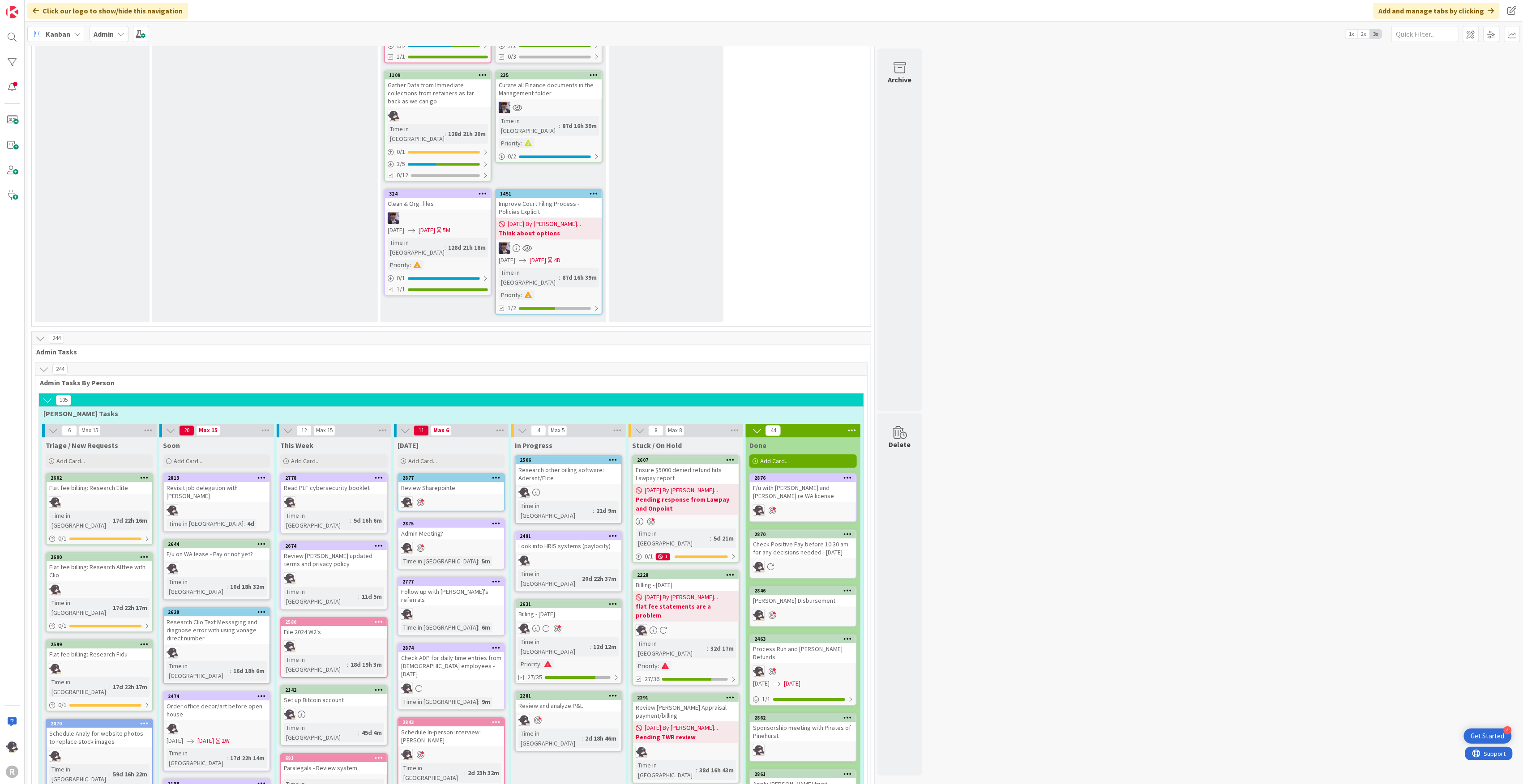
scroll to position [1372, 0]
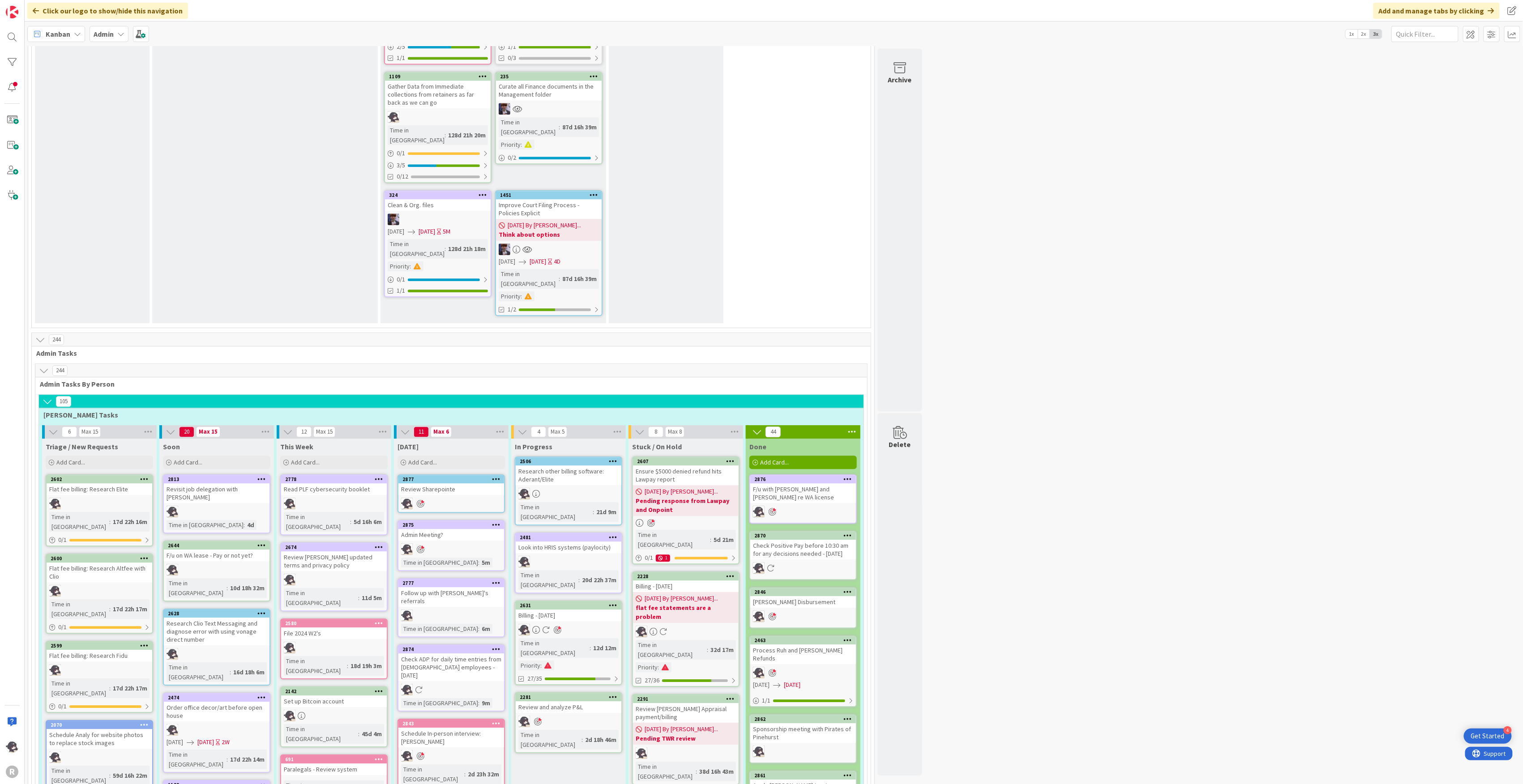
click at [848, 476] on icon at bounding box center [849, 478] width 8 height 6
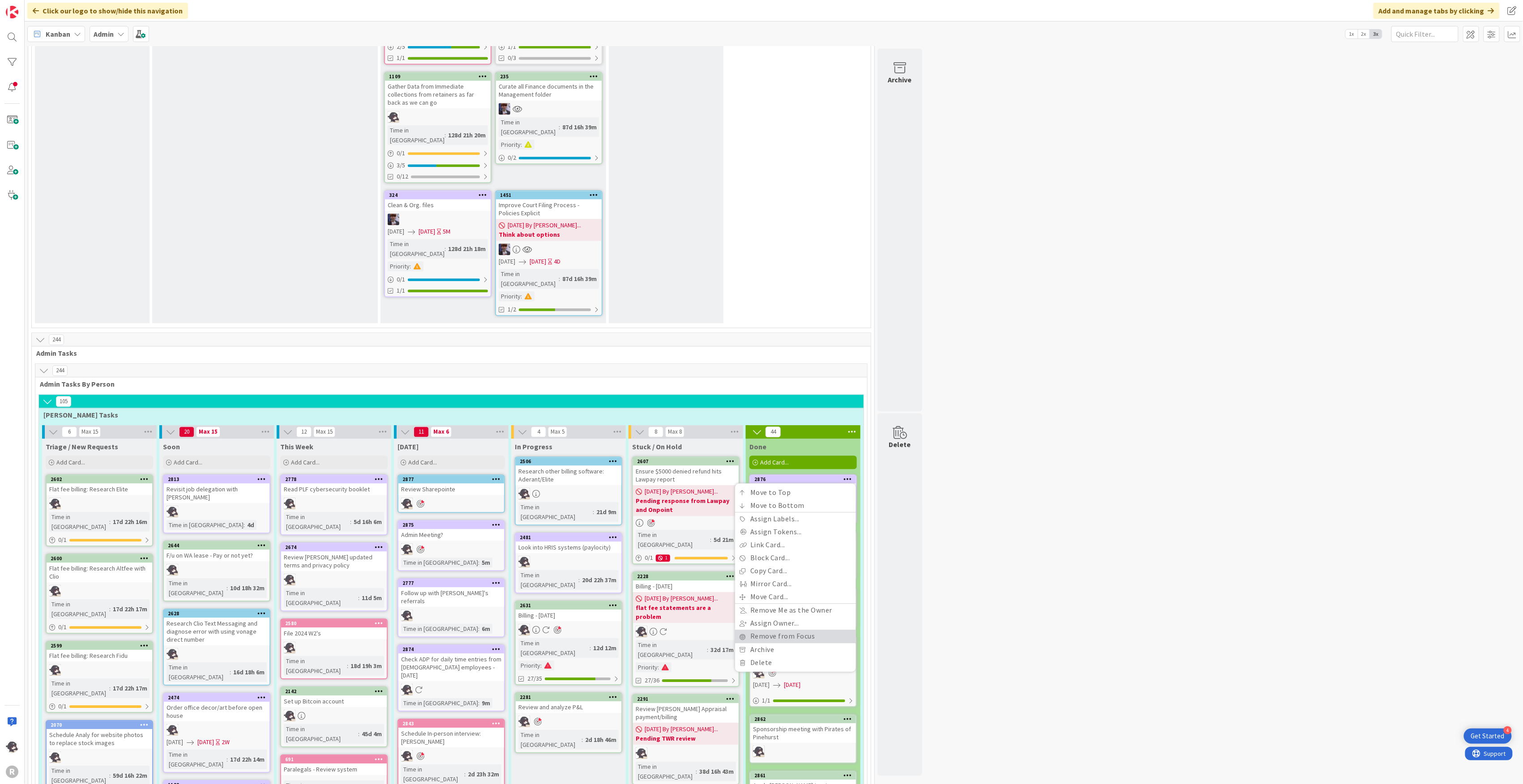
click at [768, 630] on link "Remove from Focus" at bounding box center [795, 636] width 121 height 13
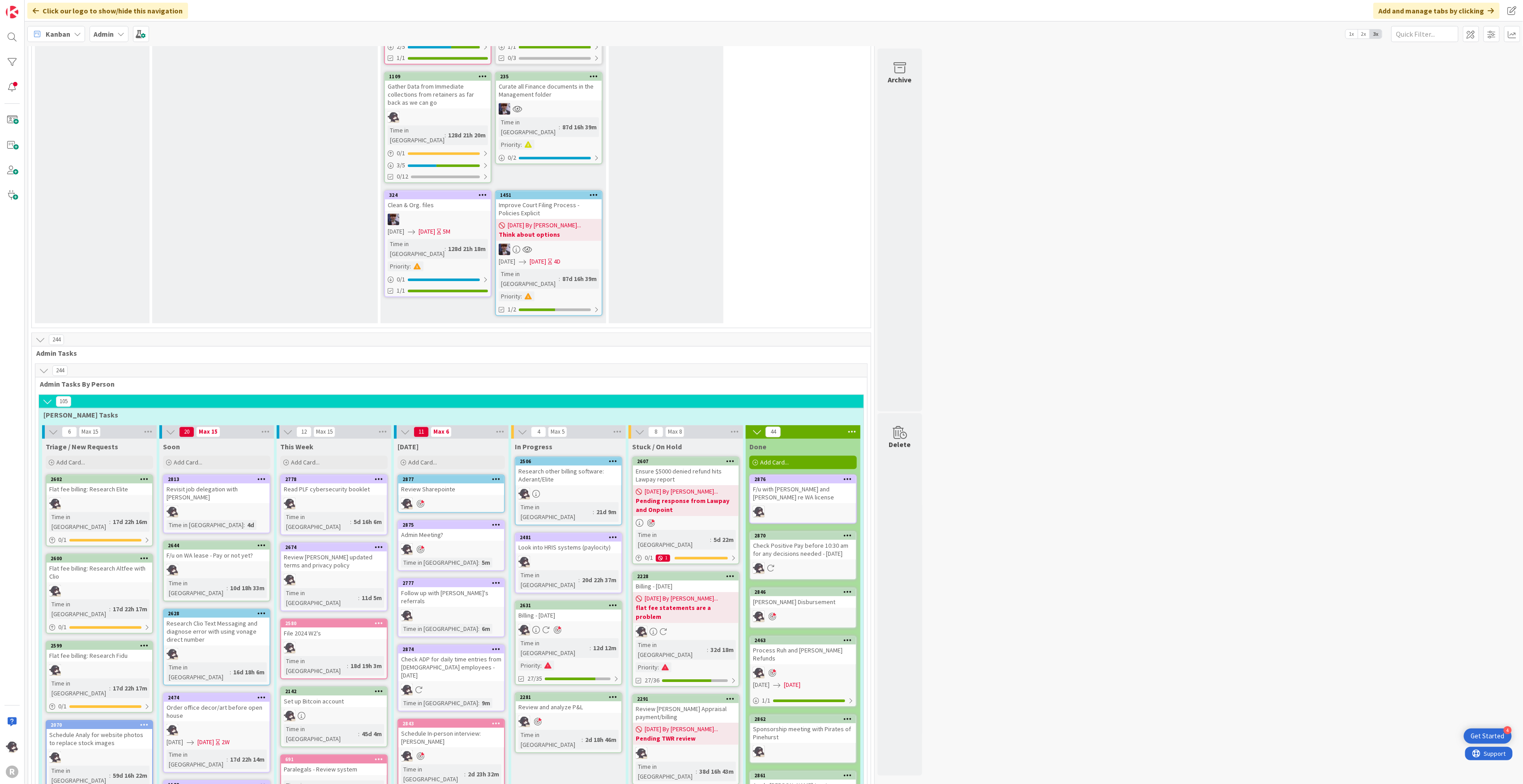
click at [848, 476] on icon at bounding box center [849, 478] width 8 height 6
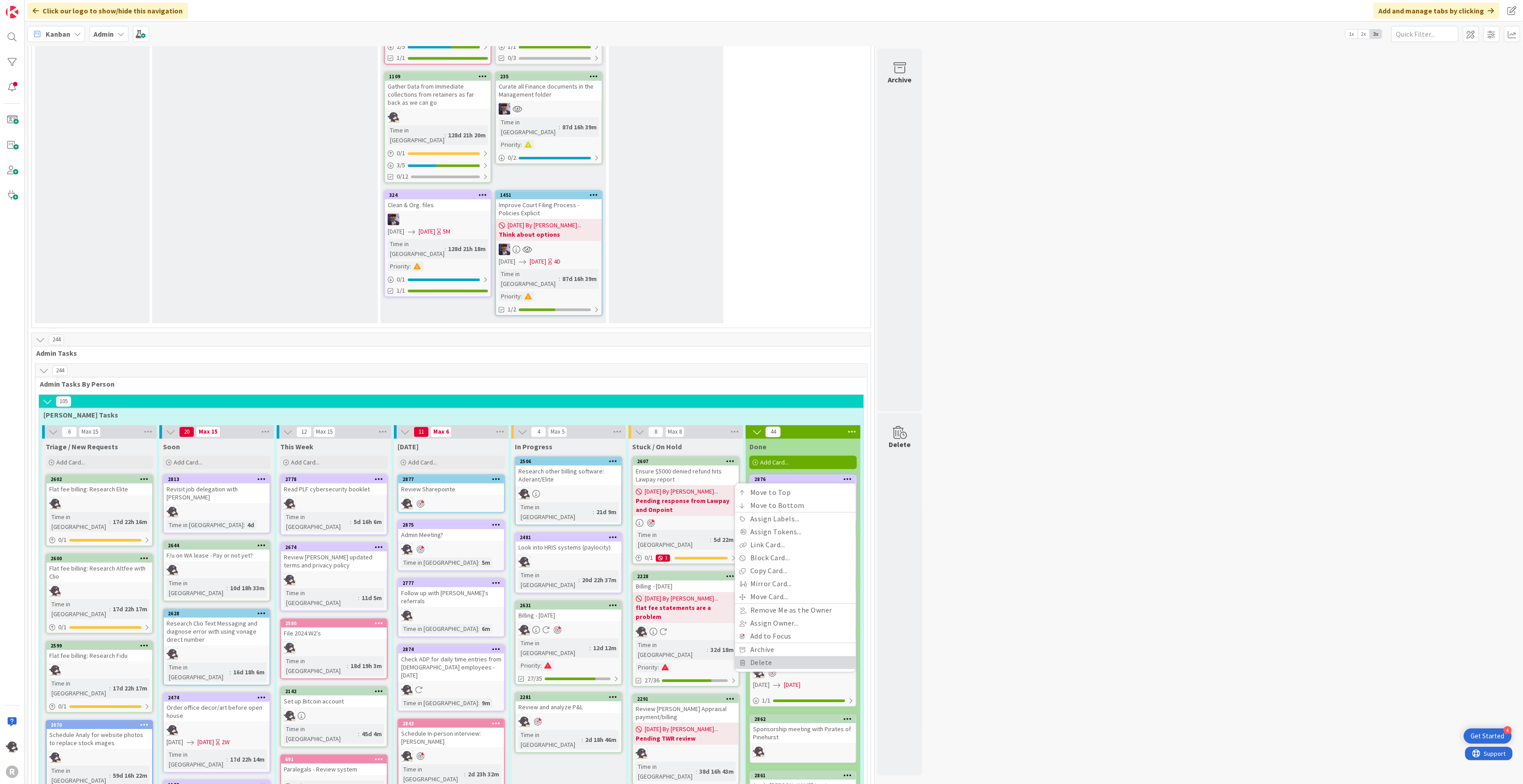
click at [776, 656] on link "Delete" at bounding box center [795, 662] width 121 height 13
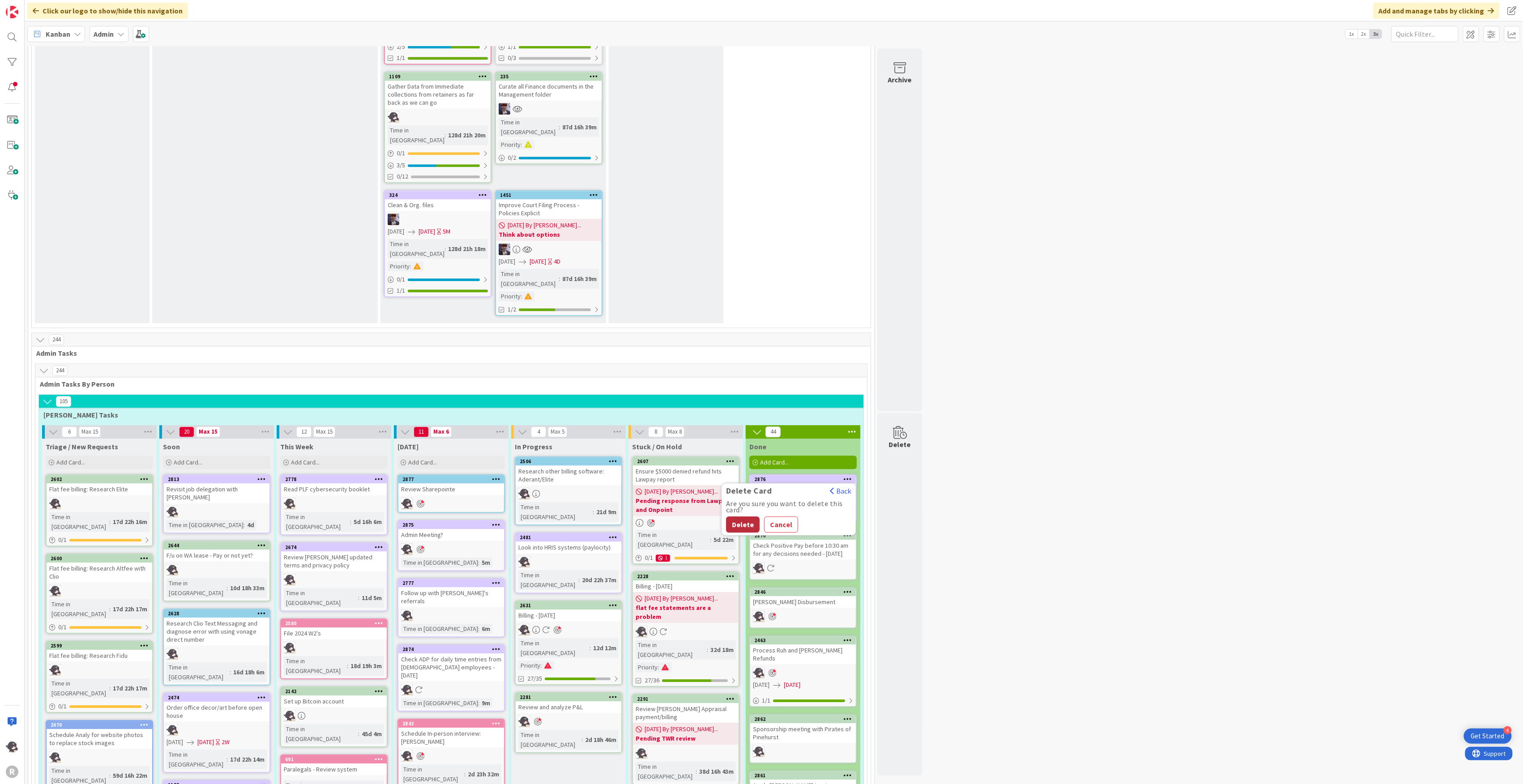
click at [739, 517] on button "Delete" at bounding box center [743, 525] width 34 height 16
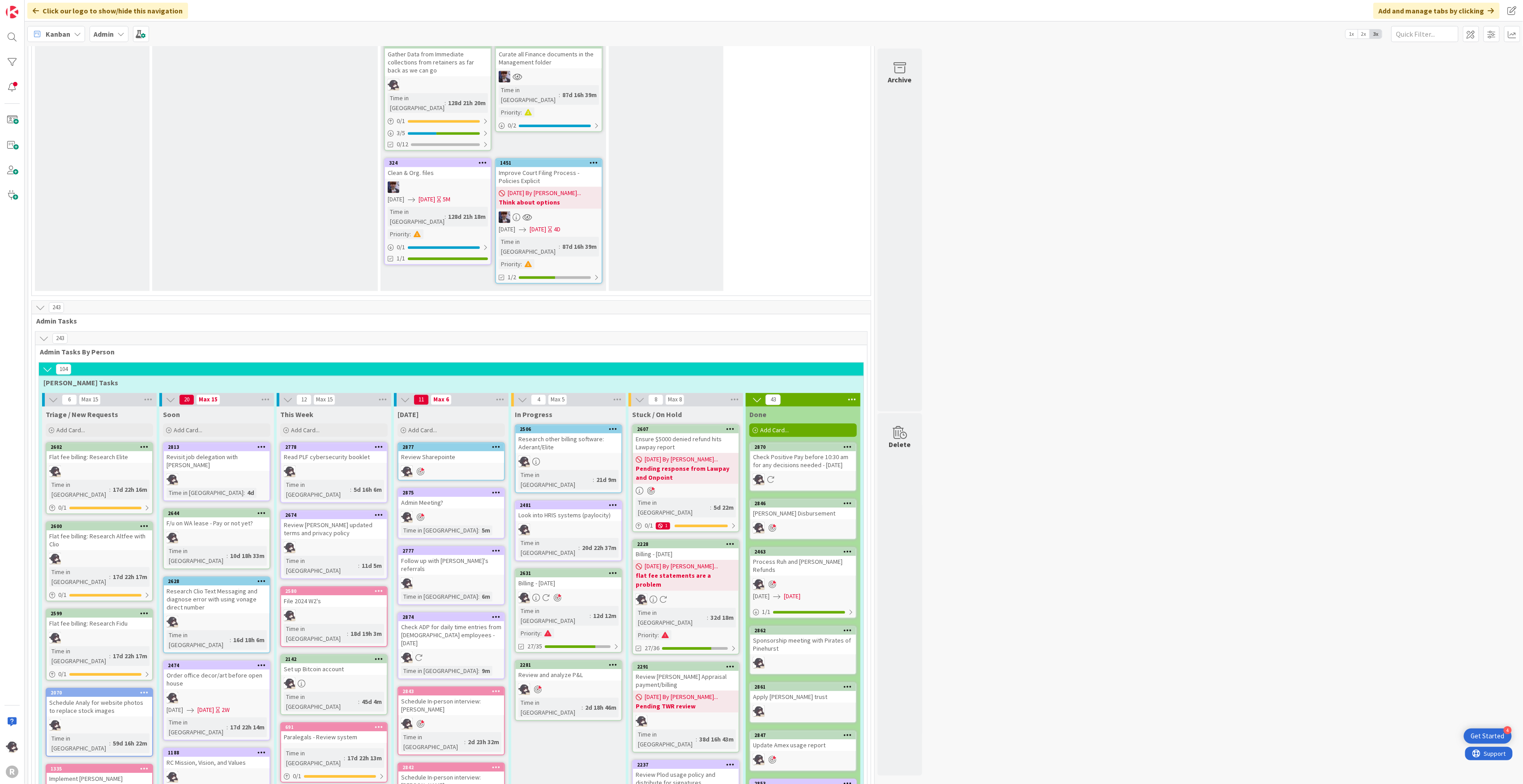
scroll to position [1432, 0]
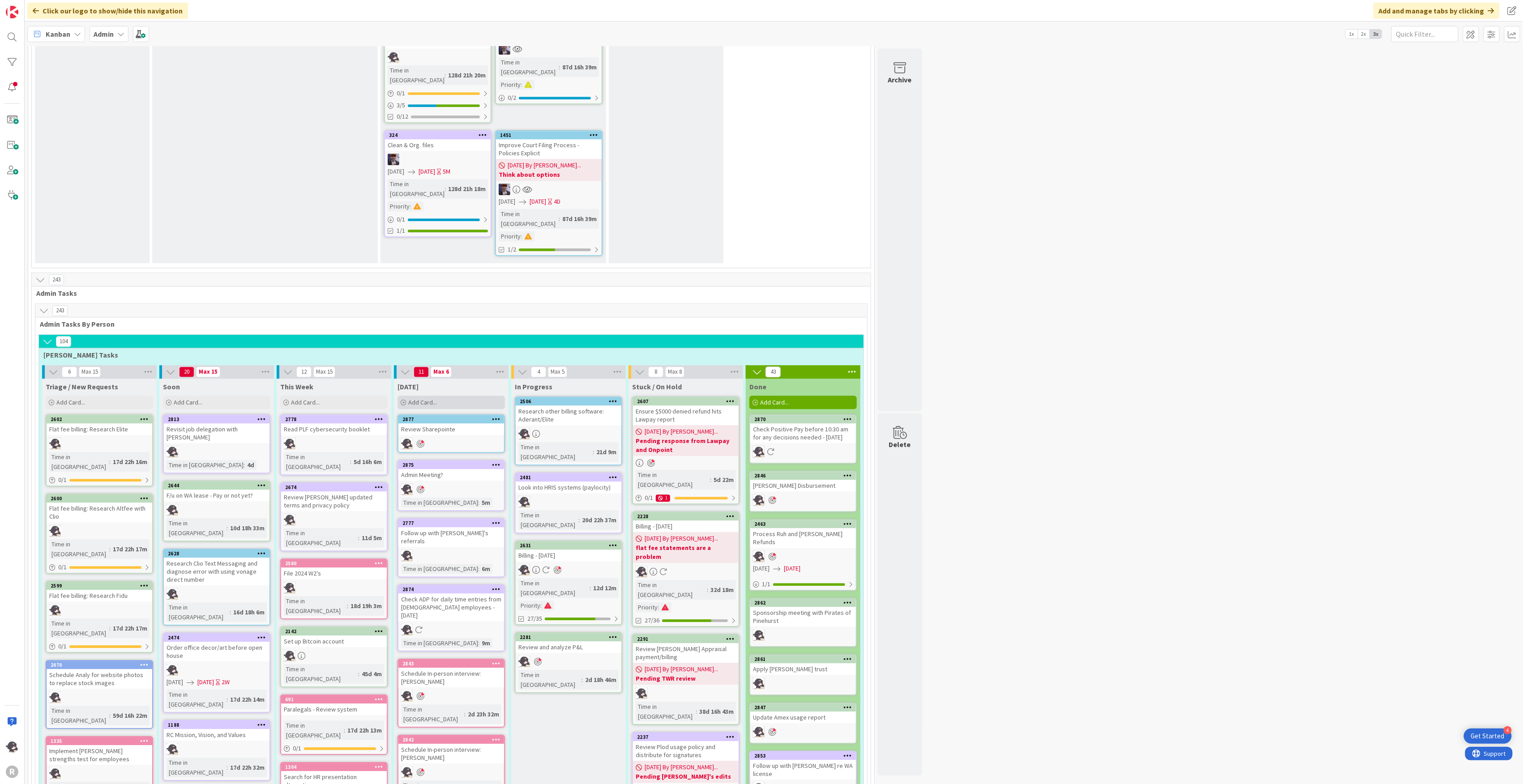
click at [443, 396] on div "Add Card..." at bounding box center [451, 402] width 108 height 13
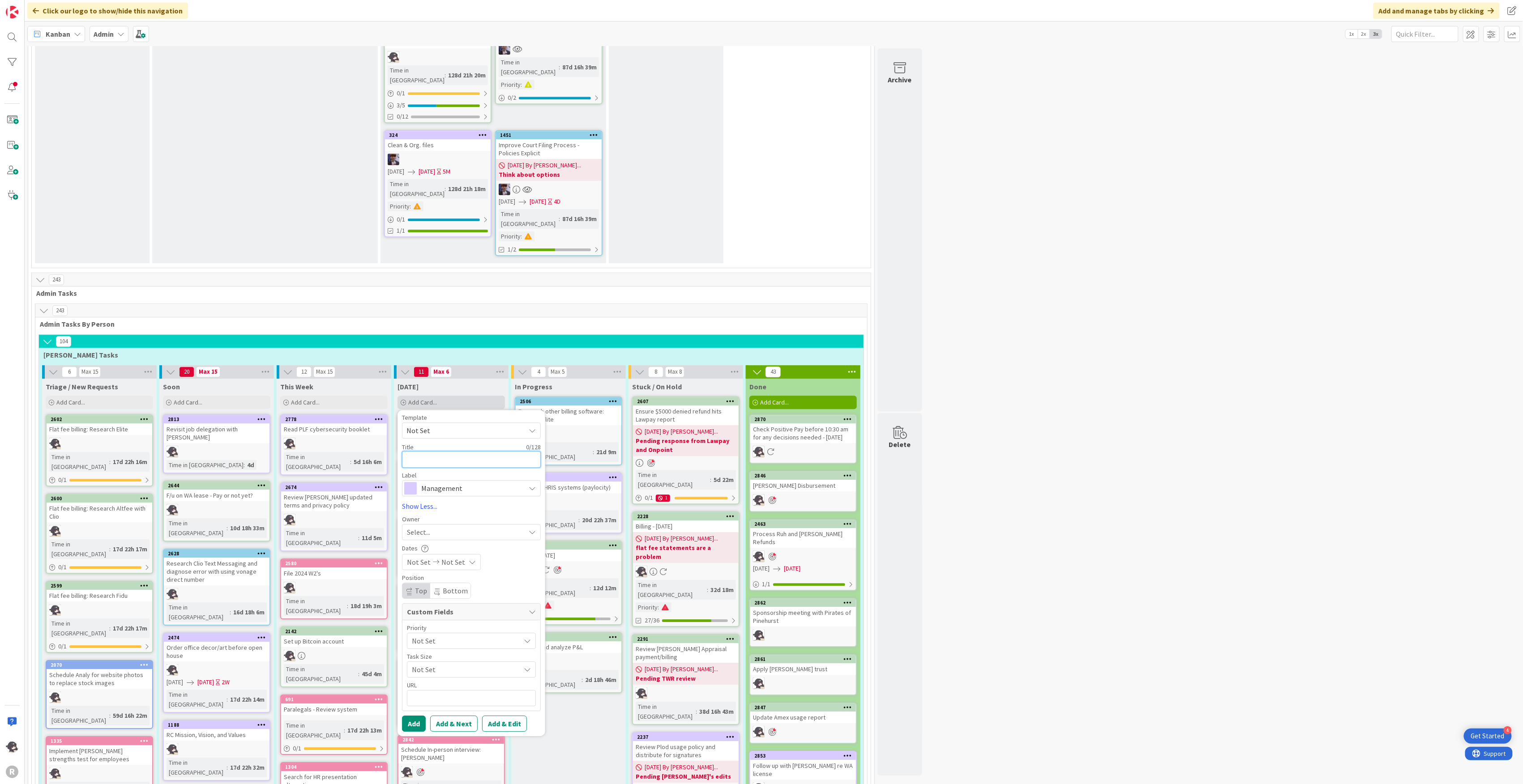
type textarea "x"
type textarea "S"
type textarea "x"
type textarea "Sc"
type textarea "x"
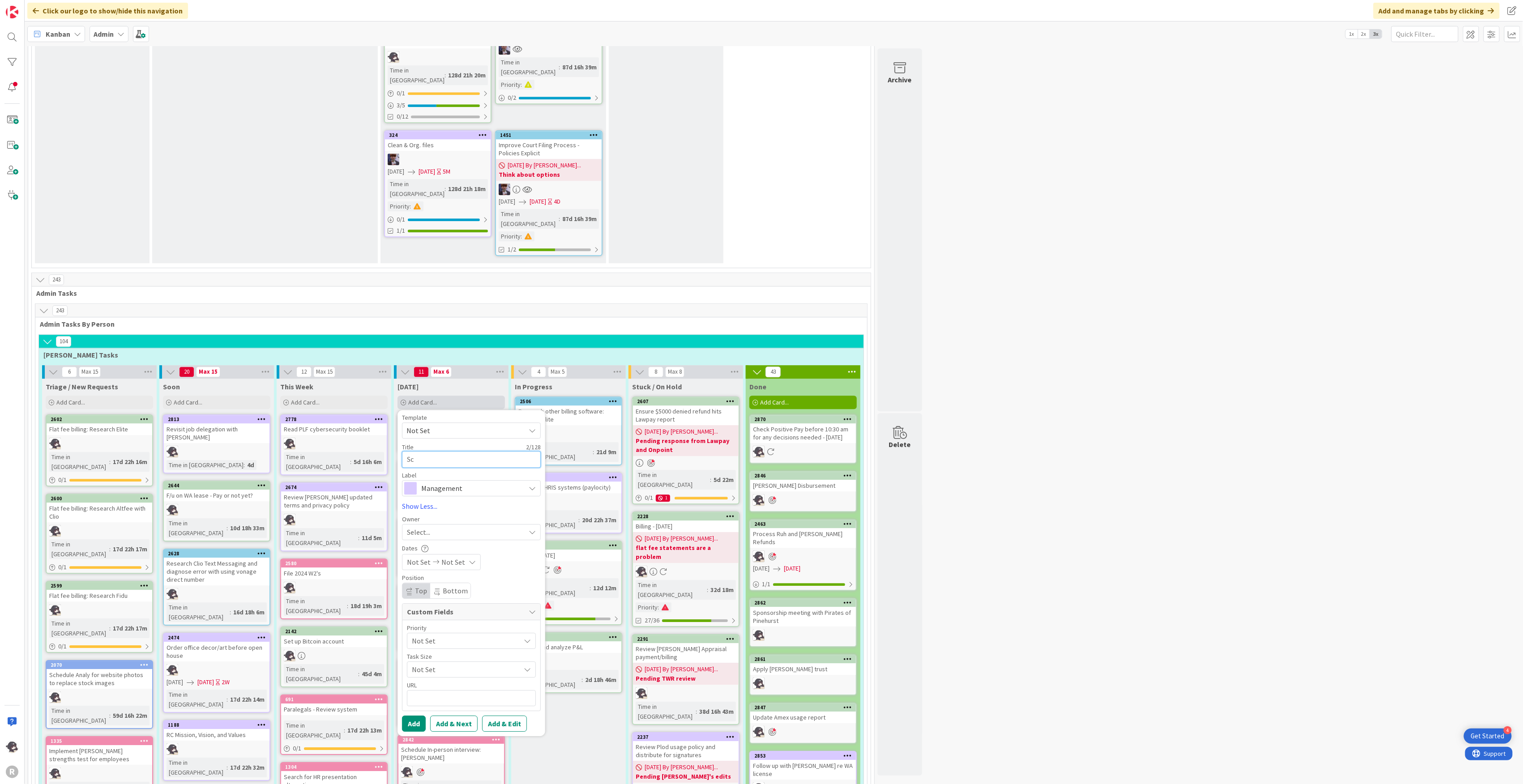
type textarea "Sch"
type textarea "x"
type textarea "Sche"
type textarea "x"
type textarea "Sched"
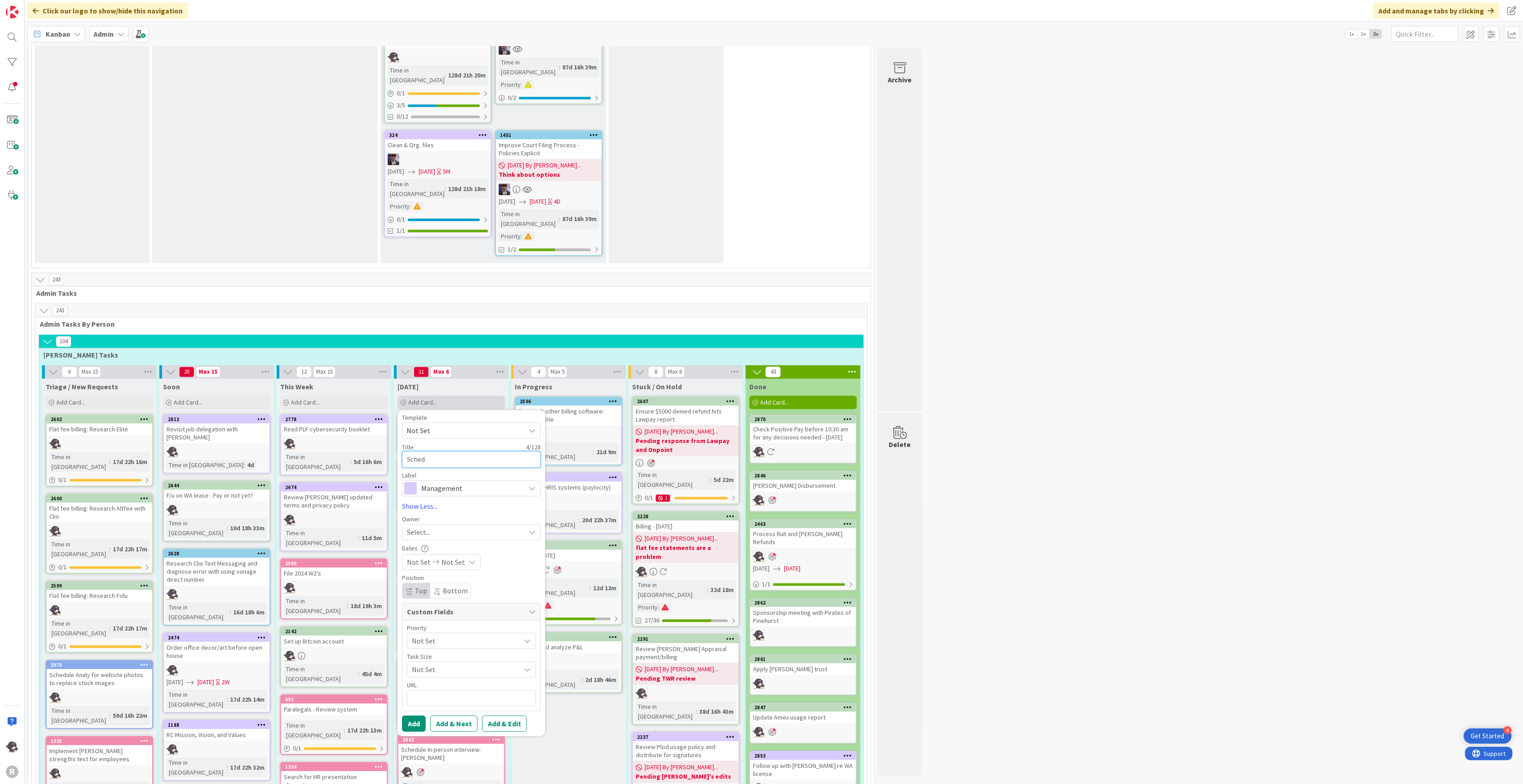
type textarea "x"
type textarea "Schedu"
type textarea "x"
type textarea "Schedul"
type textarea "x"
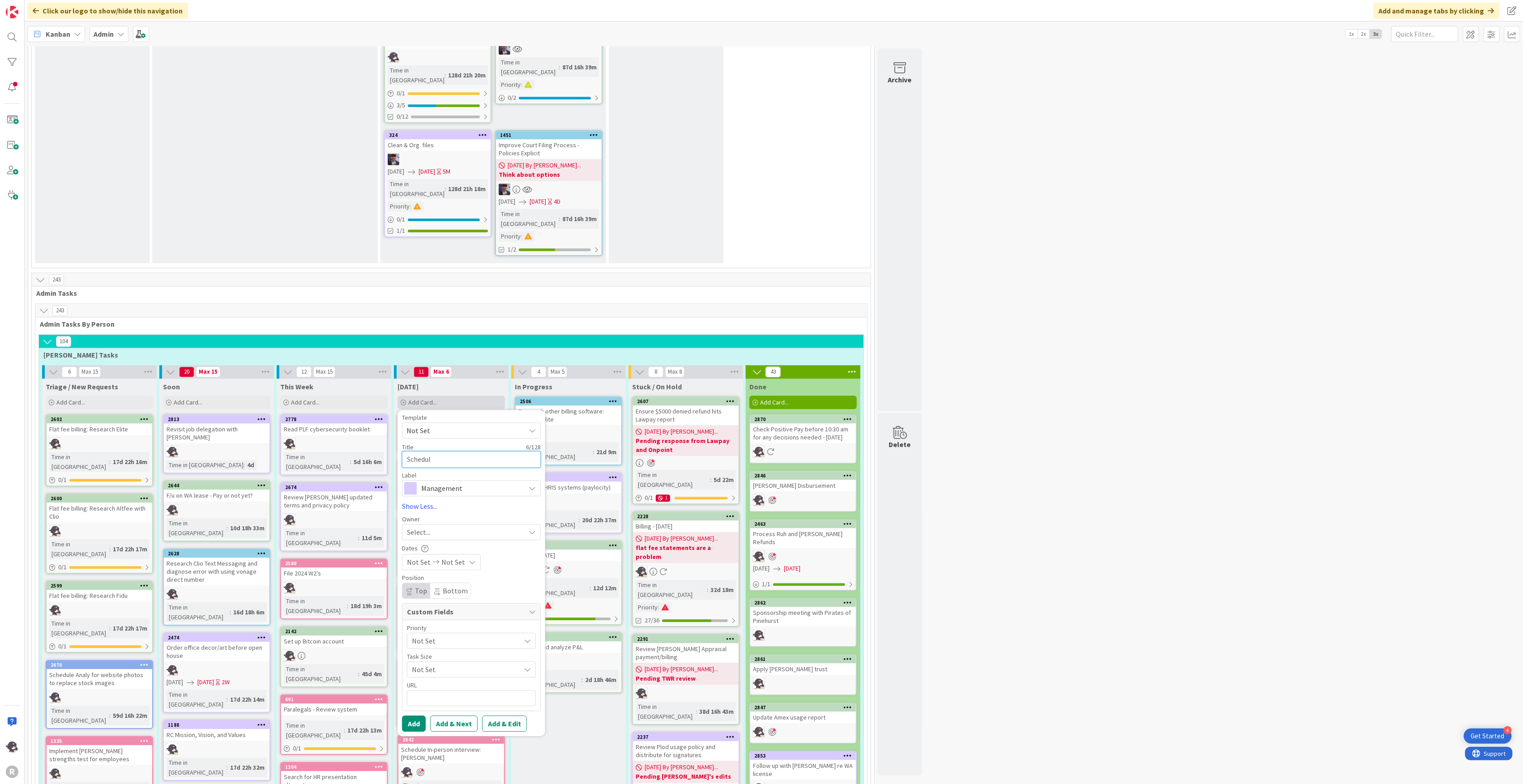
type textarea "Schedule"
type textarea "x"
type textarea "Schedule j"
type textarea "x"
type textarea "Schedule jo"
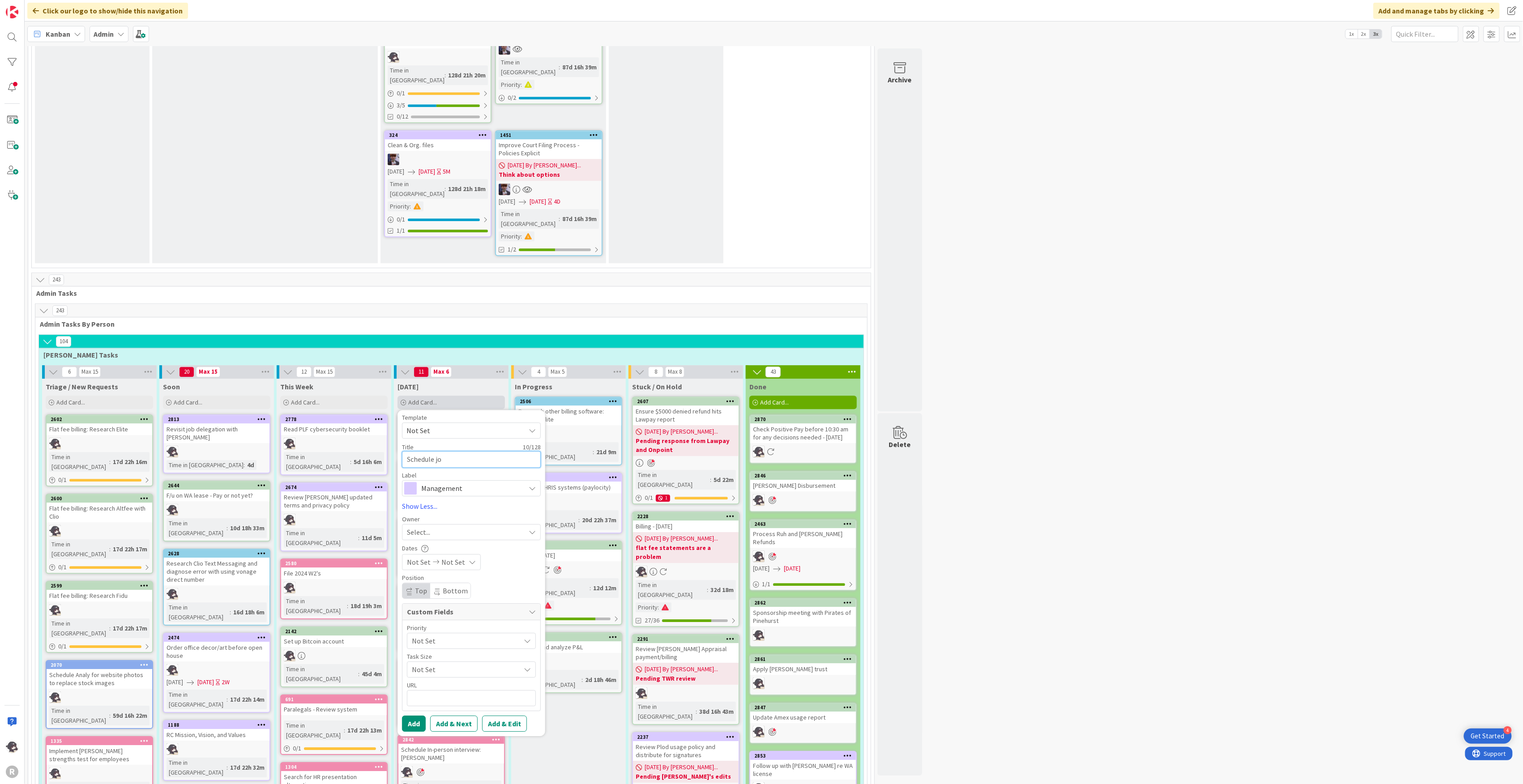
type textarea "x"
type textarea "Schedule job"
type textarea "x"
type textarea "Schedule job"
type textarea "x"
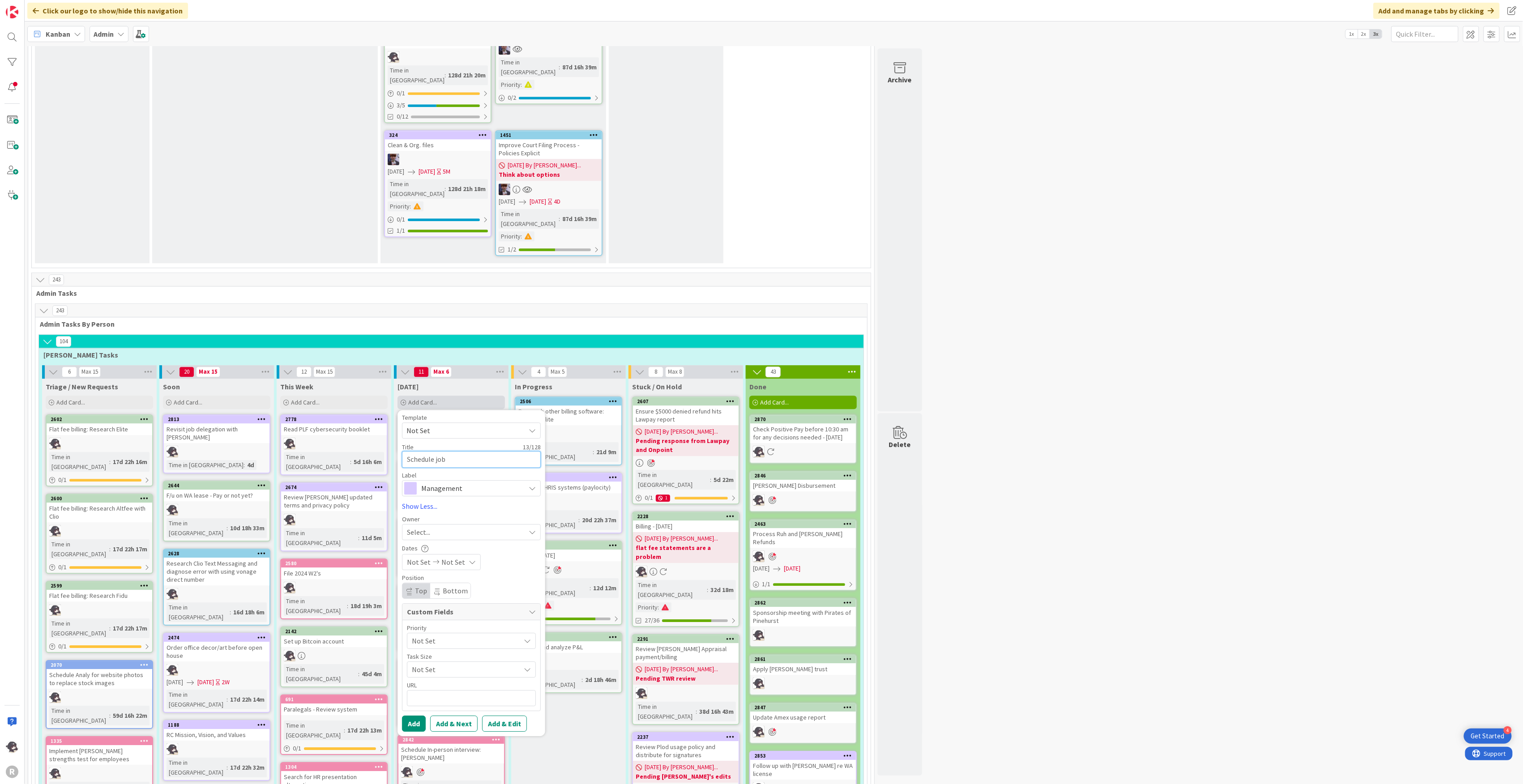
type textarea "Schedule job d"
type textarea "x"
type textarea "Schedule job de"
type textarea "x"
type textarea "Schedule job del"
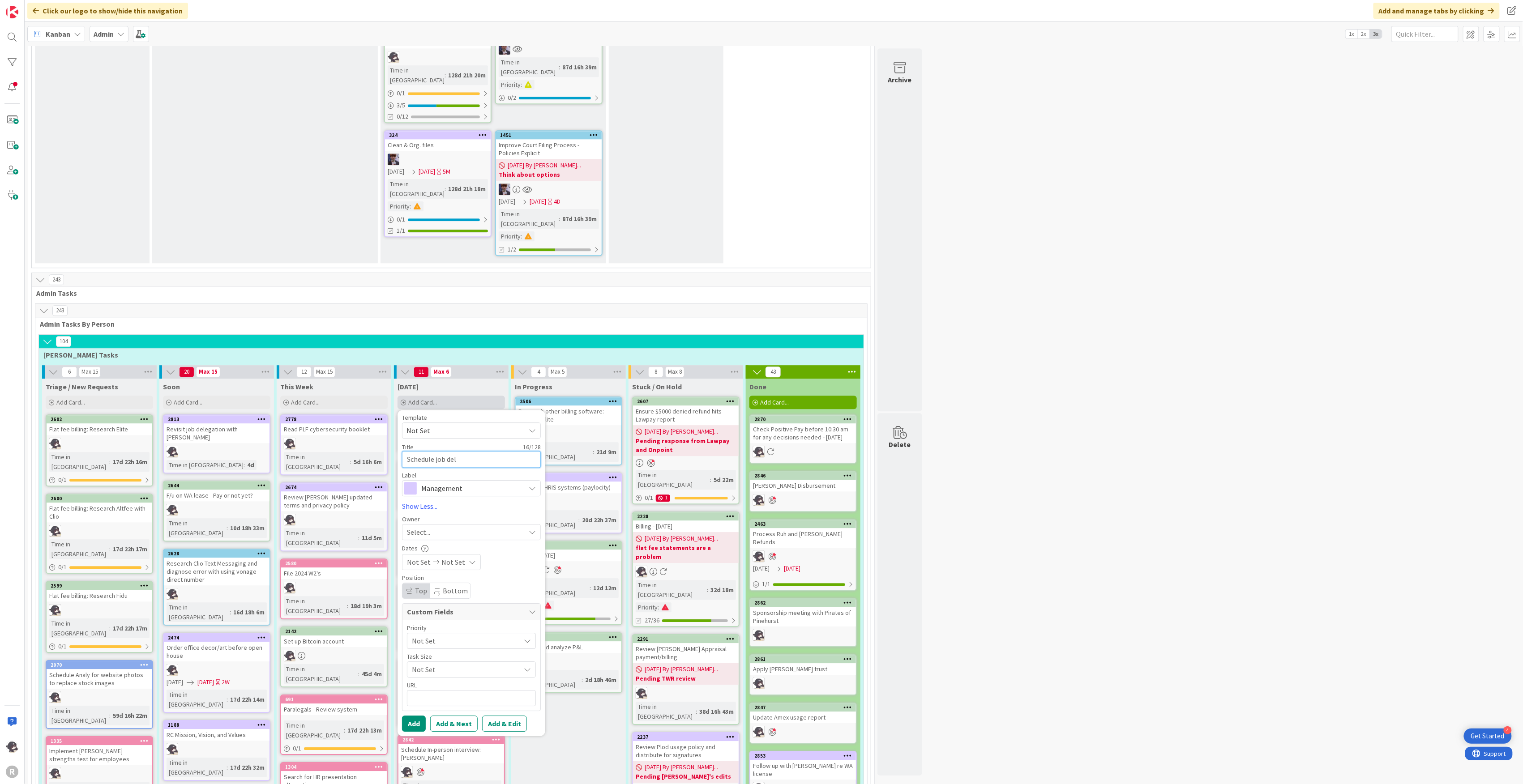
type textarea "x"
type textarea "Schedule job dele"
type textarea "x"
type textarea "Schedule job deleg"
type textarea "x"
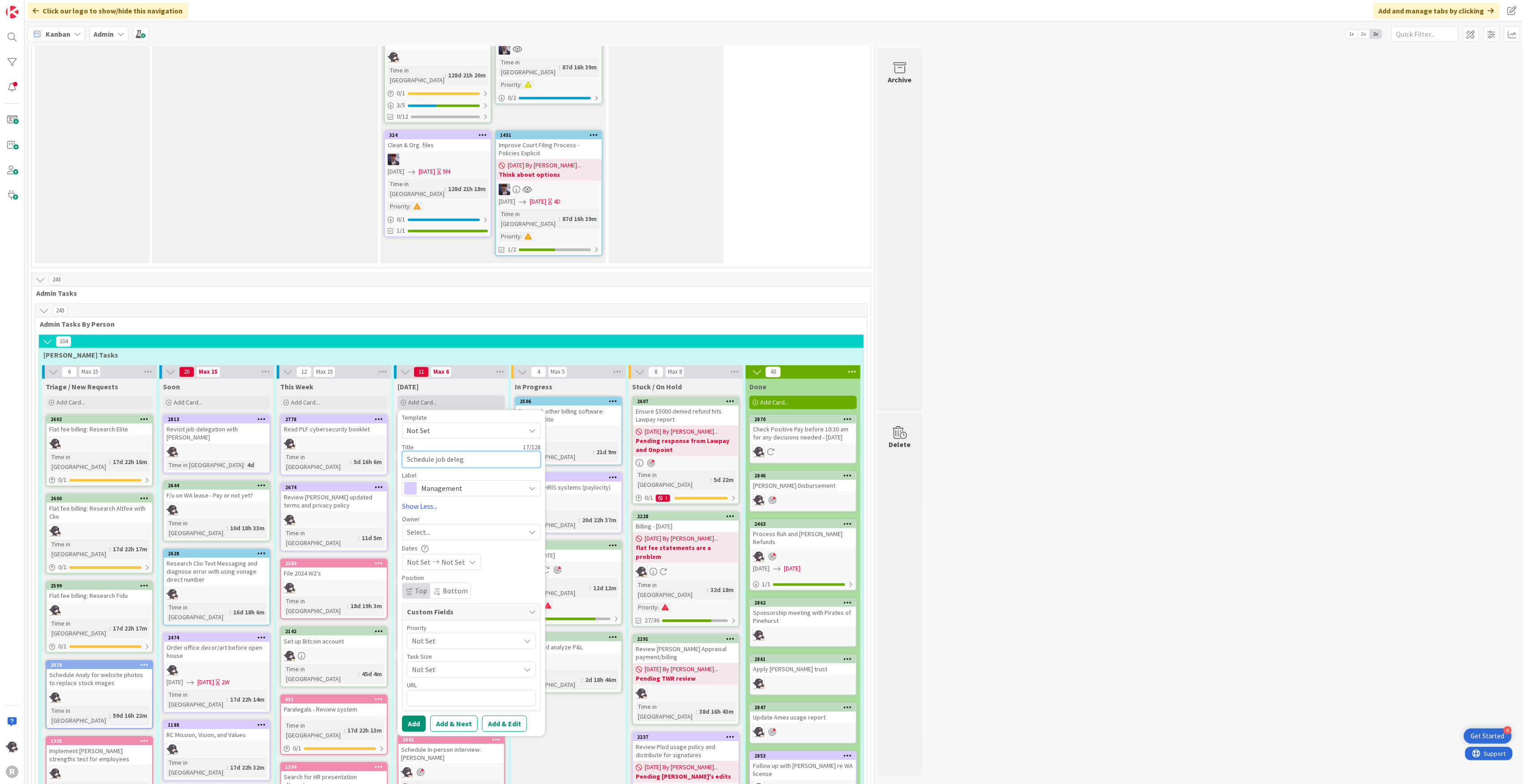
type textarea "Schedule job delega"
type textarea "x"
type textarea "Schedule job delegat"
type textarea "x"
type textarea "Schedule job delegati"
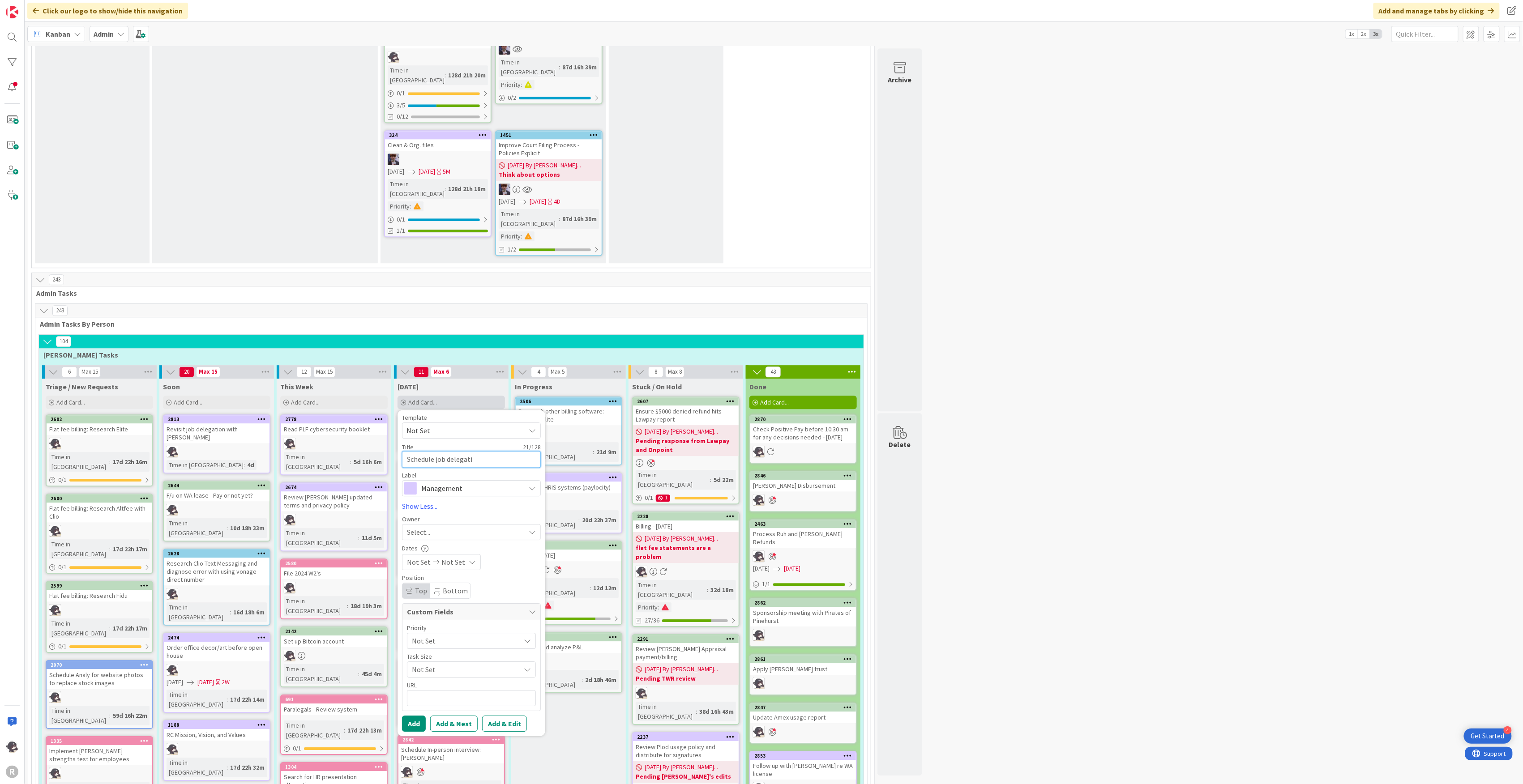
type textarea "x"
type textarea "Schedule job delegatio"
click at [451, 493] on span "Management" at bounding box center [471, 499] width 99 height 13
click at [460, 493] on span "Management" at bounding box center [471, 499] width 99 height 13
click at [446, 538] on div "Select..." at bounding box center [466, 543] width 118 height 10
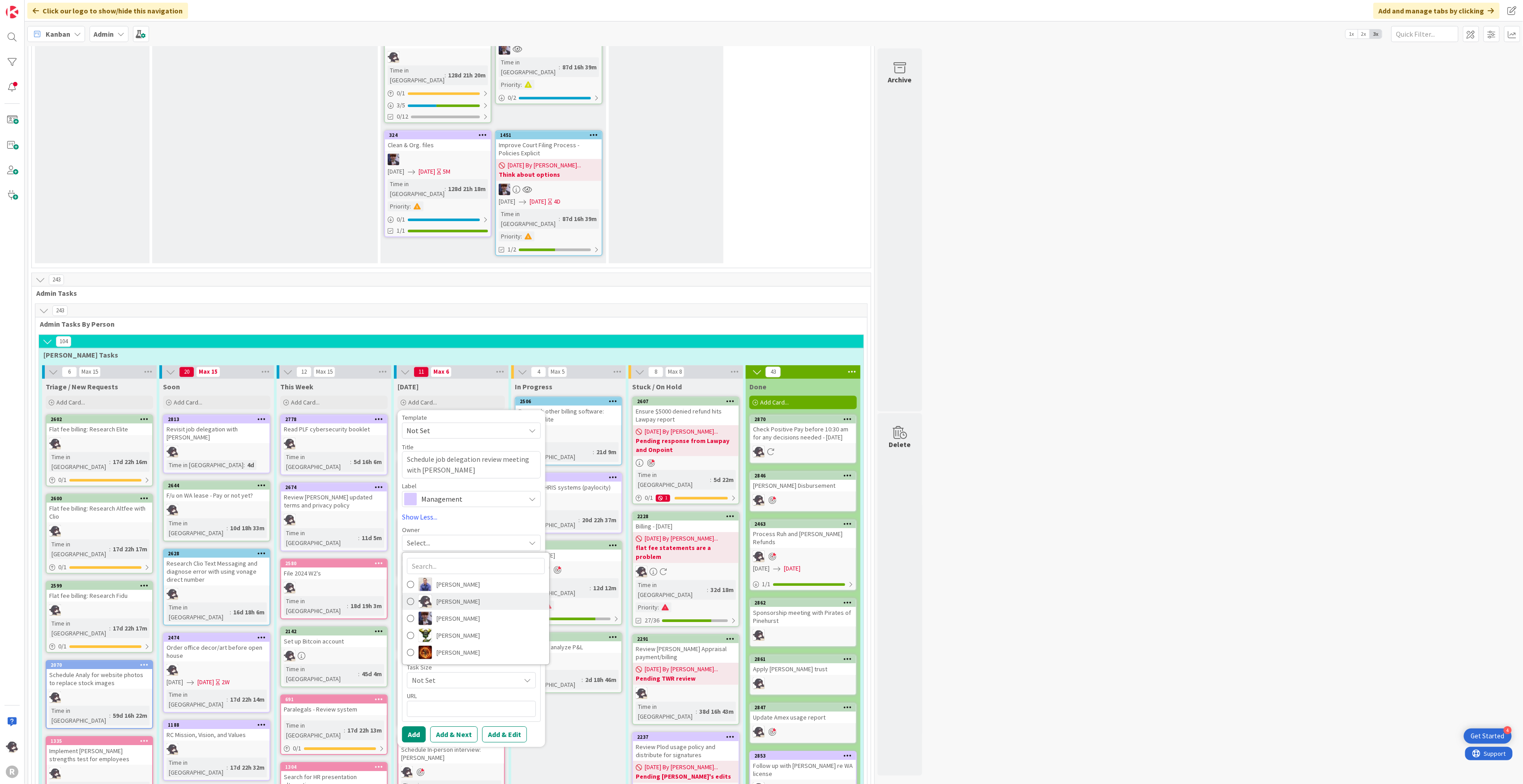
click at [445, 594] on span "[PERSON_NAME]" at bounding box center [458, 601] width 43 height 13
click at [418, 727] on button "Add" at bounding box center [414, 734] width 24 height 16
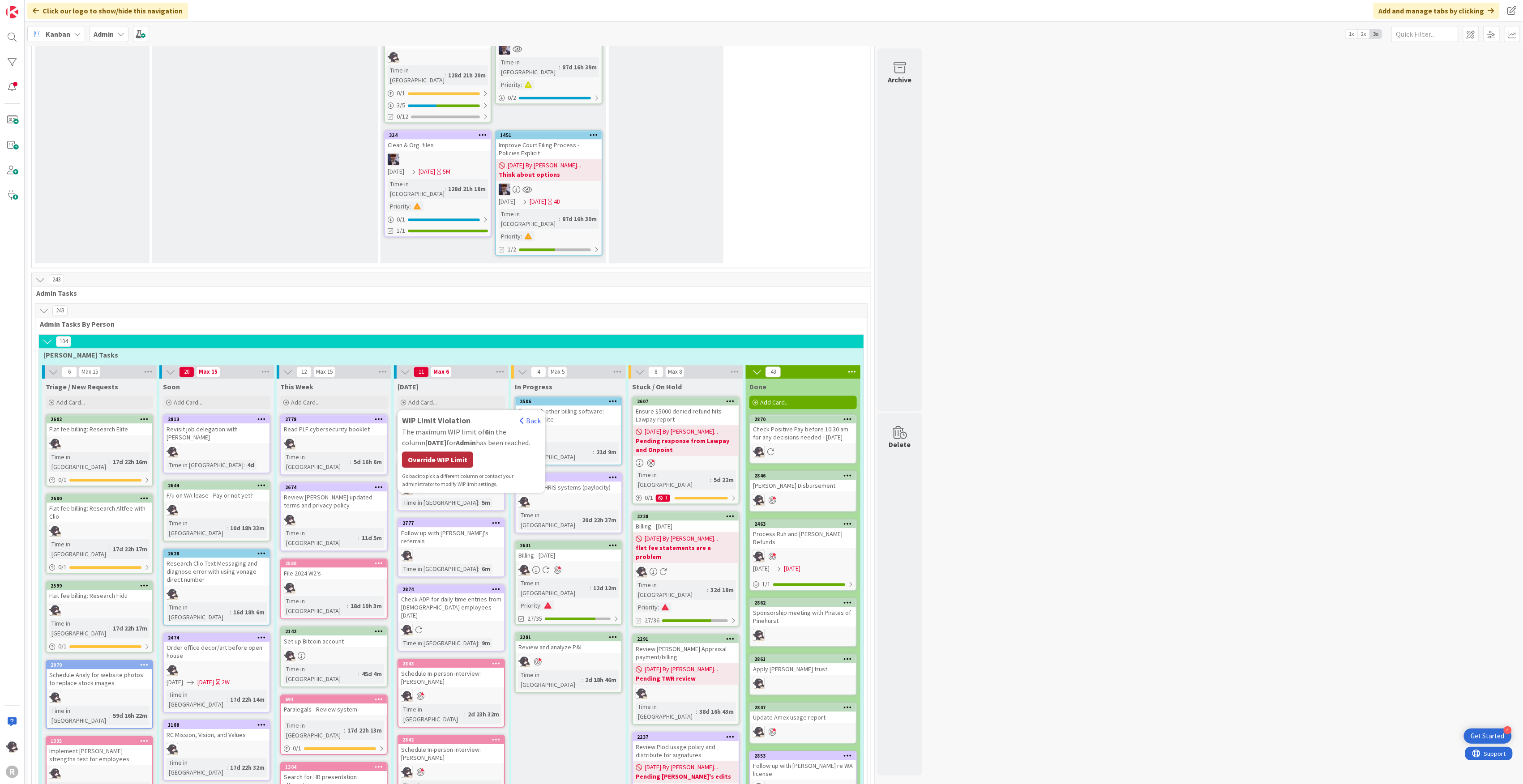
click at [444, 452] on div "Override WIP Limit" at bounding box center [438, 459] width 71 height 16
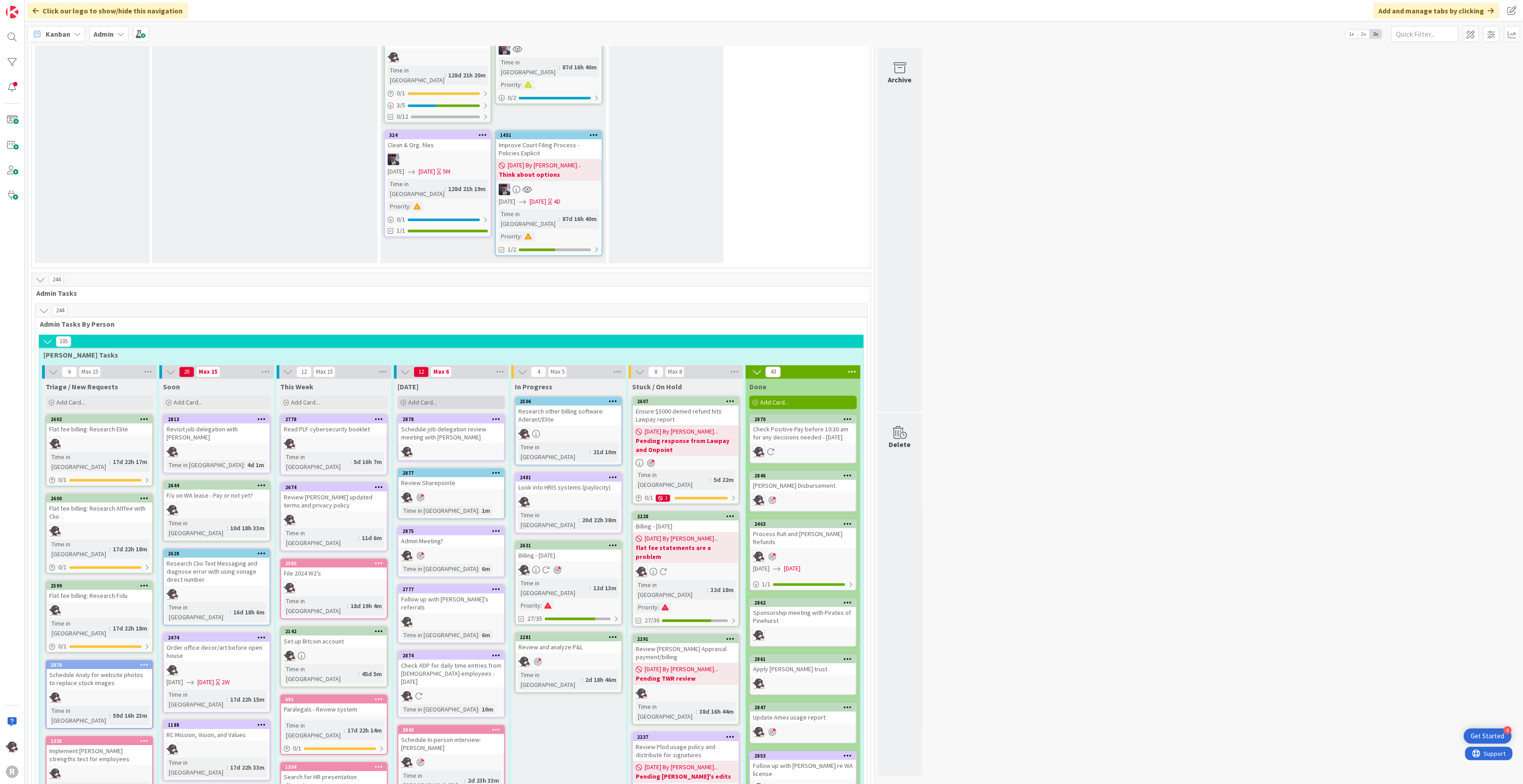
click at [429, 399] on span "Add Card..." at bounding box center [423, 403] width 29 height 8
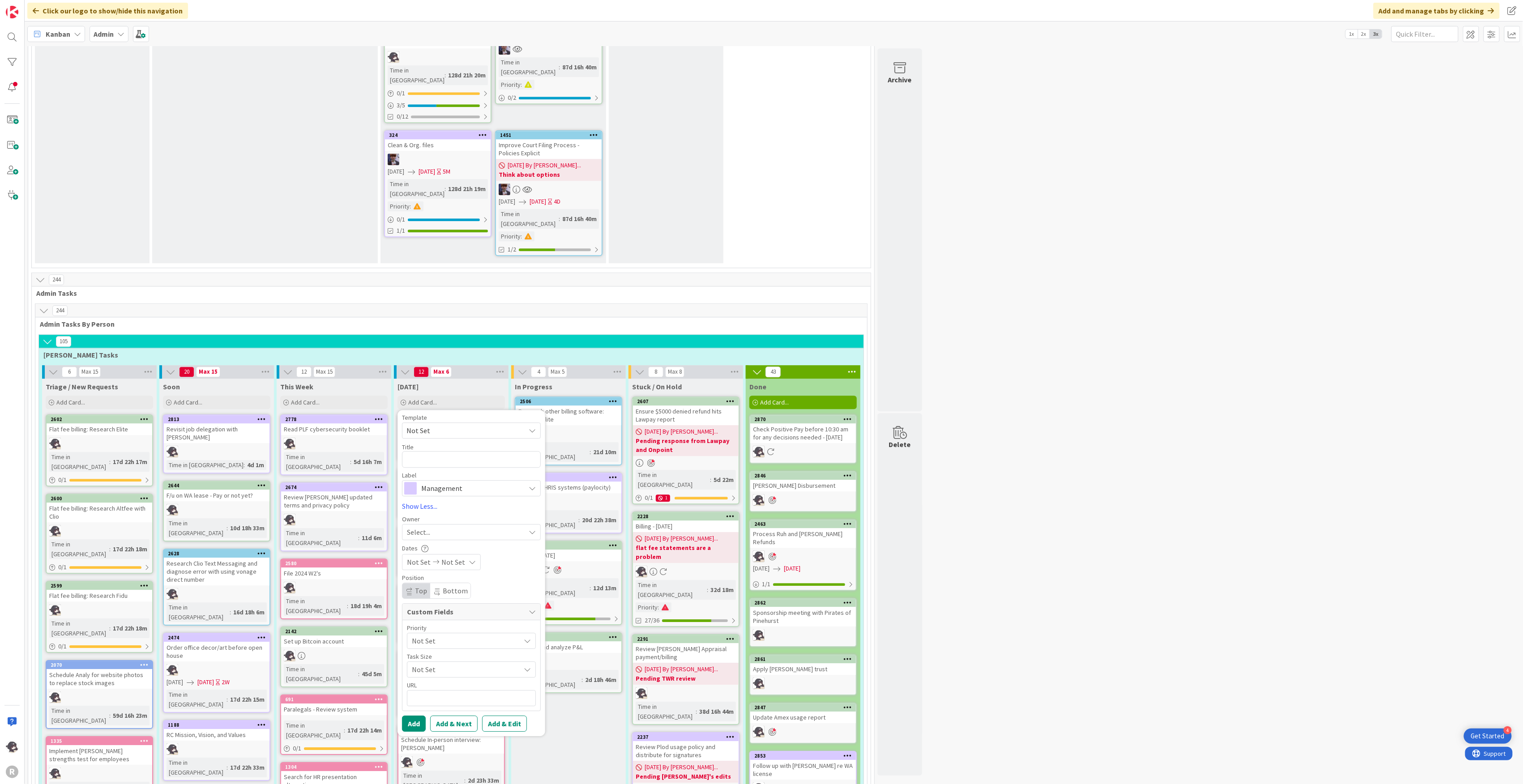
click at [825, 396] on div "Add Card..." at bounding box center [803, 402] width 108 height 13
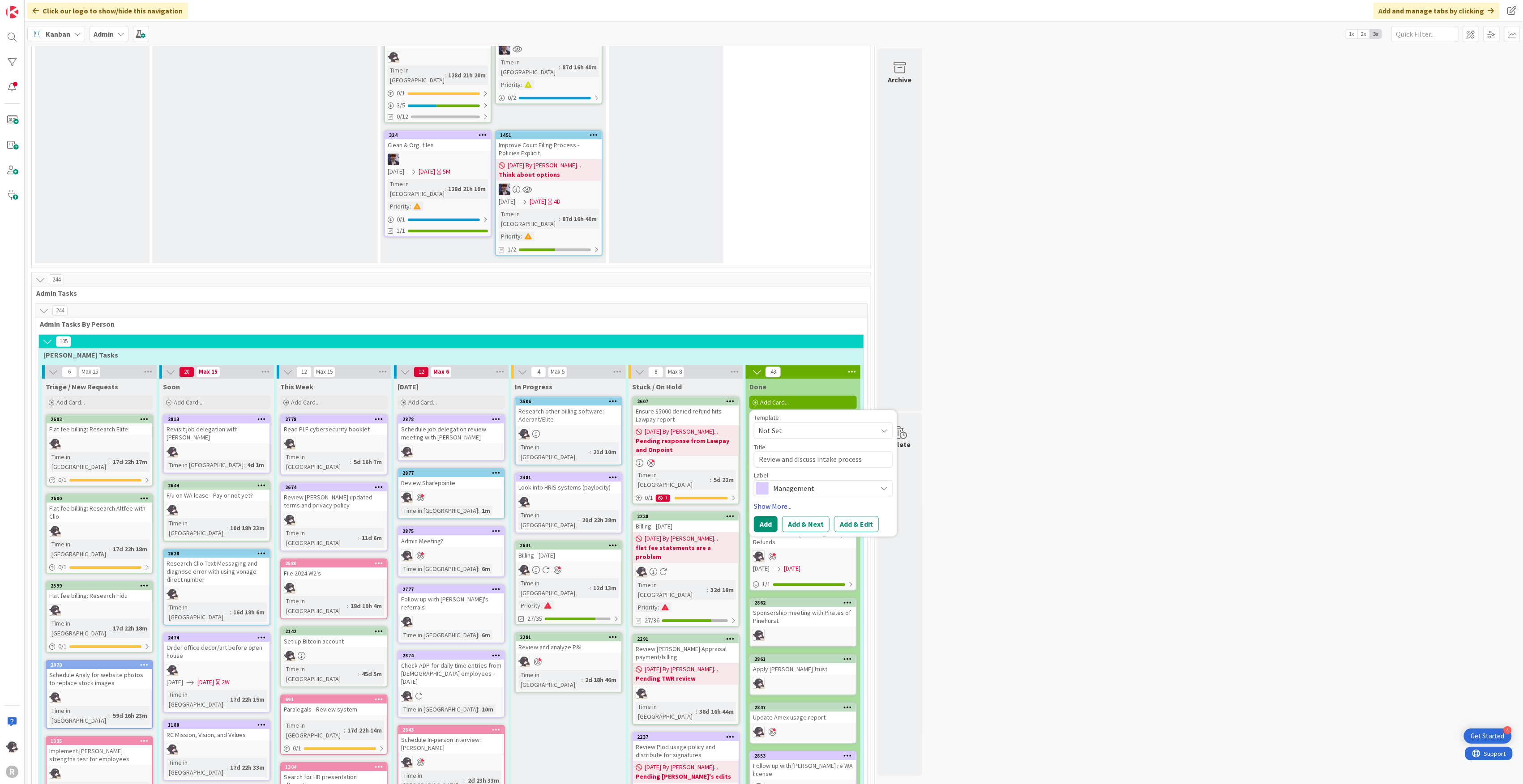
click at [776, 501] on link "Show More..." at bounding box center [823, 506] width 139 height 10
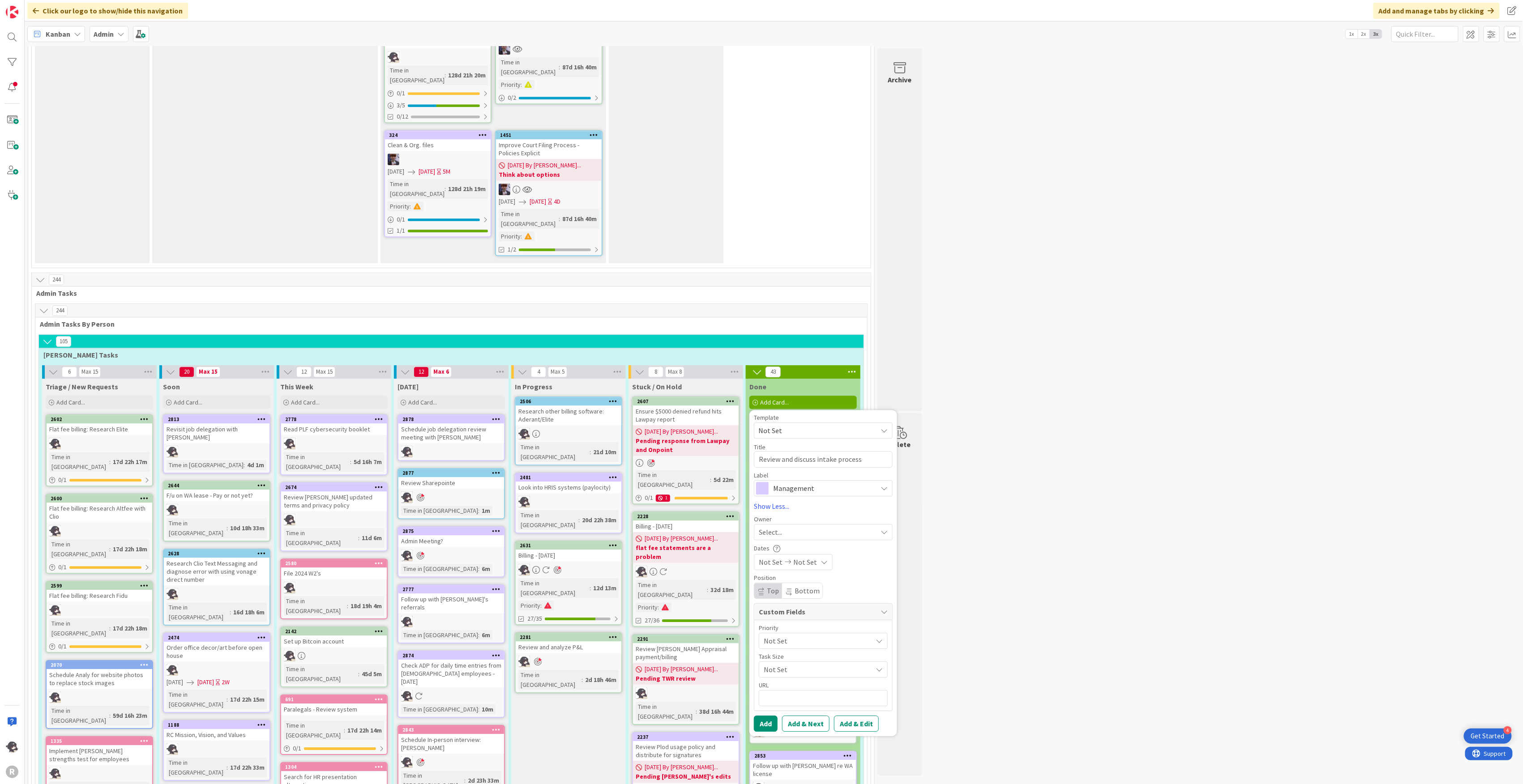
click at [777, 527] on span "Select..." at bounding box center [770, 532] width 23 height 10
click at [789, 584] on span "[PERSON_NAME]" at bounding box center [810, 590] width 43 height 13
click at [771, 715] on button "Add" at bounding box center [766, 723] width 24 height 16
